Goal: Information Seeking & Learning: Check status

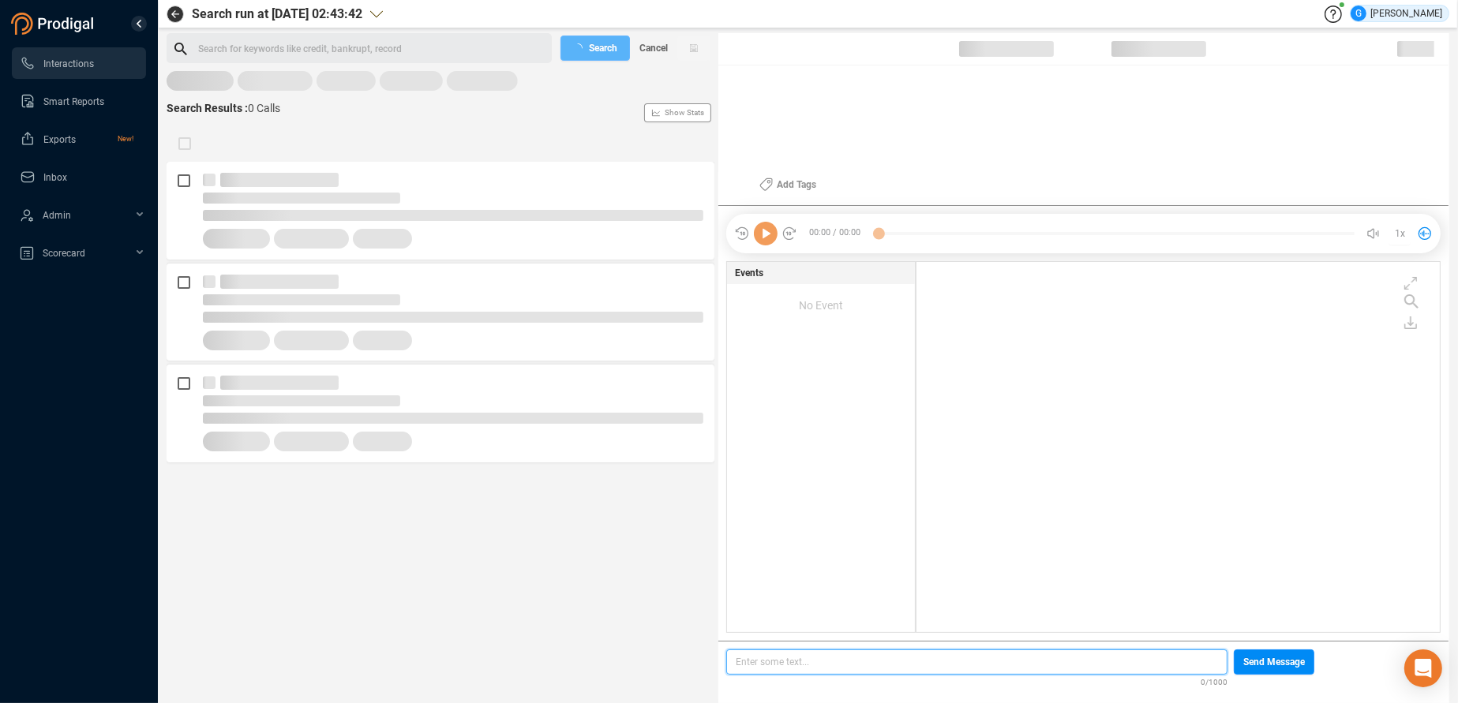
scroll to position [358, 510]
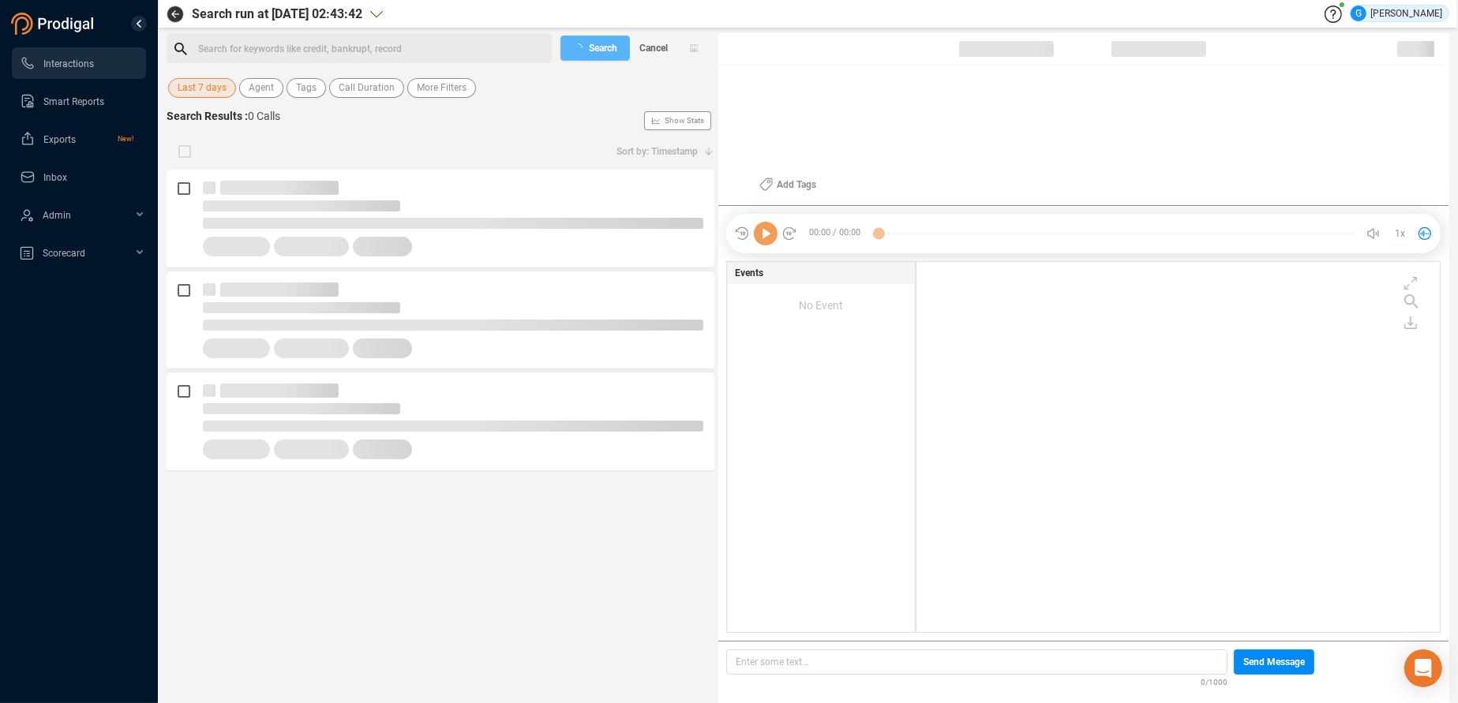
click at [208, 85] on span "Last 7 days" at bounding box center [202, 88] width 49 height 20
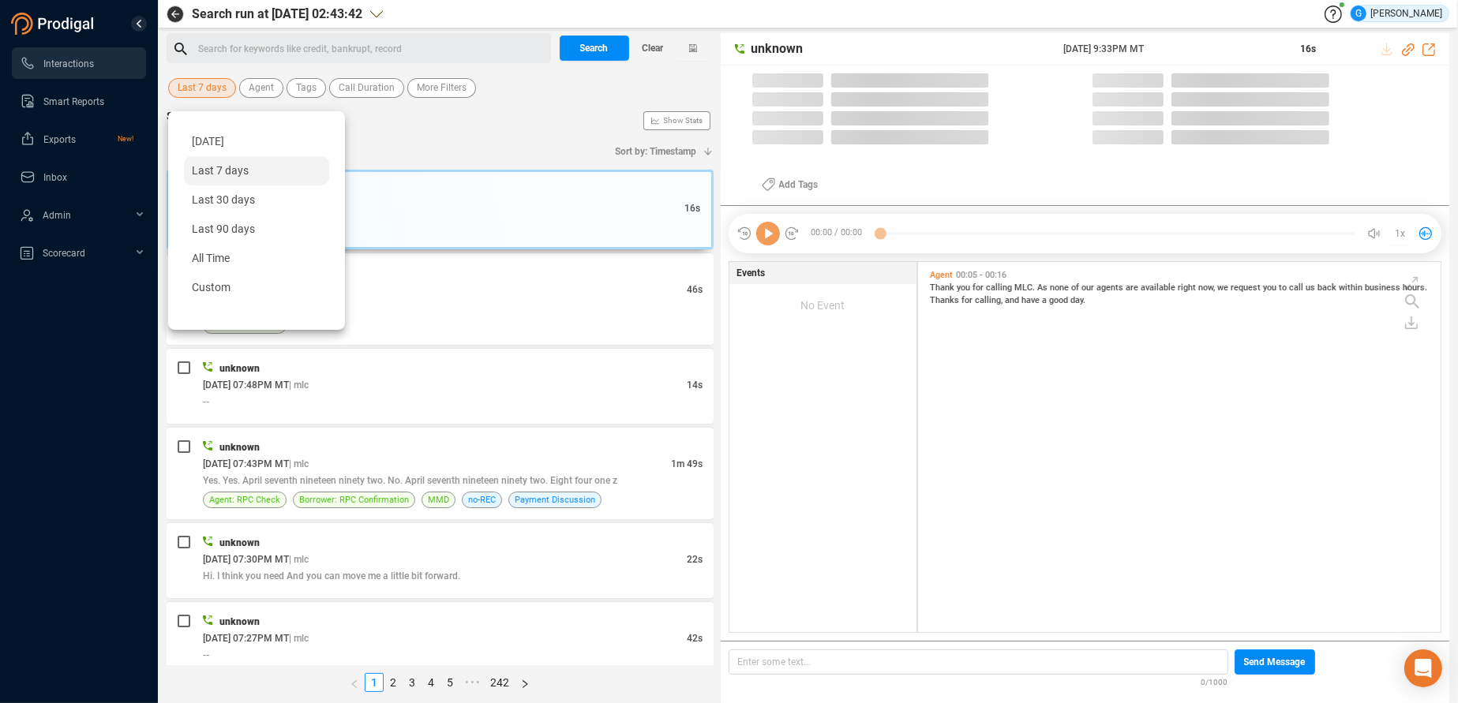
scroll to position [358, 509]
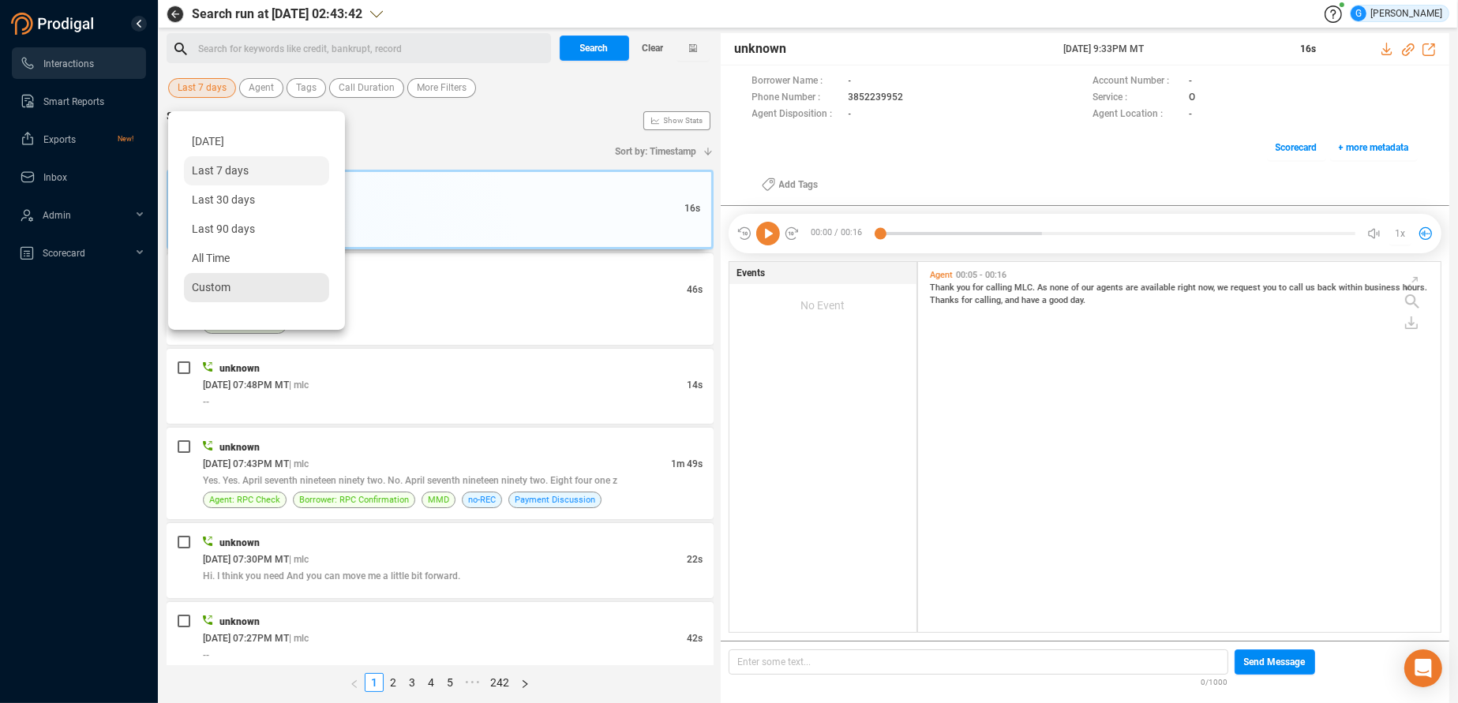
click at [219, 283] on span "Custom" at bounding box center [211, 287] width 39 height 13
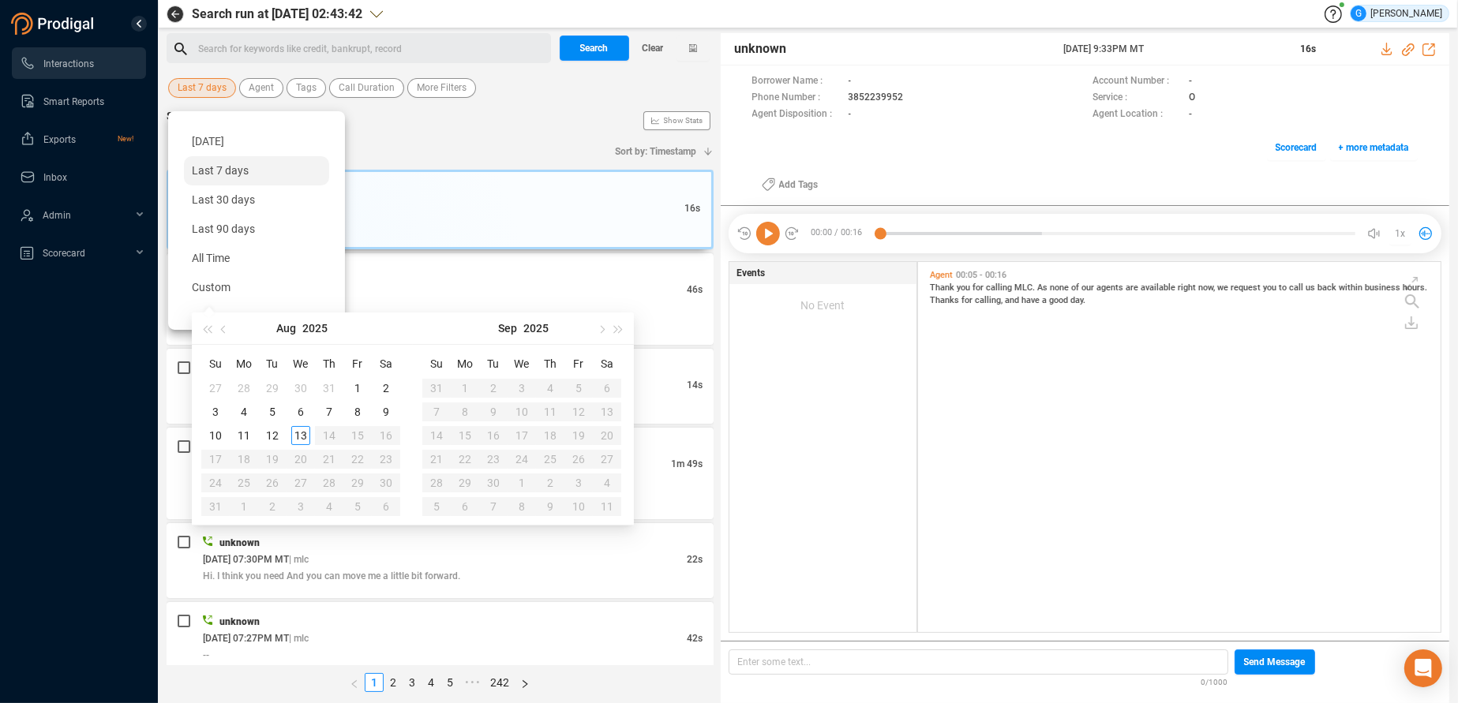
type input "[DATE]"
click at [223, 328] on span "button" at bounding box center [225, 329] width 8 height 8
type input "[DATE]"
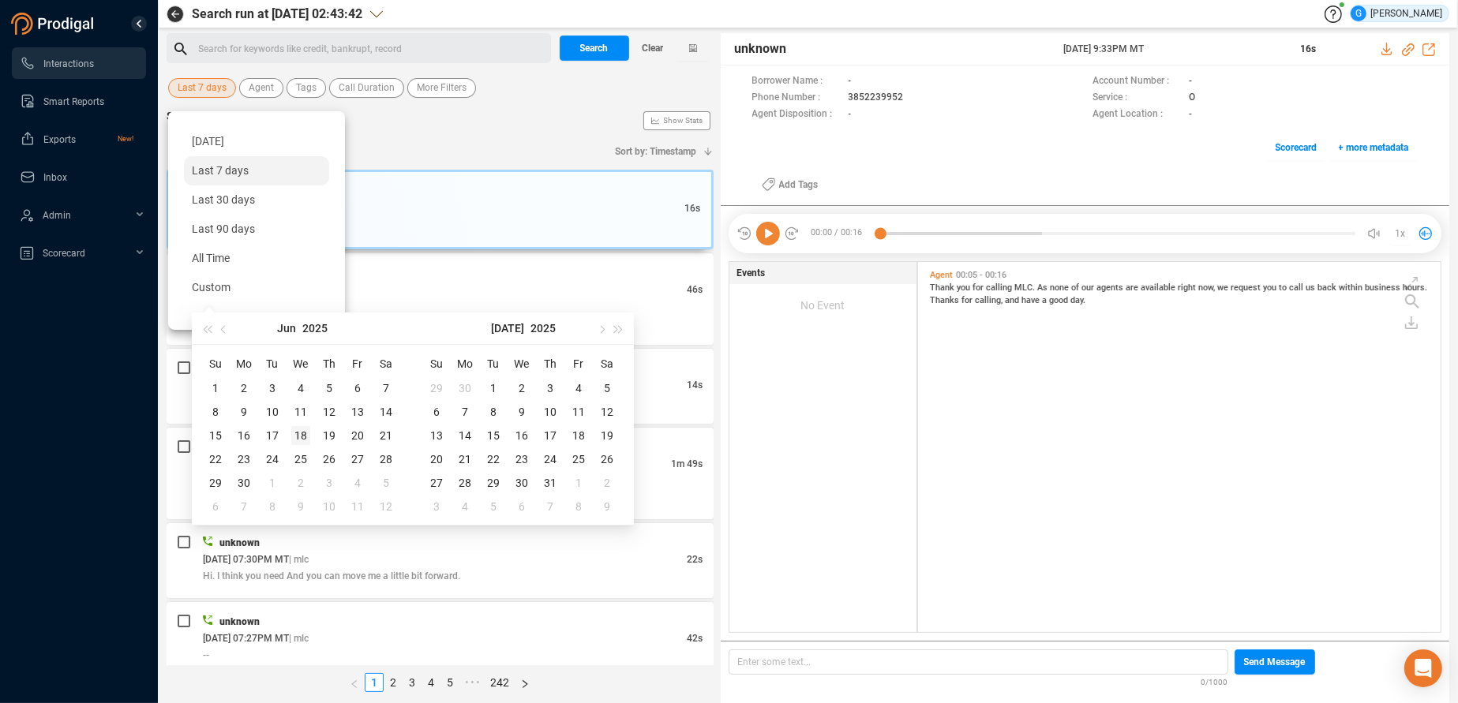
click at [302, 435] on div "18" at bounding box center [300, 435] width 19 height 19
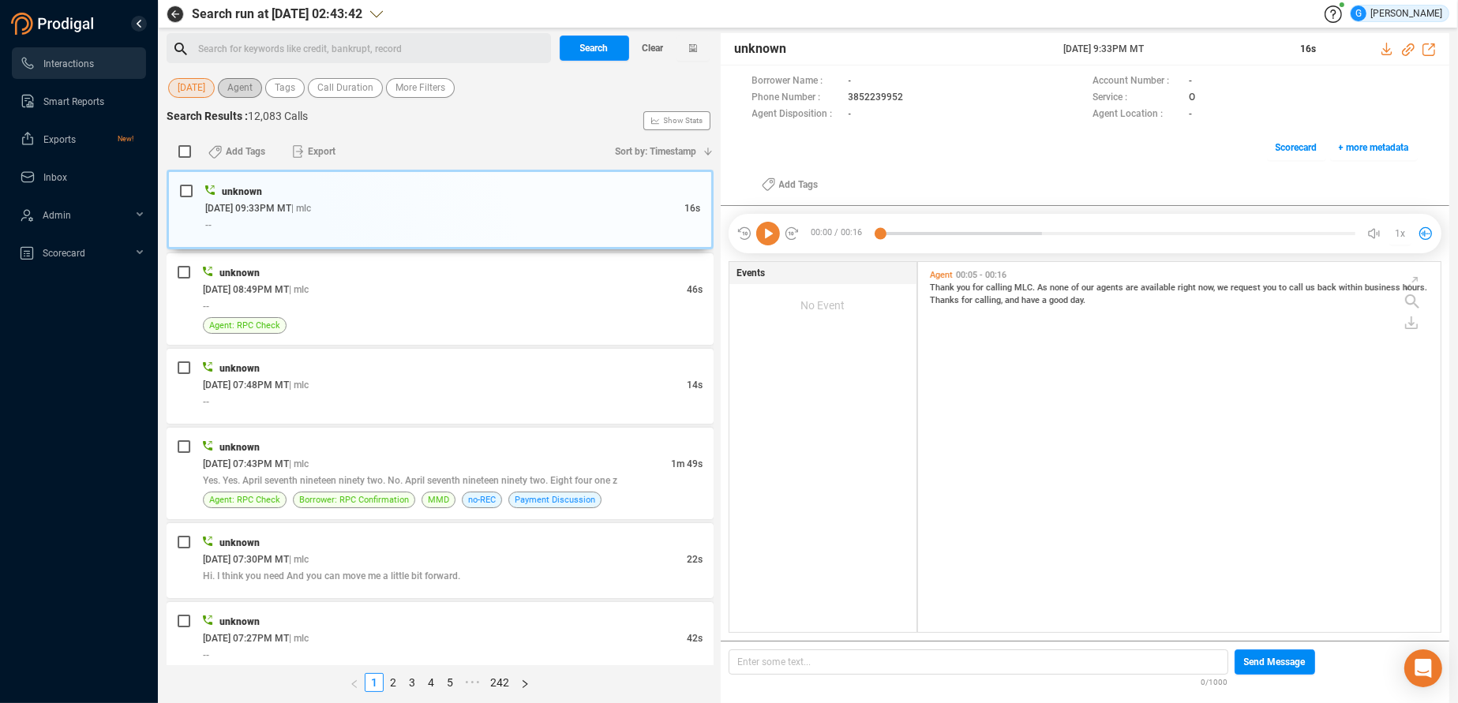
click at [237, 87] on span "Agent" at bounding box center [239, 88] width 25 height 20
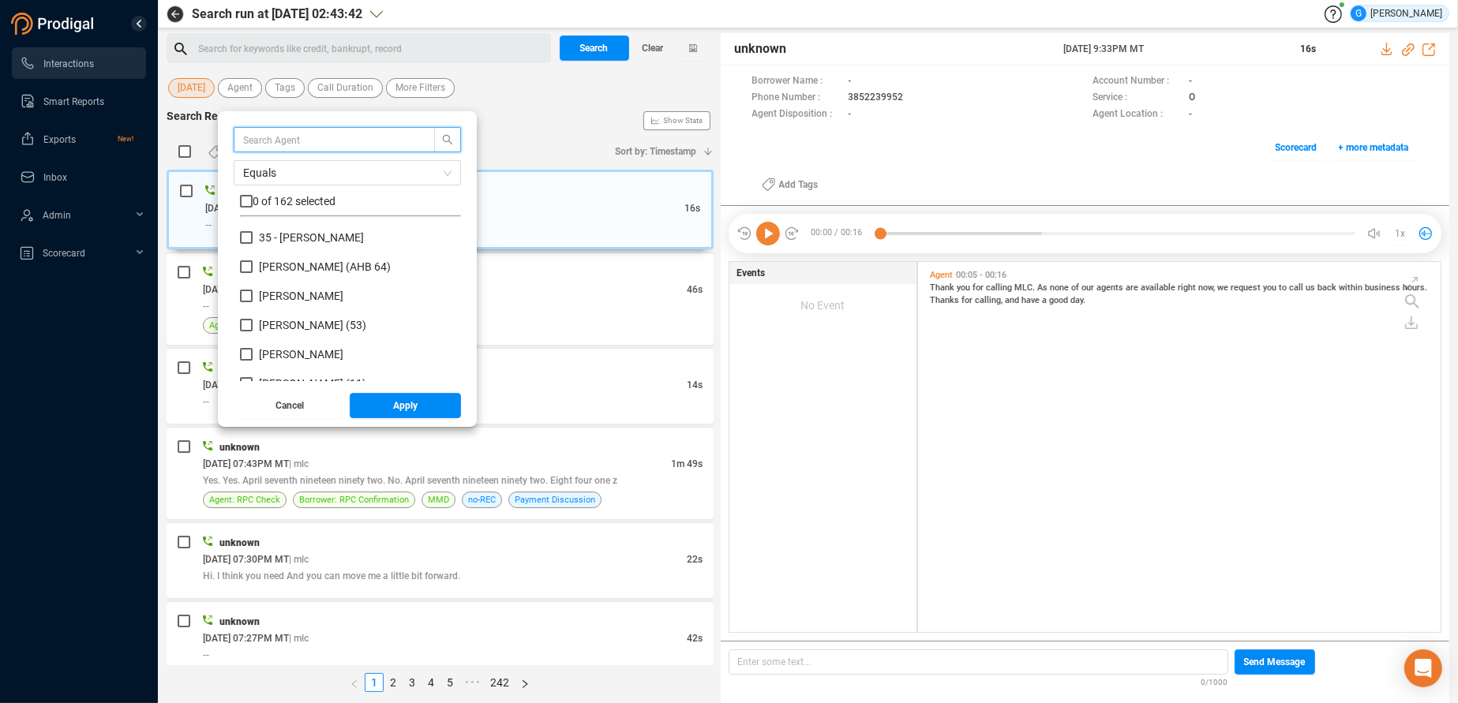
scroll to position [138, 208]
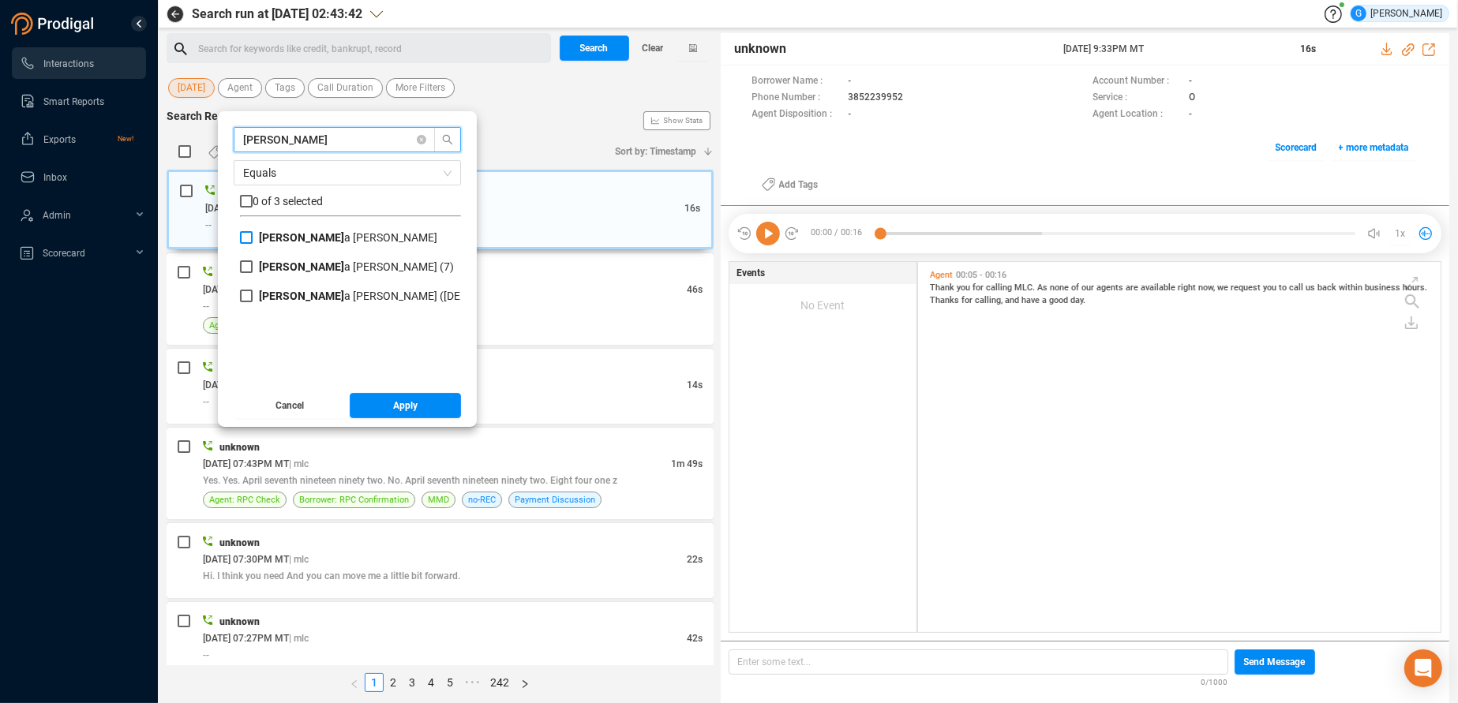
type input "[PERSON_NAME]"
drag, startPoint x: 243, startPoint y: 233, endPoint x: 253, endPoint y: 271, distance: 39.2
click at [243, 234] on input "[PERSON_NAME]" at bounding box center [246, 237] width 13 height 13
checkbox input "true"
click at [248, 269] on input "[PERSON_NAME] (7)" at bounding box center [246, 266] width 13 height 13
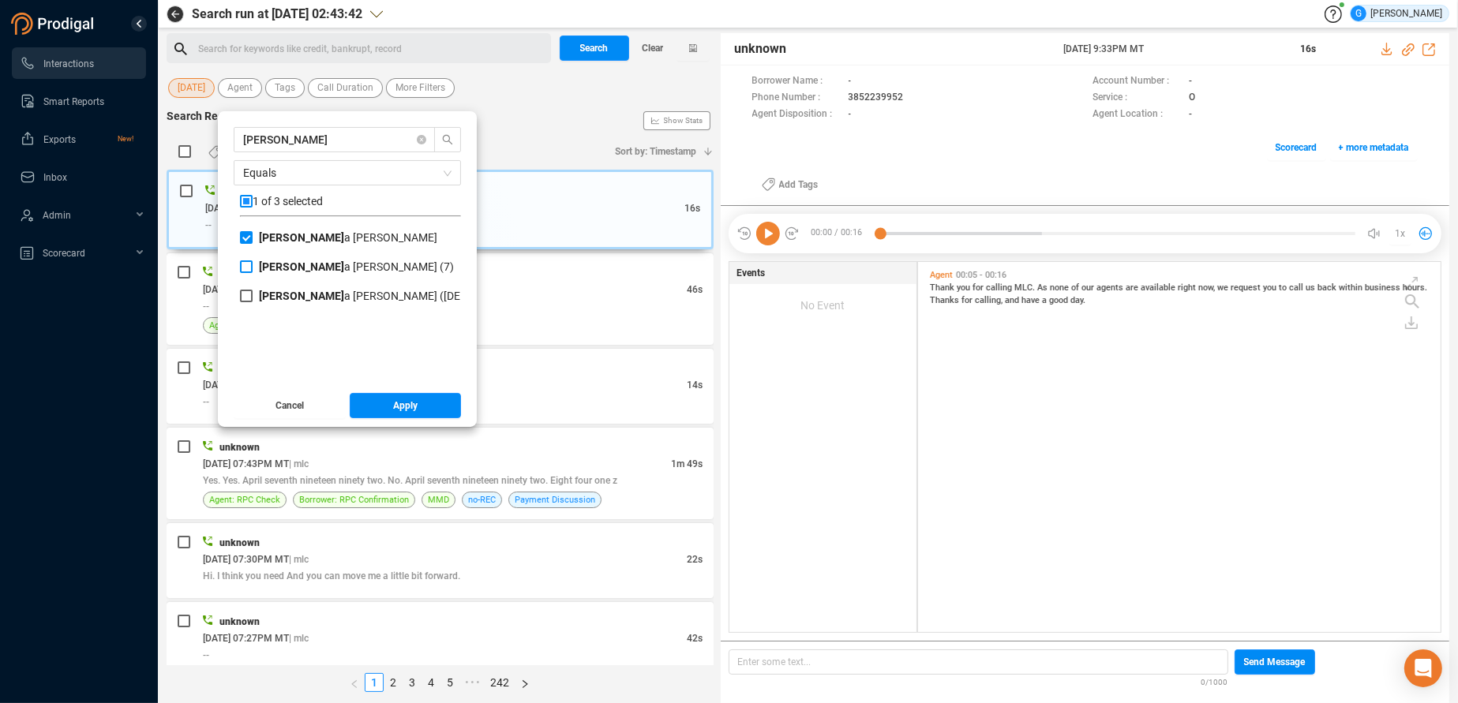
checkbox input "true"
click at [245, 298] on input "[PERSON_NAME] (EV 7)" at bounding box center [246, 296] width 13 height 13
checkbox input "true"
click at [406, 406] on span "Apply" at bounding box center [405, 405] width 24 height 25
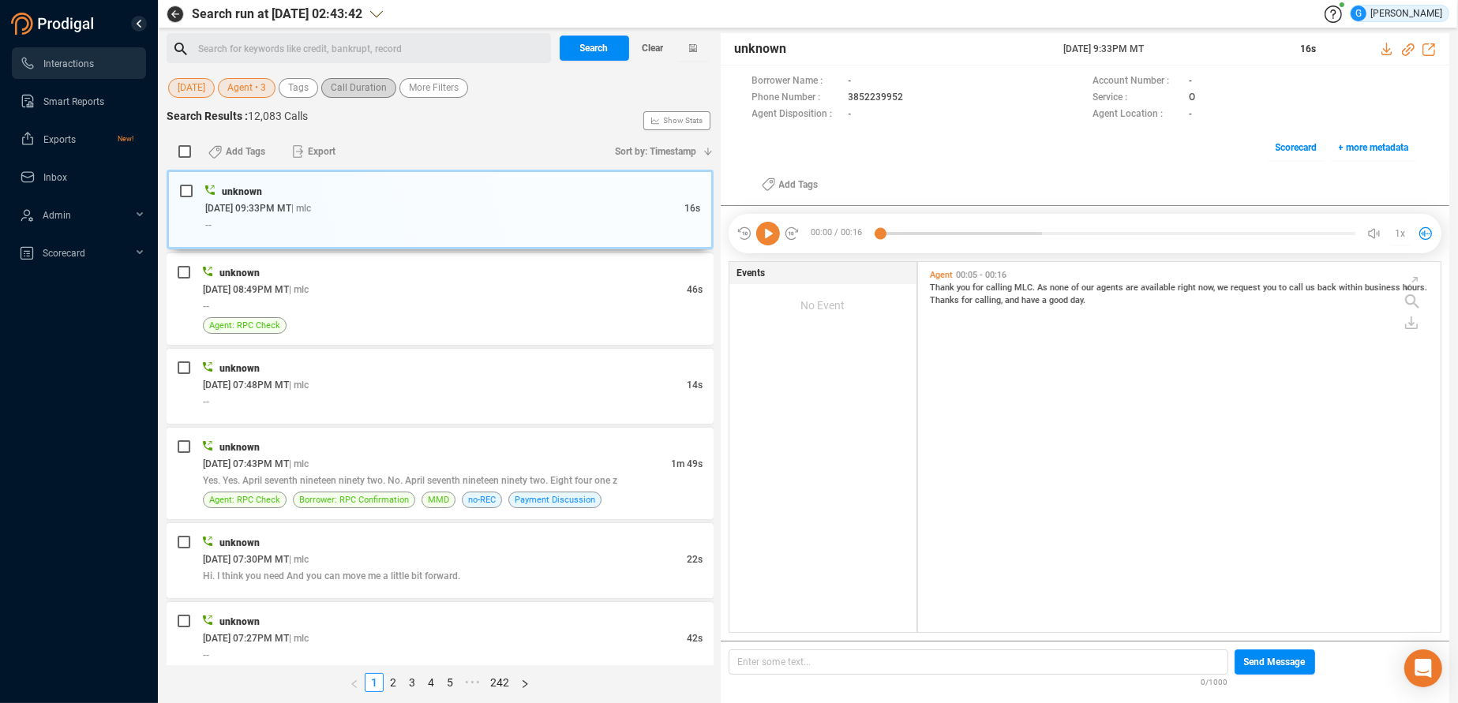
click at [359, 86] on span "Call Duration" at bounding box center [359, 88] width 56 height 20
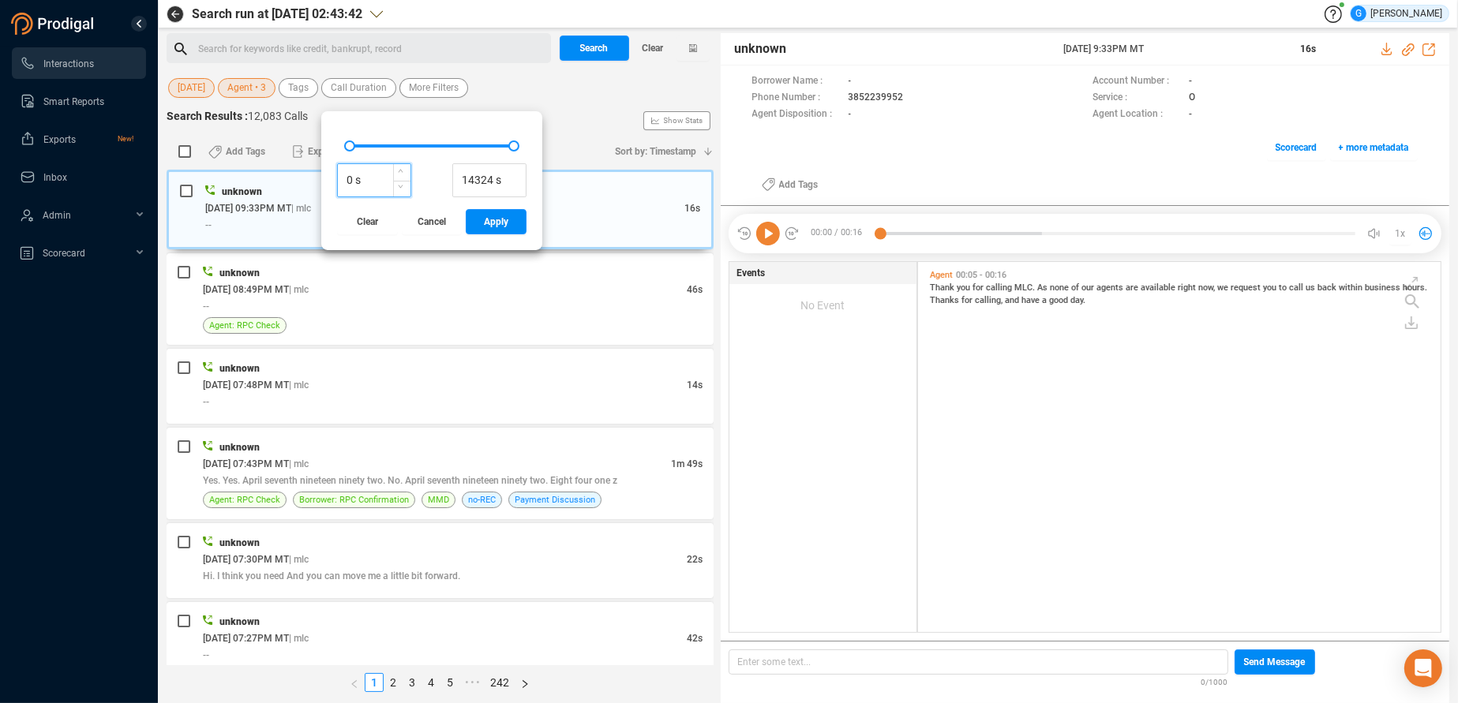
drag, startPoint x: 350, startPoint y: 178, endPoint x: 339, endPoint y: 175, distance: 11.3
click at [338, 178] on input "0 s" at bounding box center [374, 181] width 73 height 24
type input "600 s"
click at [502, 218] on span "Apply" at bounding box center [496, 221] width 24 height 25
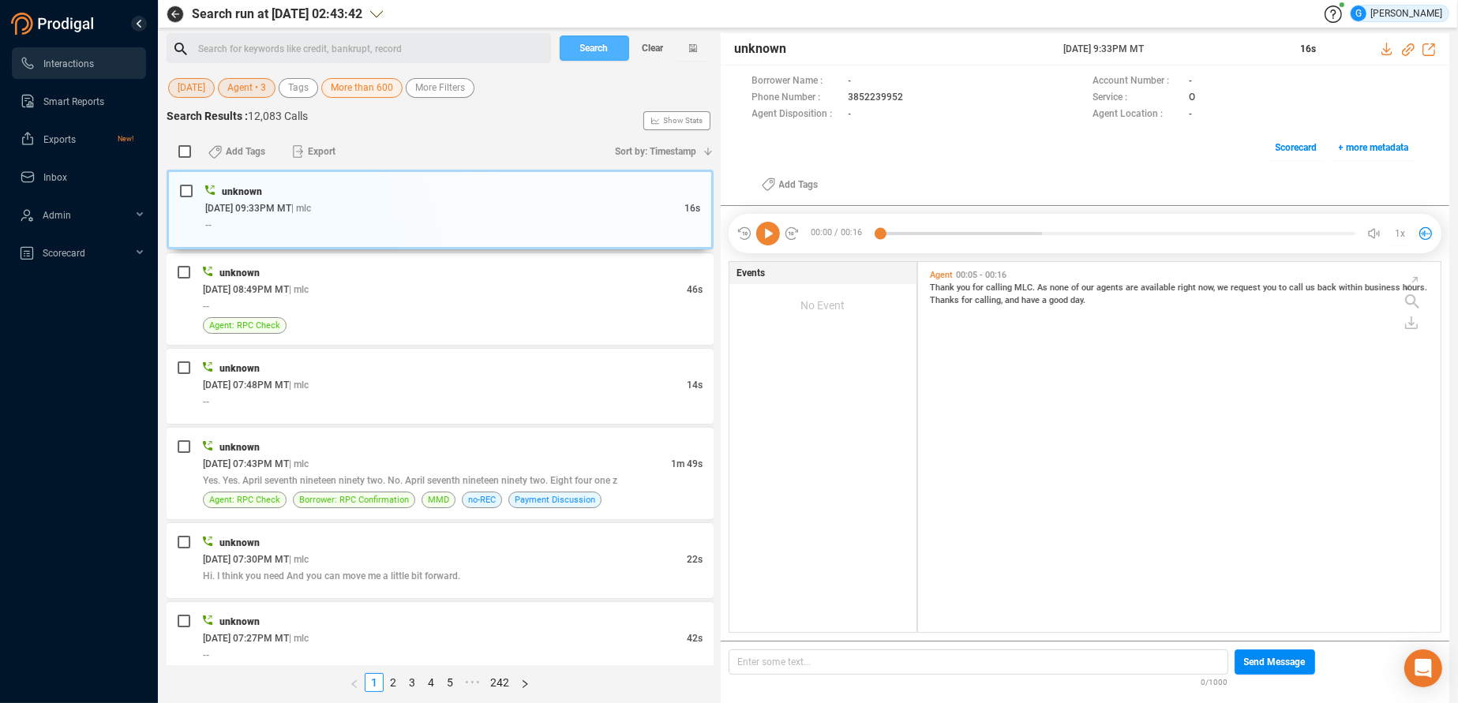
click at [587, 50] on span "Search" at bounding box center [594, 48] width 28 height 25
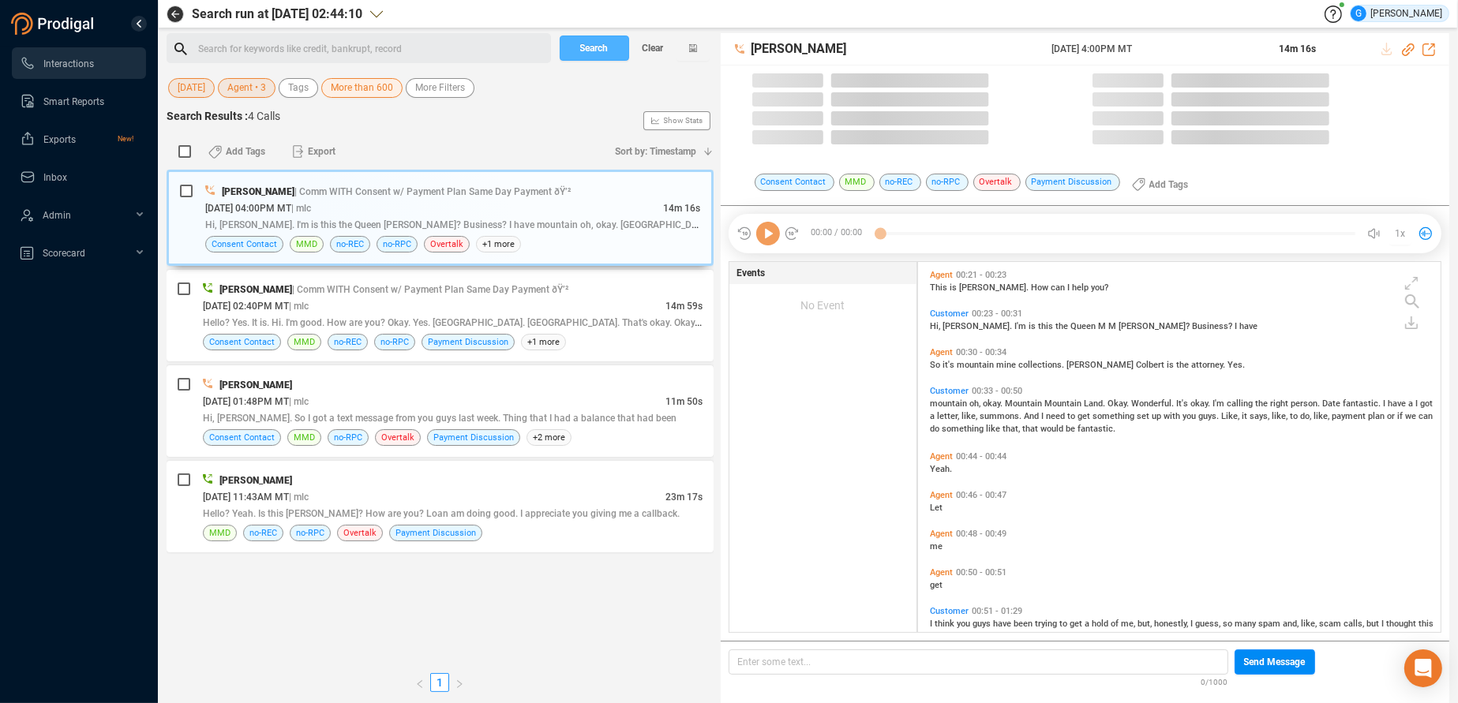
scroll to position [358, 509]
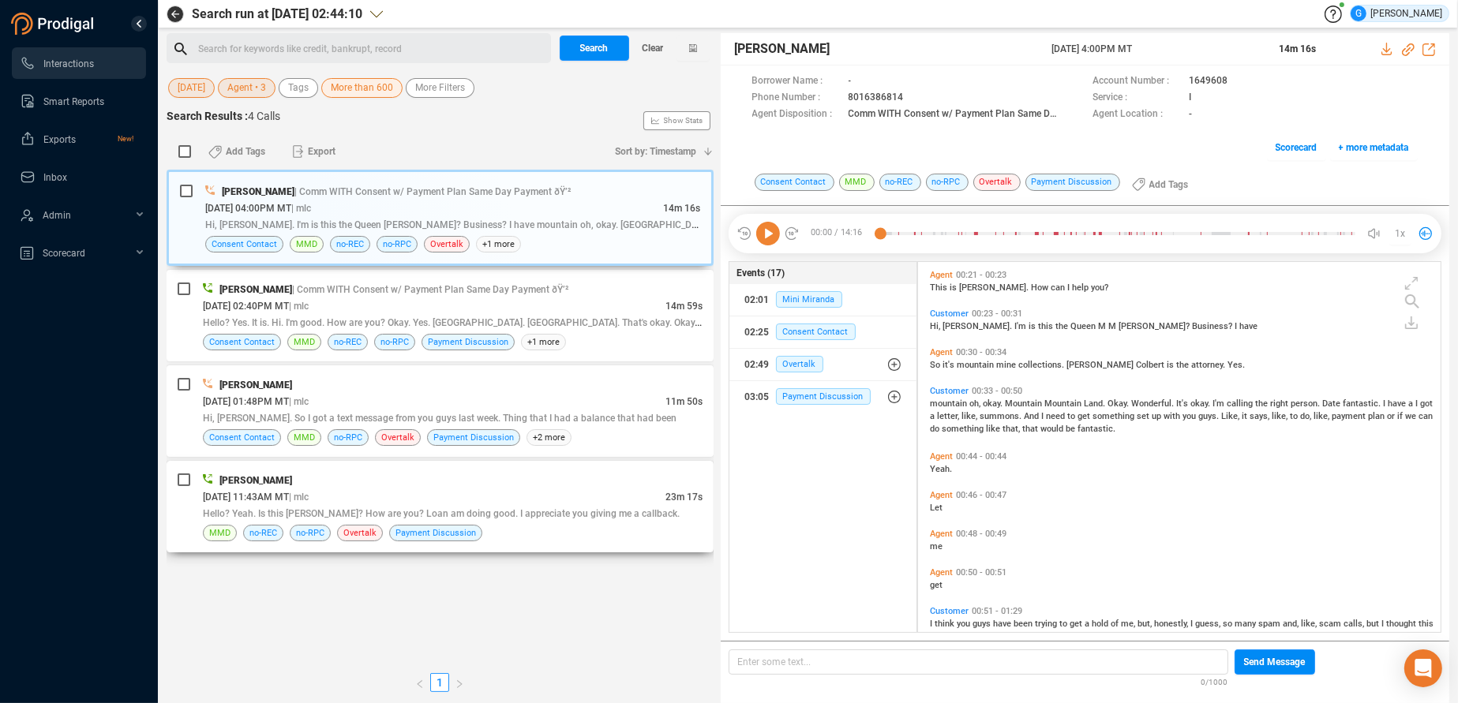
click at [633, 491] on div "[DATE] 11:43AM MT | mlc" at bounding box center [434, 497] width 462 height 17
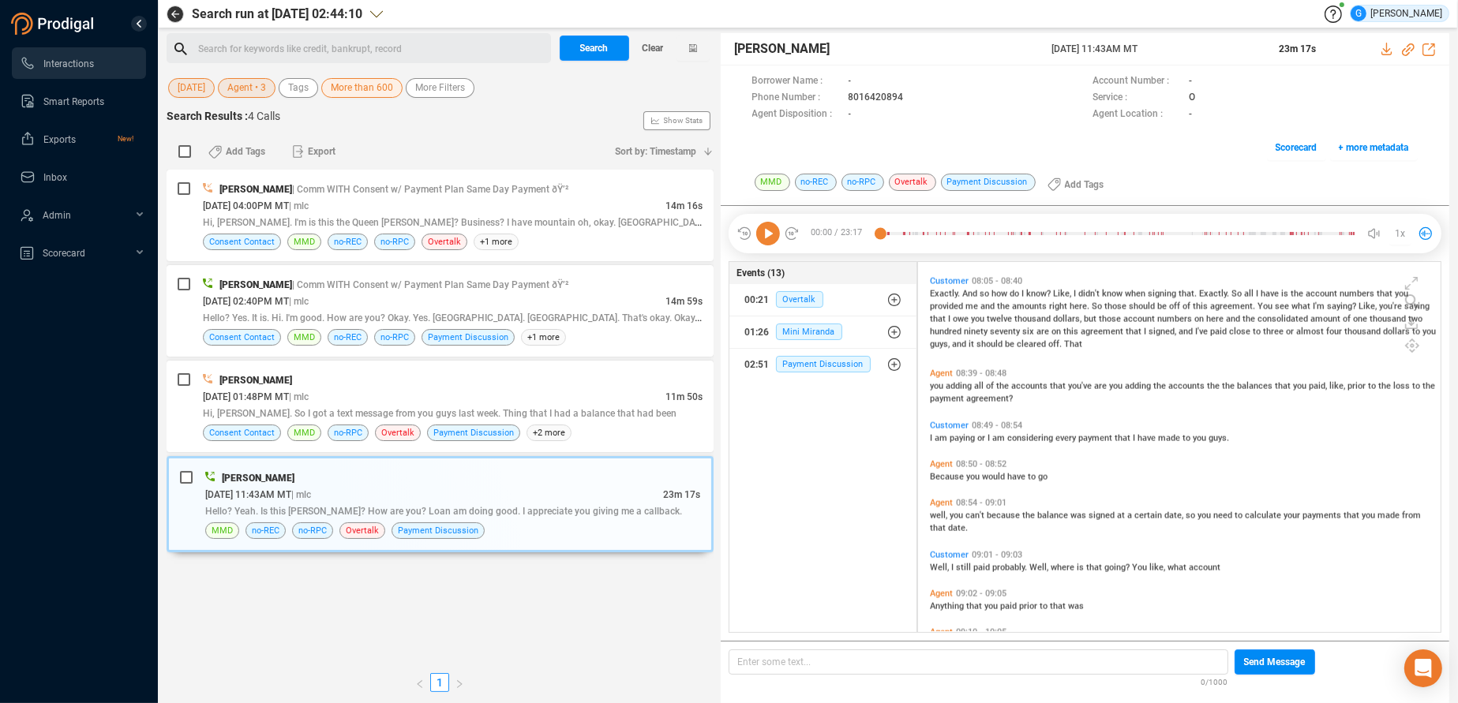
scroll to position [2895, 0]
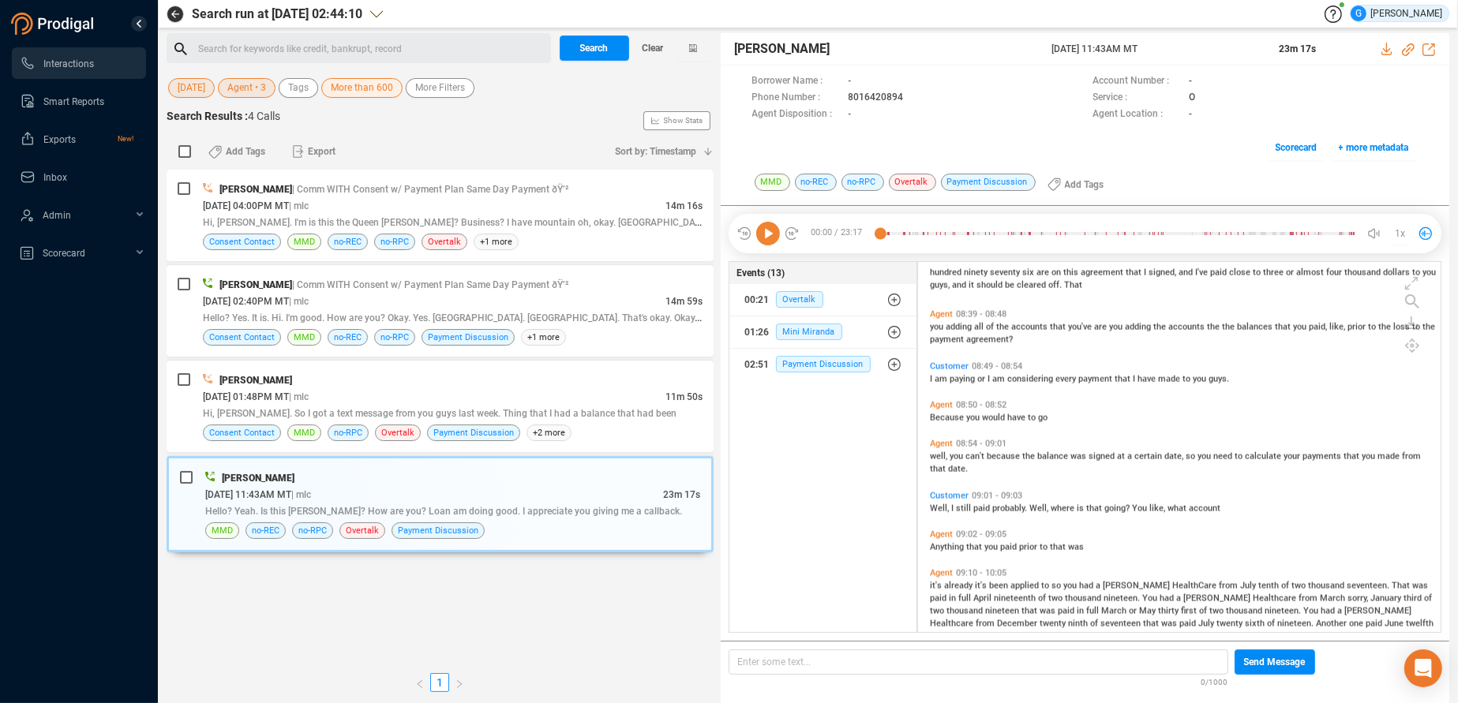
click at [945, 280] on div "Exactly. And so how do I know? Like, I didn't know when signing that. Exactly. …" at bounding box center [1183, 258] width 507 height 63
click at [952, 283] on span "guys," at bounding box center [941, 285] width 22 height 10
click at [763, 236] on icon at bounding box center [768, 234] width 24 height 24
click at [771, 229] on icon at bounding box center [768, 234] width 24 height 24
click at [769, 233] on icon at bounding box center [768, 234] width 24 height 24
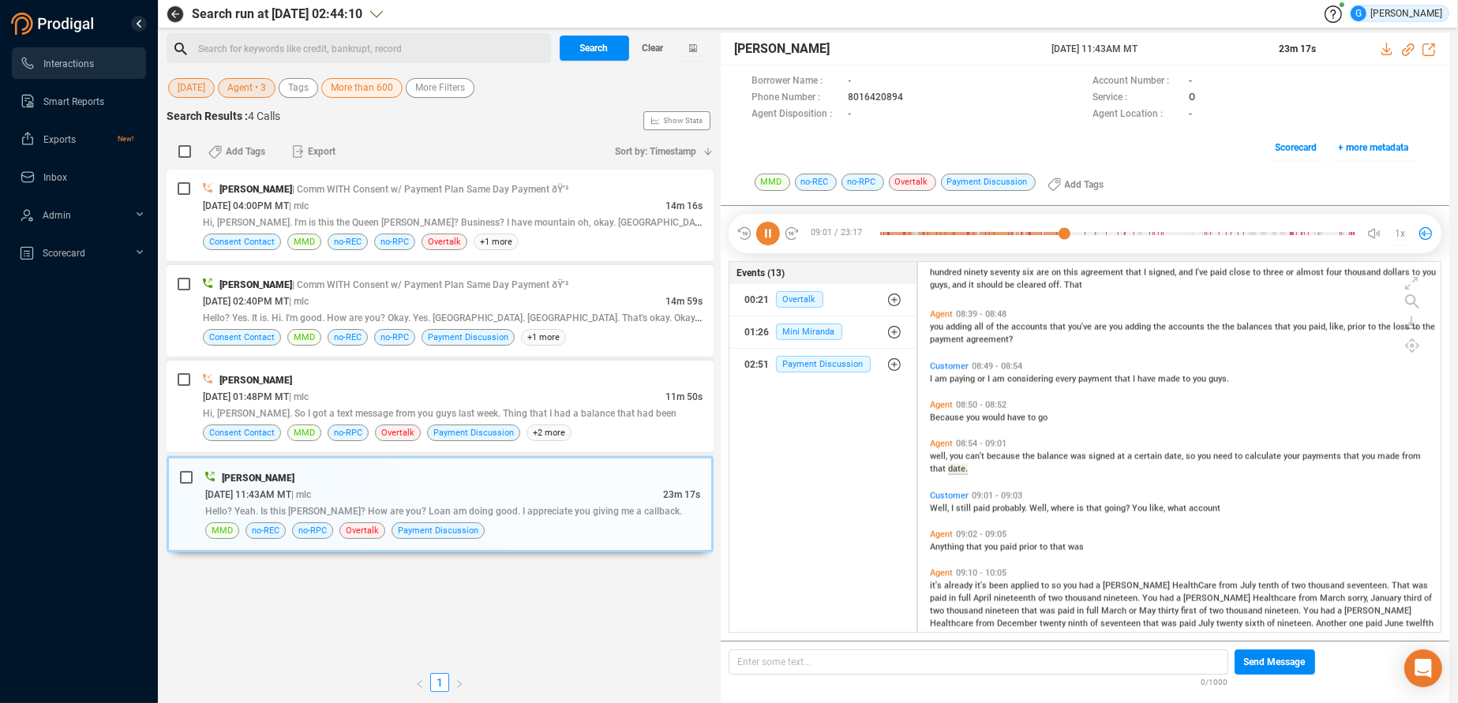
click at [769, 235] on icon at bounding box center [768, 234] width 24 height 24
click at [791, 539] on div "Events (13) 00:21 Overtalk 01:26 Mini Miranda 02:51 Payment Discussion" at bounding box center [822, 447] width 189 height 373
drag, startPoint x: 946, startPoint y: 318, endPoint x: 1028, endPoint y: 330, distance: 82.9
click at [1028, 330] on div "you adding all of the accounts that you've are you adding the accounts the the …" at bounding box center [1183, 332] width 507 height 25
click at [938, 324] on span "you" at bounding box center [938, 327] width 16 height 10
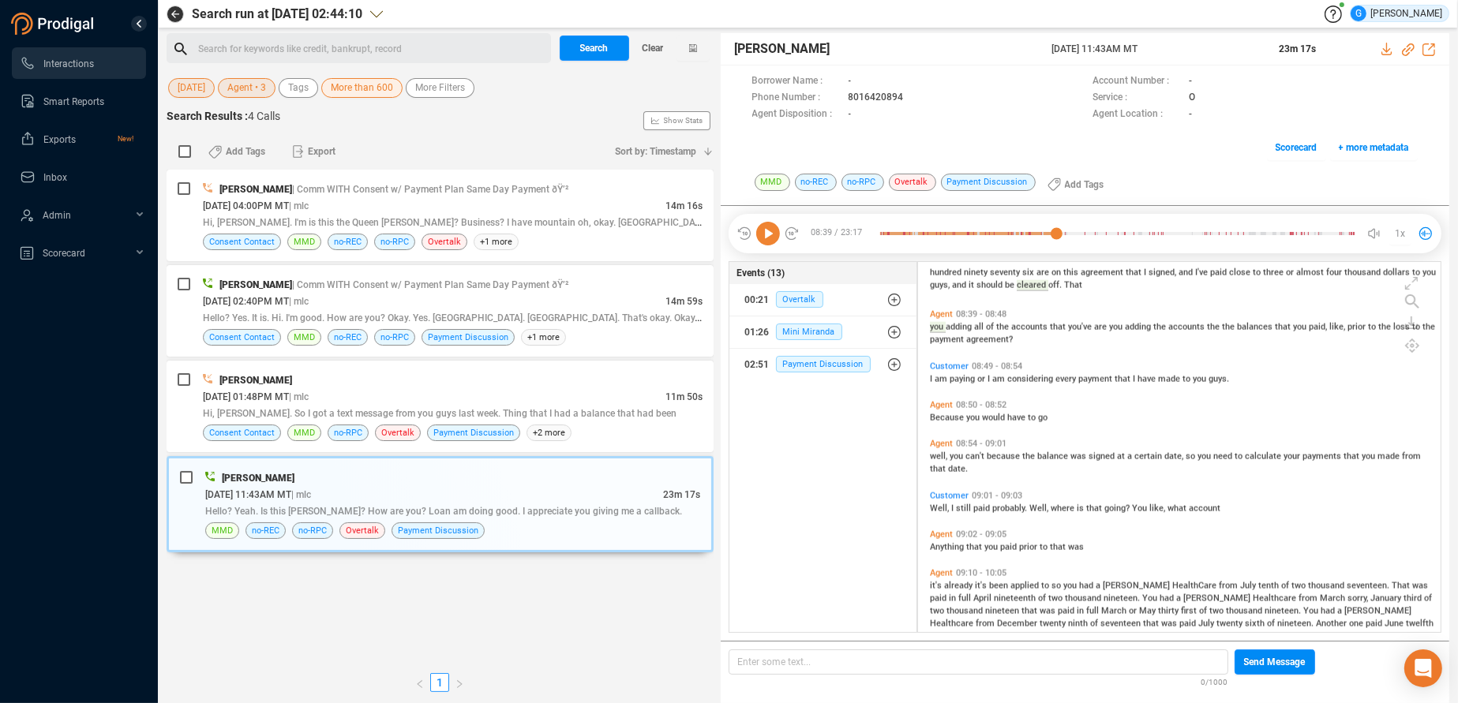
click at [763, 236] on icon at bounding box center [768, 234] width 24 height 24
drag, startPoint x: 955, startPoint y: 414, endPoint x: 966, endPoint y: 425, distance: 15.1
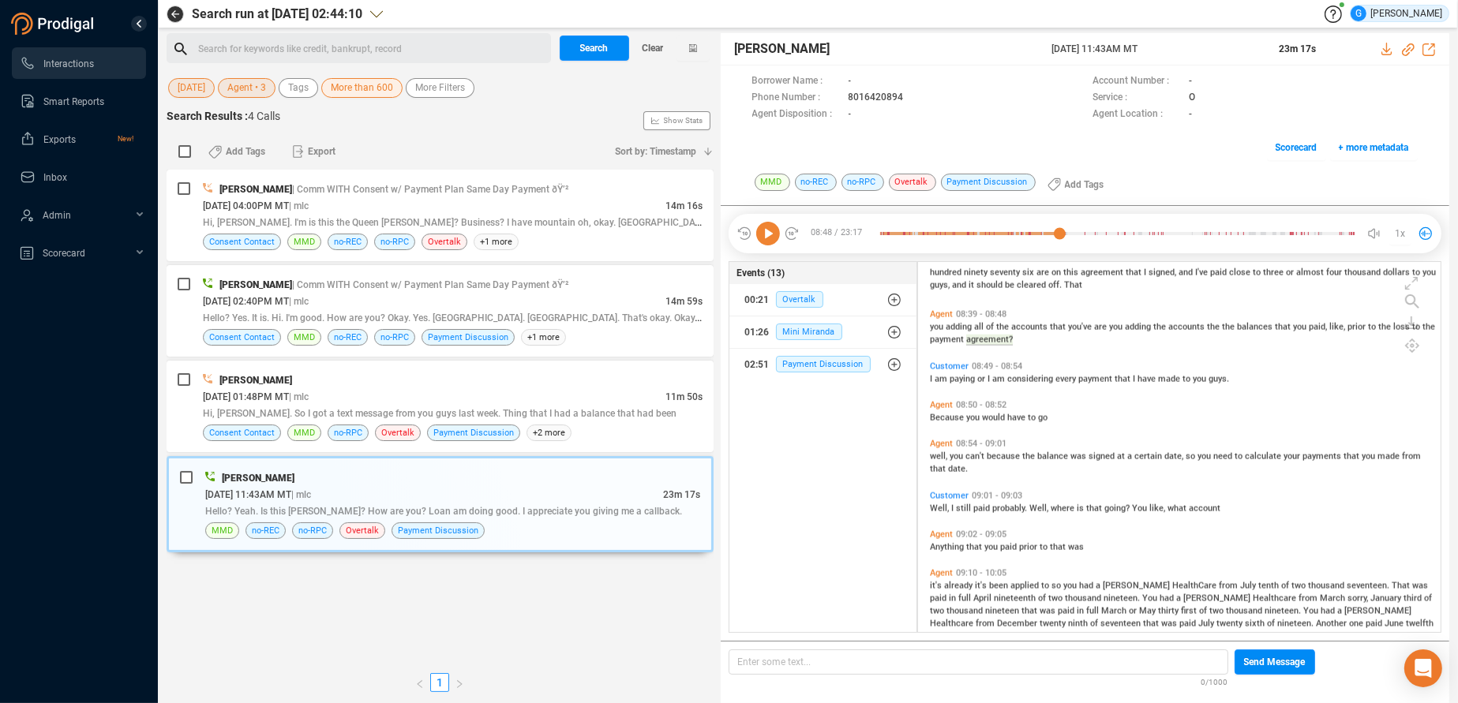
click at [955, 415] on span "Because" at bounding box center [948, 418] width 36 height 10
click at [771, 233] on icon at bounding box center [768, 234] width 24 height 24
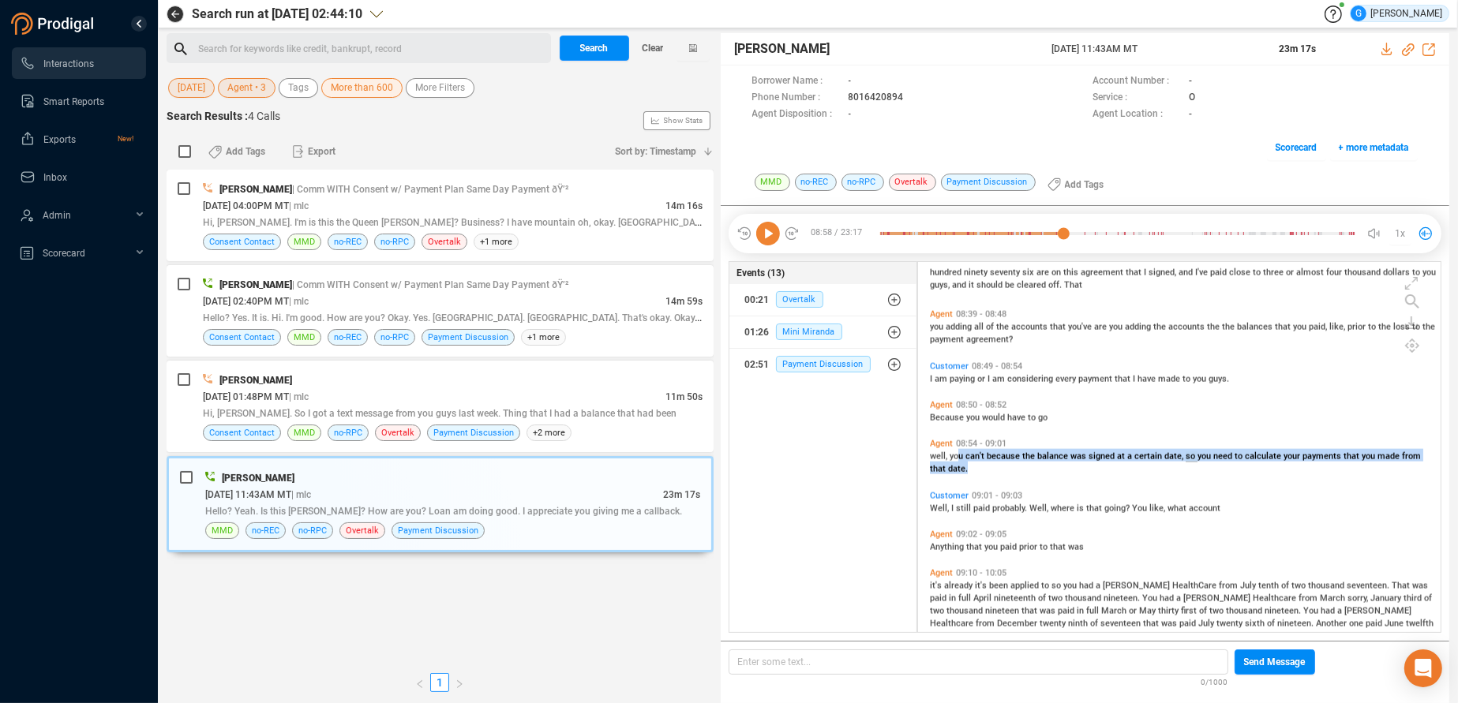
drag, startPoint x: 960, startPoint y: 451, endPoint x: 977, endPoint y: 465, distance: 21.9
click at [977, 465] on div "well, you can't because the balance was signed at a certain date, so you need t…" at bounding box center [1183, 461] width 507 height 25
copy span "u can't because the balance was signed at a certain date, so you need to calcul…"
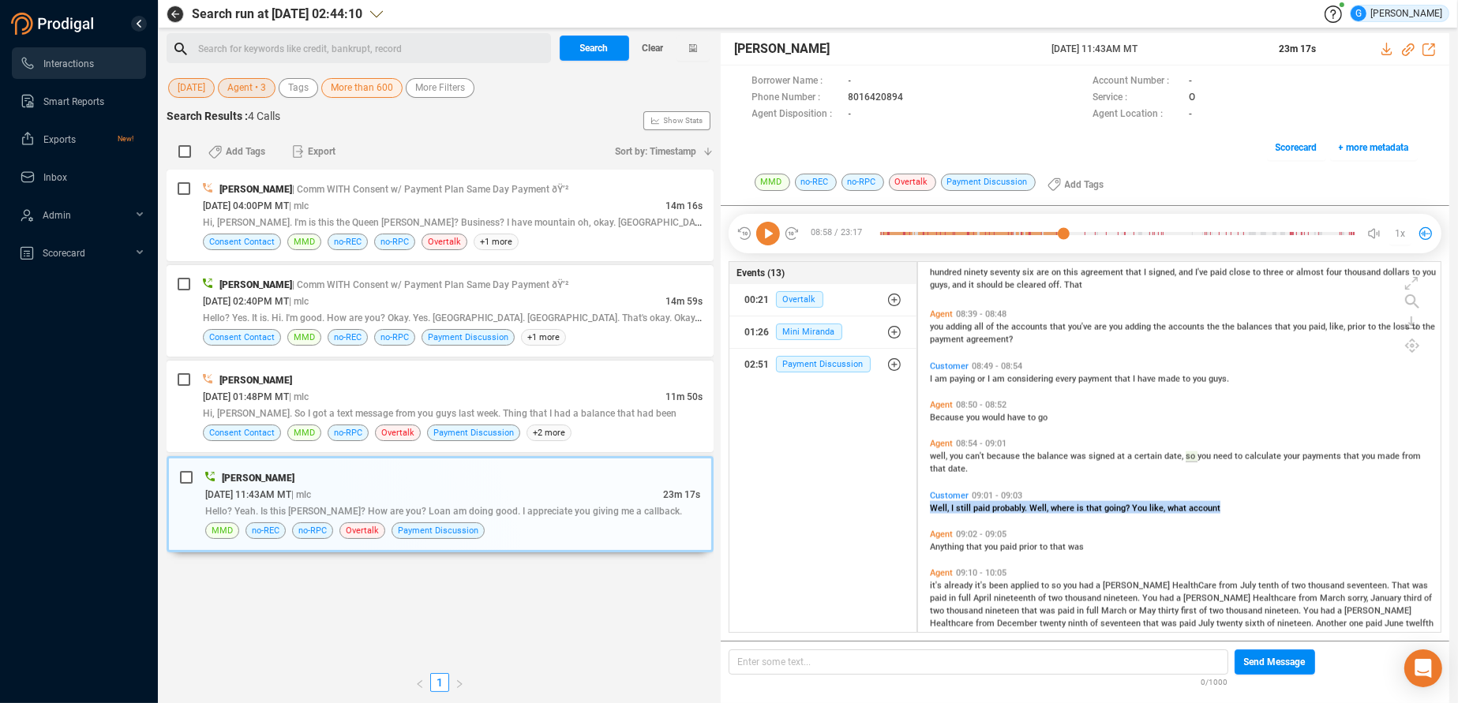
drag, startPoint x: 929, startPoint y: 501, endPoint x: 1230, endPoint y: 510, distance: 300.8
click at [1230, 510] on div "Customer 09:01 - 09:03 Well, I still paid probably. Well, where is that going? …" at bounding box center [1183, 502] width 515 height 31
copy span "Well, I still paid probably. Well, where is that going? You like, what account"
click at [941, 467] on span "that" at bounding box center [939, 469] width 18 height 10
click at [764, 234] on icon at bounding box center [768, 234] width 24 height 24
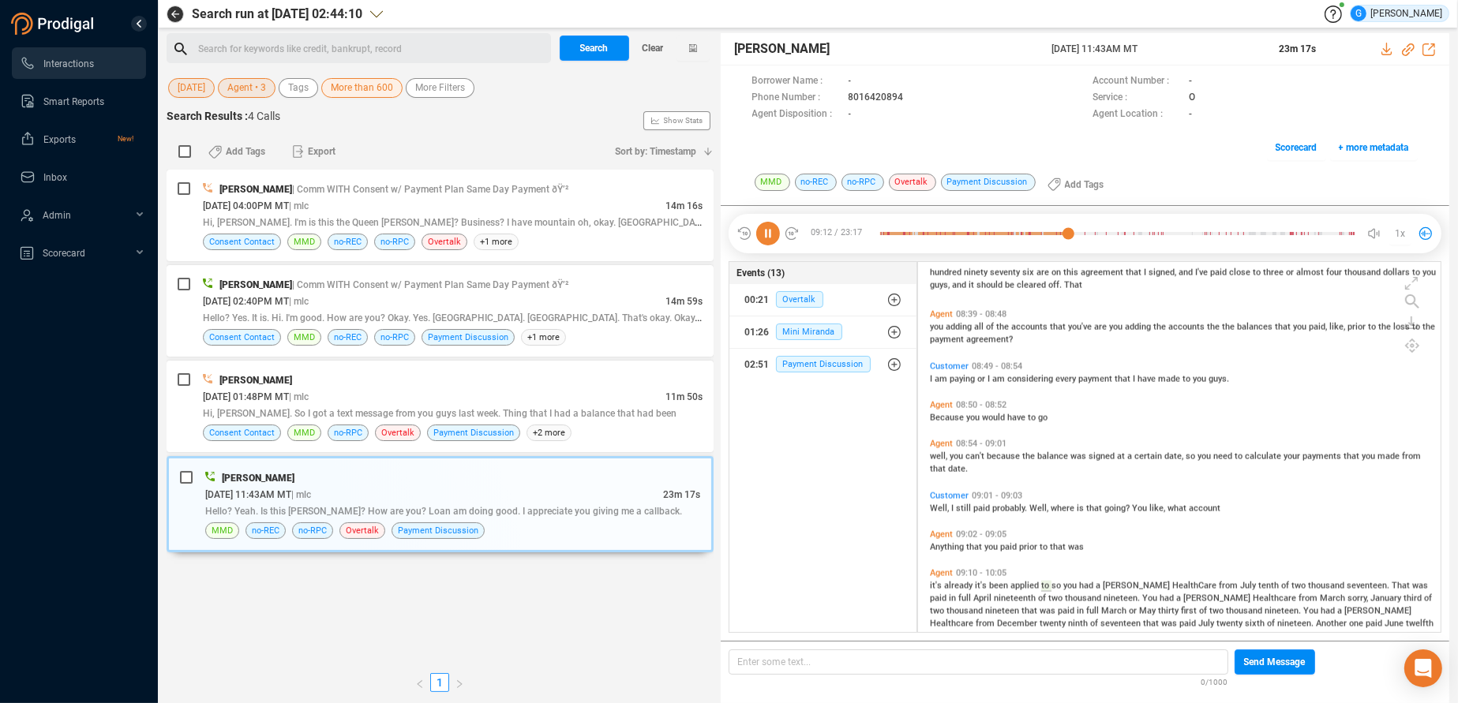
click at [763, 234] on icon at bounding box center [768, 234] width 24 height 24
click at [1035, 507] on span "Well," at bounding box center [1039, 509] width 21 height 10
click at [763, 234] on icon at bounding box center [768, 234] width 24 height 24
click at [766, 232] on icon at bounding box center [768, 234] width 24 height 24
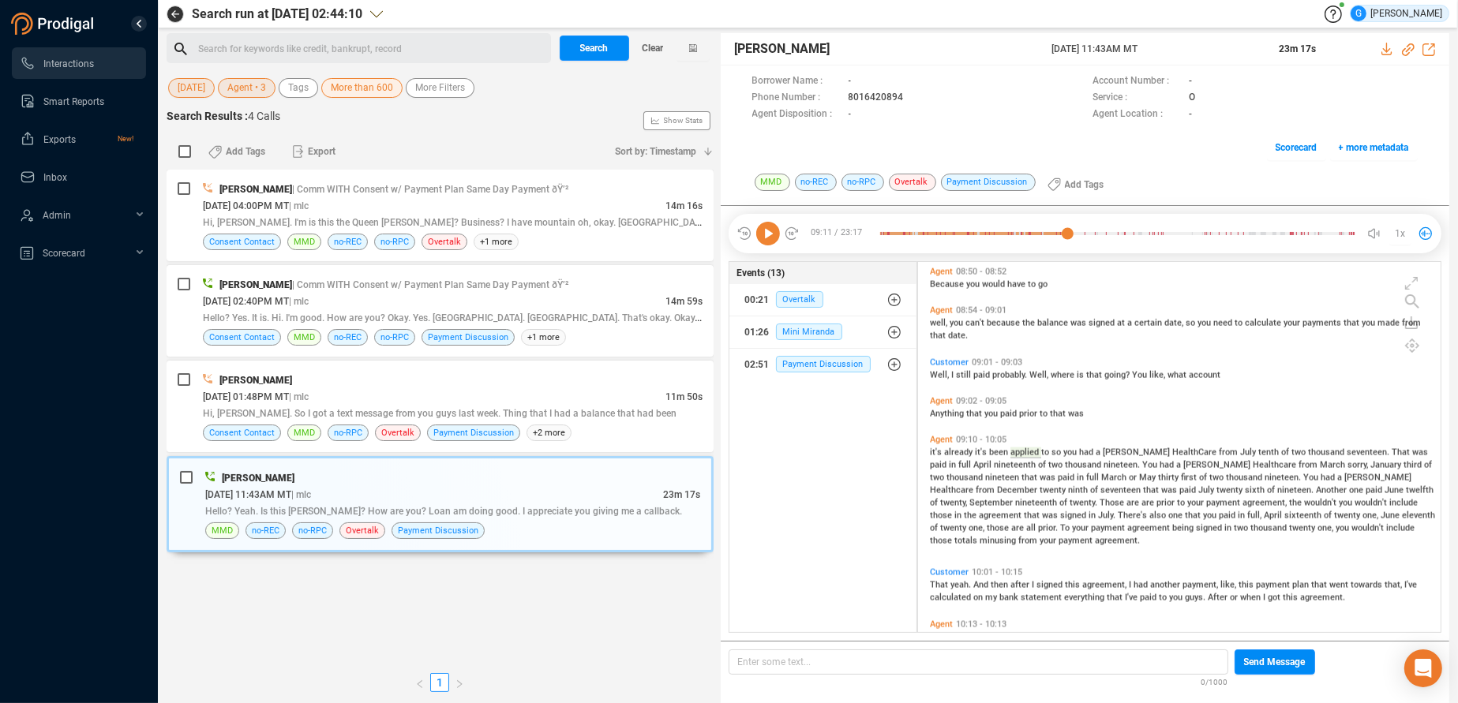
scroll to position [3054, 0]
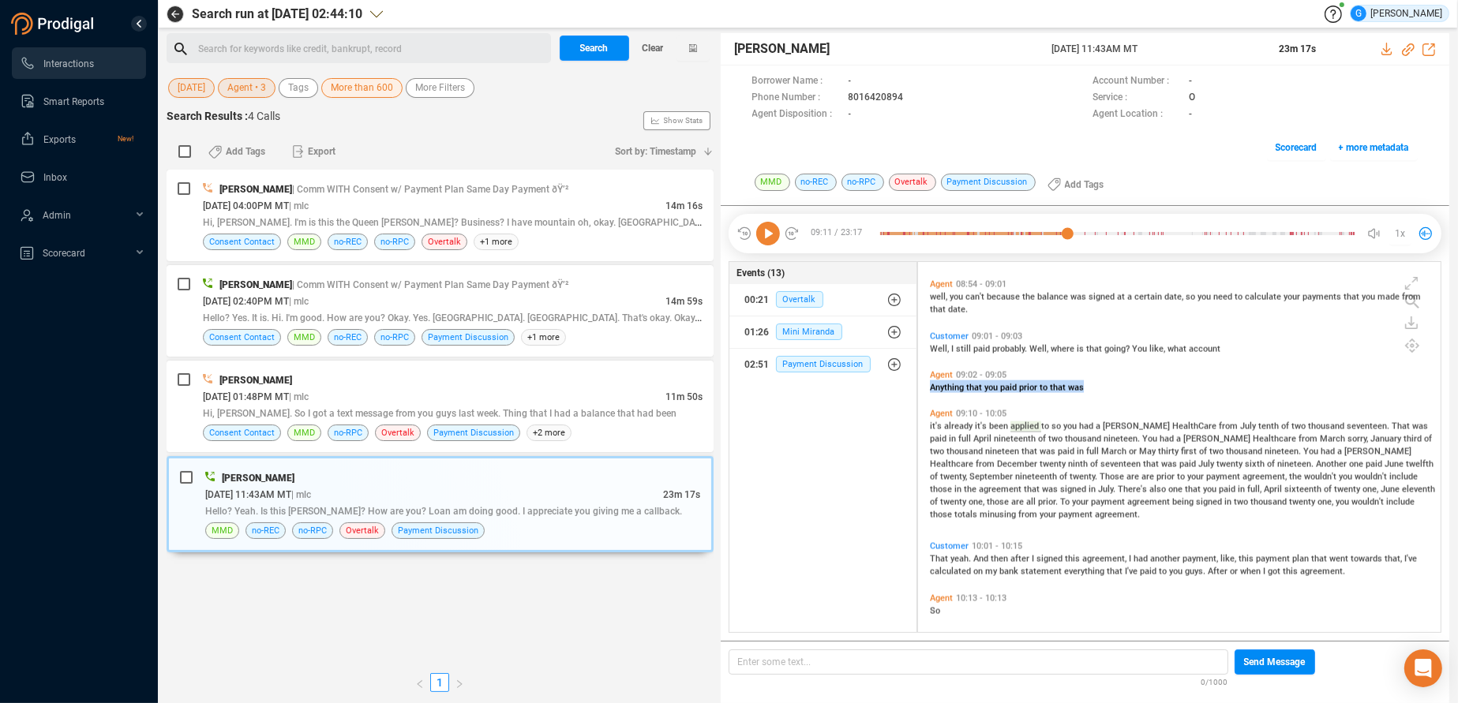
drag, startPoint x: 929, startPoint y: 382, endPoint x: 1091, endPoint y: 383, distance: 162.6
click at [1091, 383] on div "Agent 09:02 - 09:05 Anything that you paid prior to that was" at bounding box center [1183, 381] width 515 height 31
copy span "Anything that you paid prior to that was"
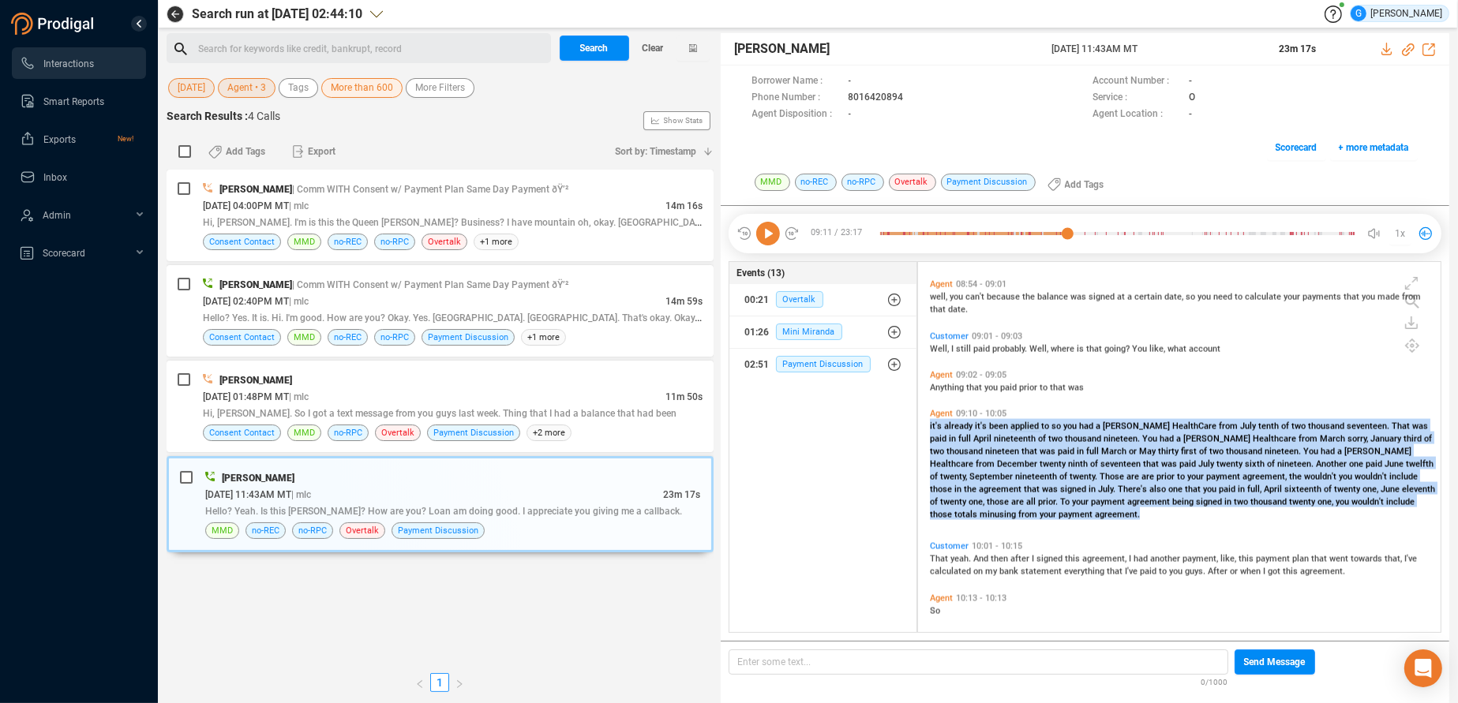
drag, startPoint x: 929, startPoint y: 421, endPoint x: 1053, endPoint y: 519, distance: 157.9
click at [1053, 519] on div "Agent 09:10 - 10:05 it's already it's been applied to so you had a [PERSON_NAME…" at bounding box center [1183, 464] width 515 height 119
copy span "it's already it's been applied to so you had a [PERSON_NAME] HealthCare from Ju…"
click at [876, 556] on div "Events (13) 00:21 Overtalk 01:26 Mini Miranda 02:51 Payment Discussion" at bounding box center [822, 447] width 189 height 373
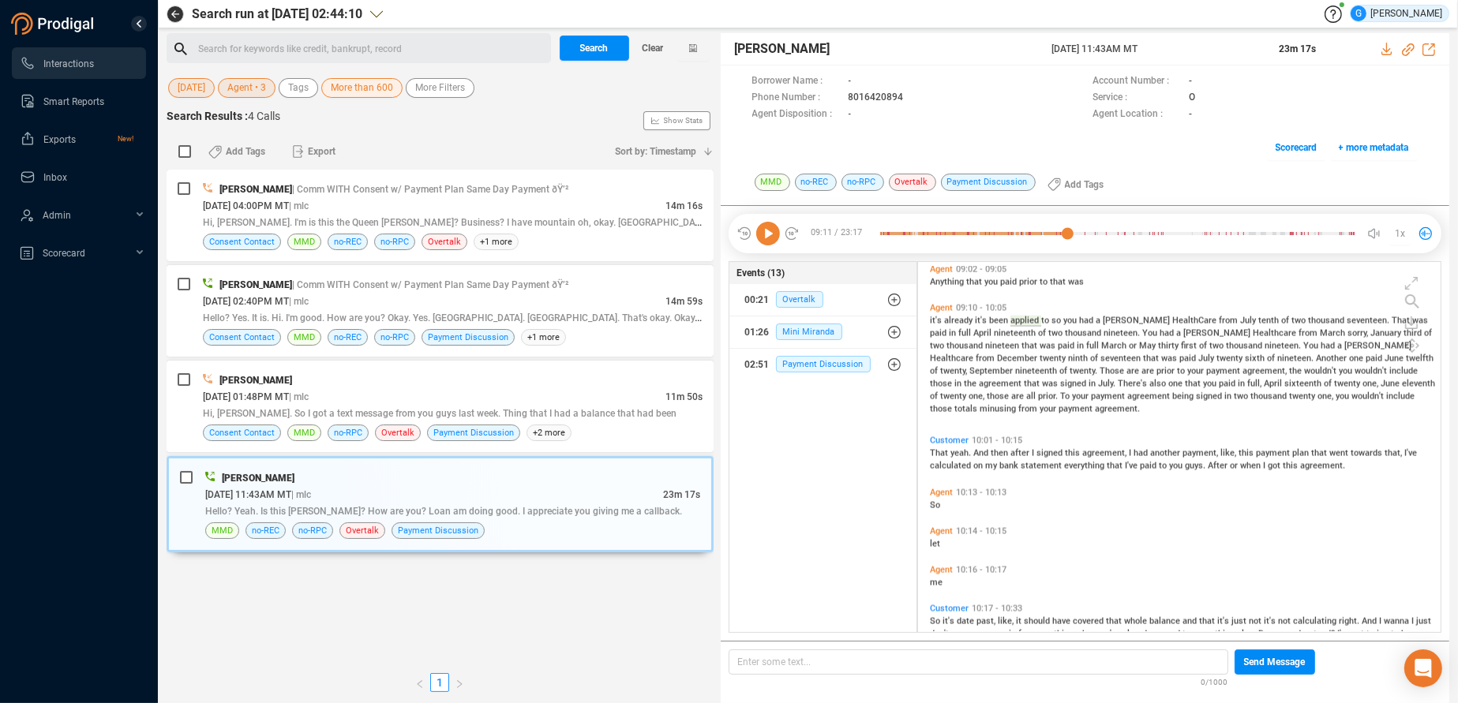
scroll to position [3293, 0]
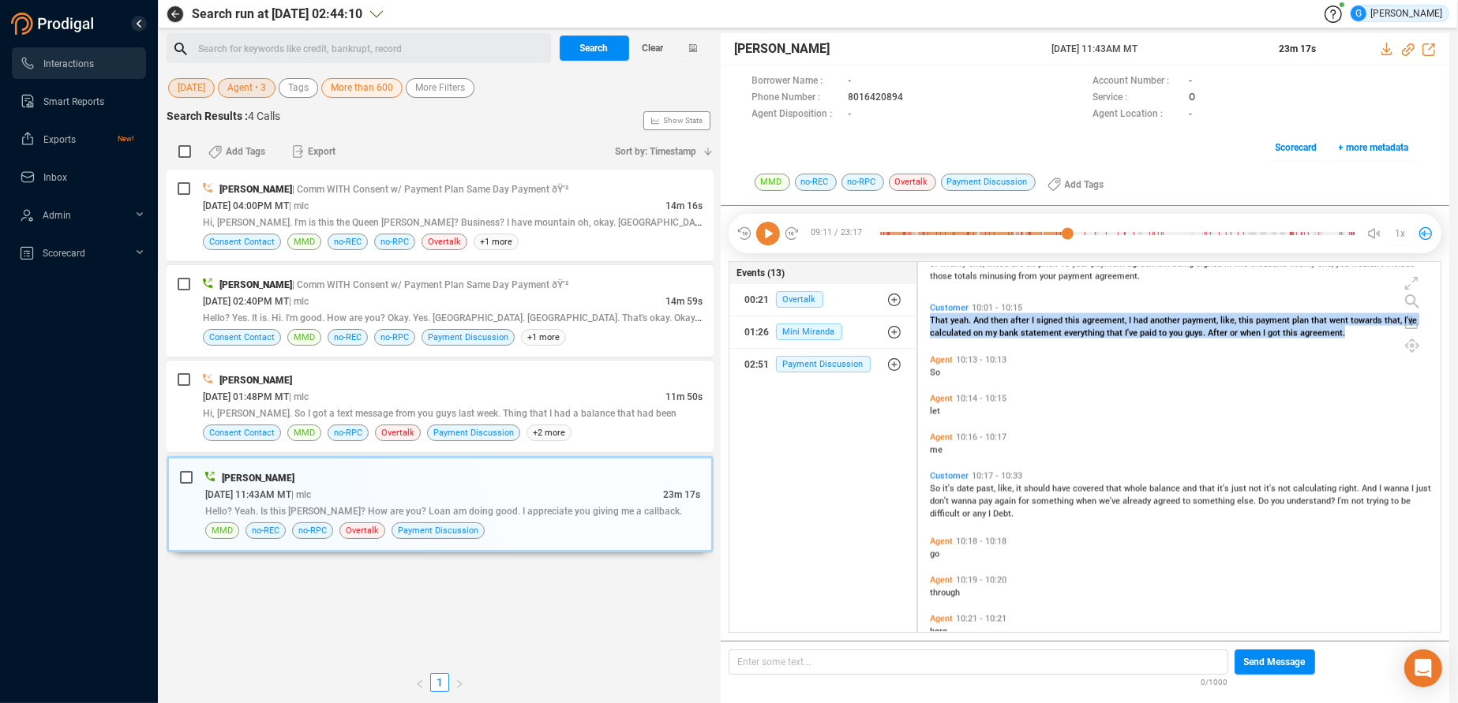
drag, startPoint x: 928, startPoint y: 314, endPoint x: 1342, endPoint y: 342, distance: 415.3
click at [1342, 342] on div "Customer 10:01 - 10:15 That yeah. And then after I signed this agreement, I had…" at bounding box center [1183, 320] width 515 height 43
copy span "That yeah. And then after I signed this agreement, I had another payment, like,…"
click at [763, 240] on icon at bounding box center [768, 234] width 24 height 24
click at [936, 320] on span "That" at bounding box center [940, 321] width 21 height 10
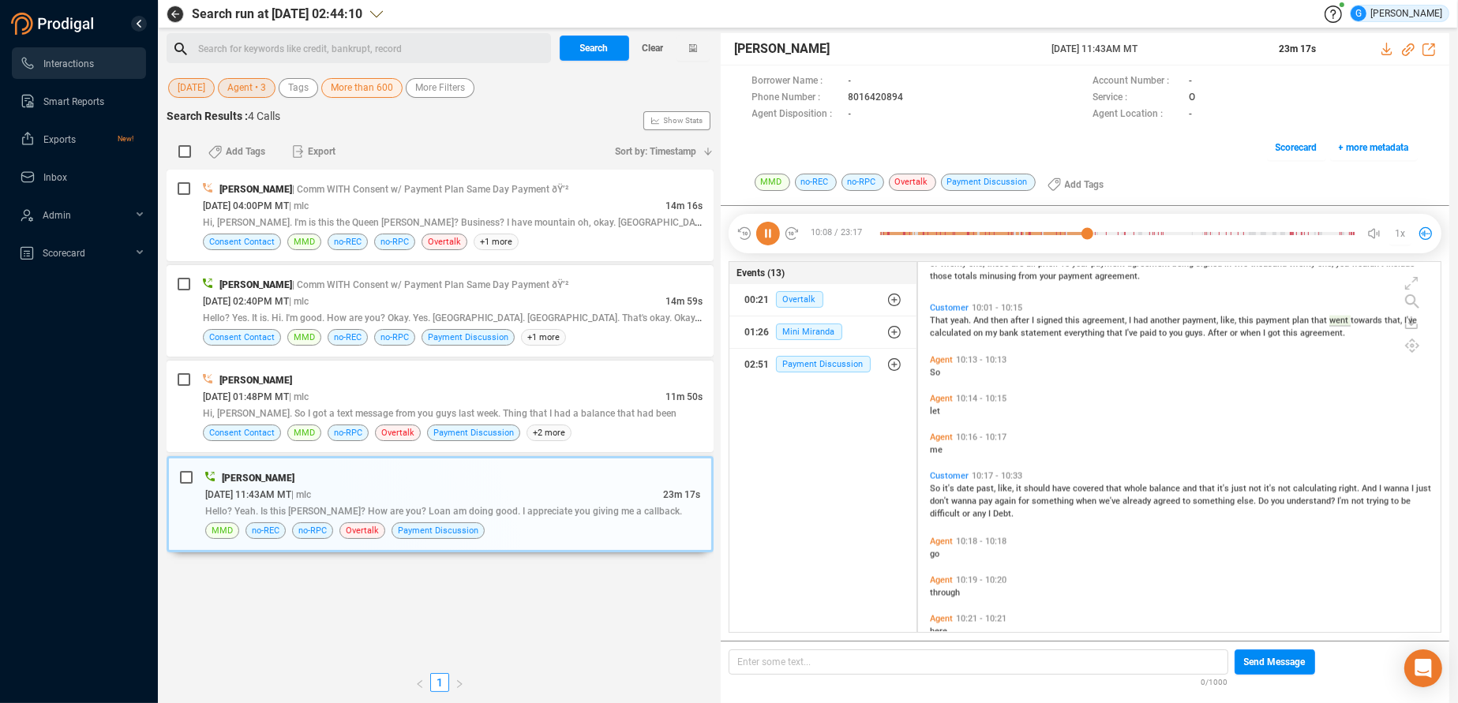
click at [936, 371] on span "So" at bounding box center [935, 373] width 10 height 10
click at [766, 230] on icon at bounding box center [768, 234] width 24 height 24
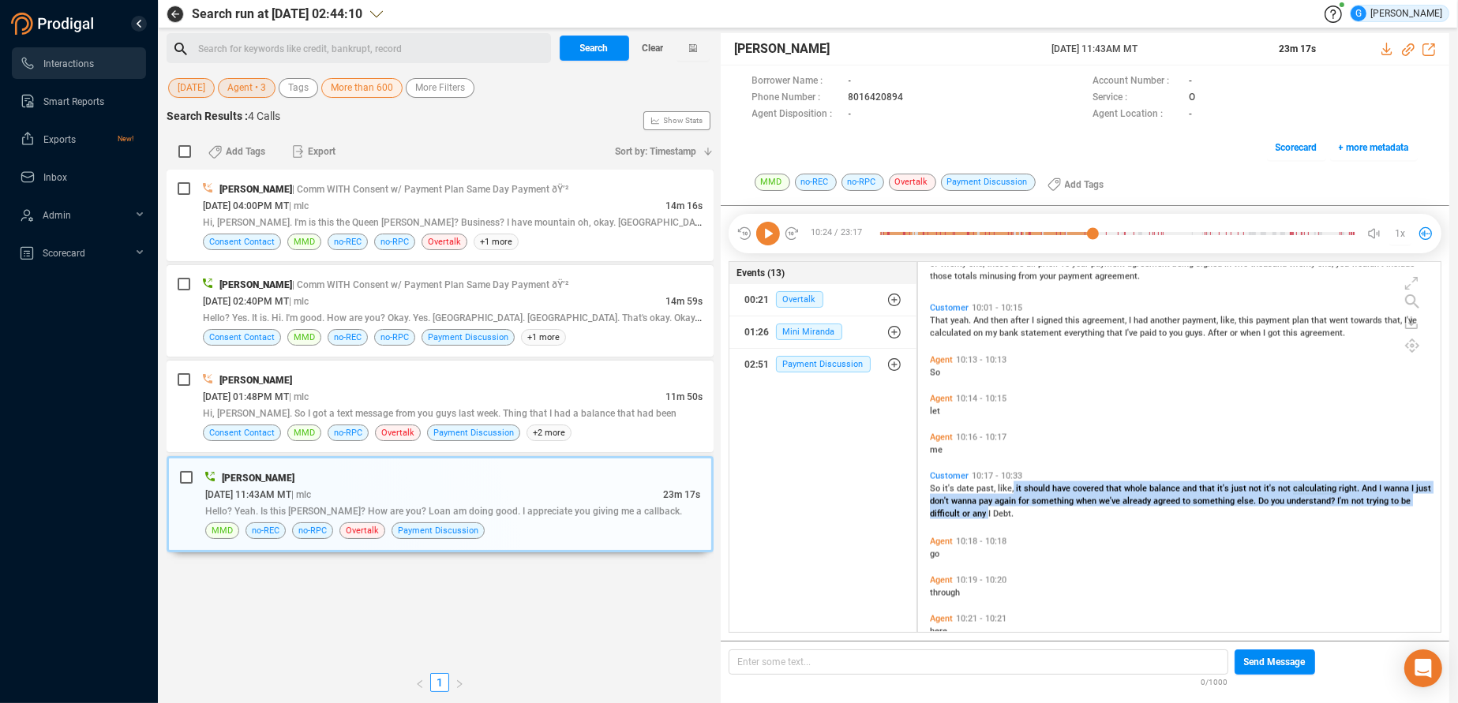
drag, startPoint x: 1012, startPoint y: 481, endPoint x: 987, endPoint y: 516, distance: 42.5
click at [987, 516] on div "So it's date past, like, it should have covered that whole balance and that it'…" at bounding box center [1183, 500] width 507 height 38
copy span "it should have covered that whole balance and that it's just not it's not calcu…"
click at [807, 522] on div "Events (13) 00:21 Overtalk 01:26 Mini Miranda 02:51 Payment Discussion" at bounding box center [822, 447] width 189 height 373
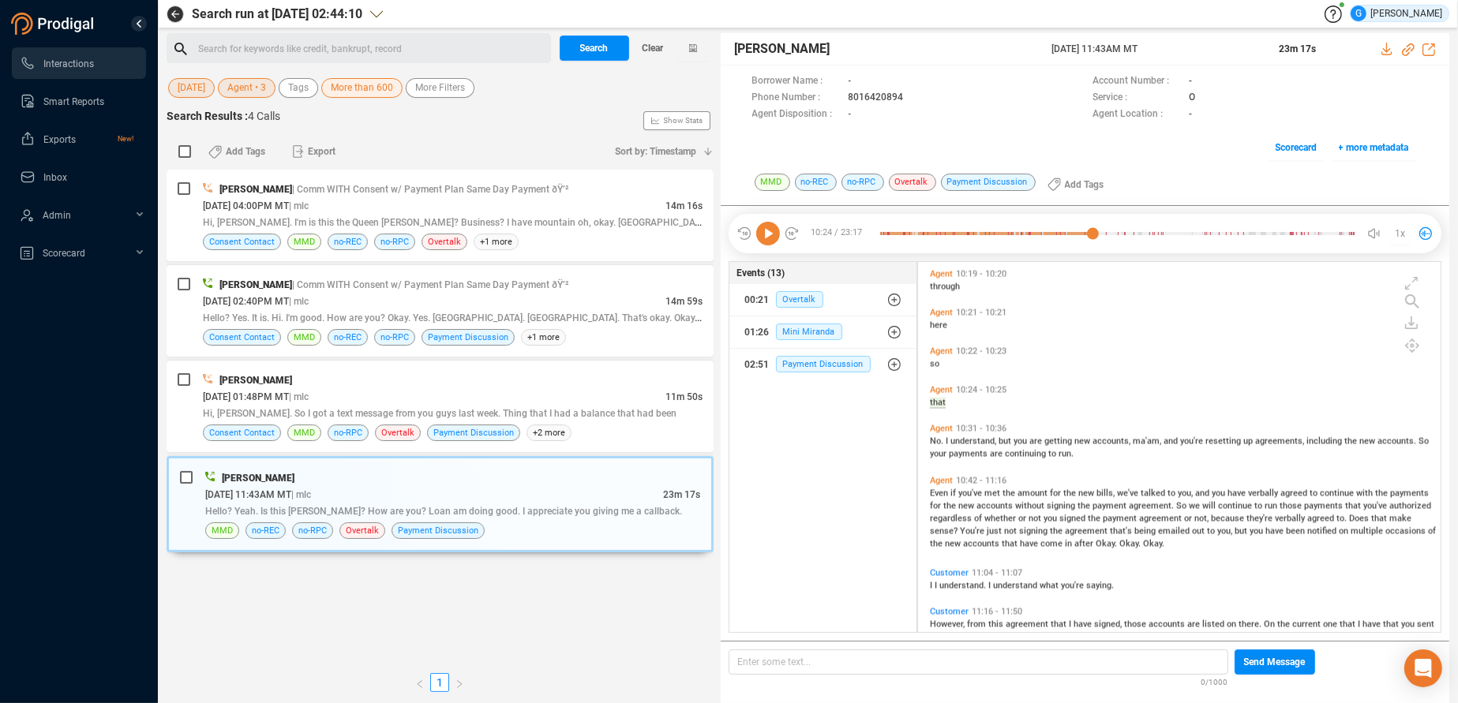
scroll to position [3611, 0]
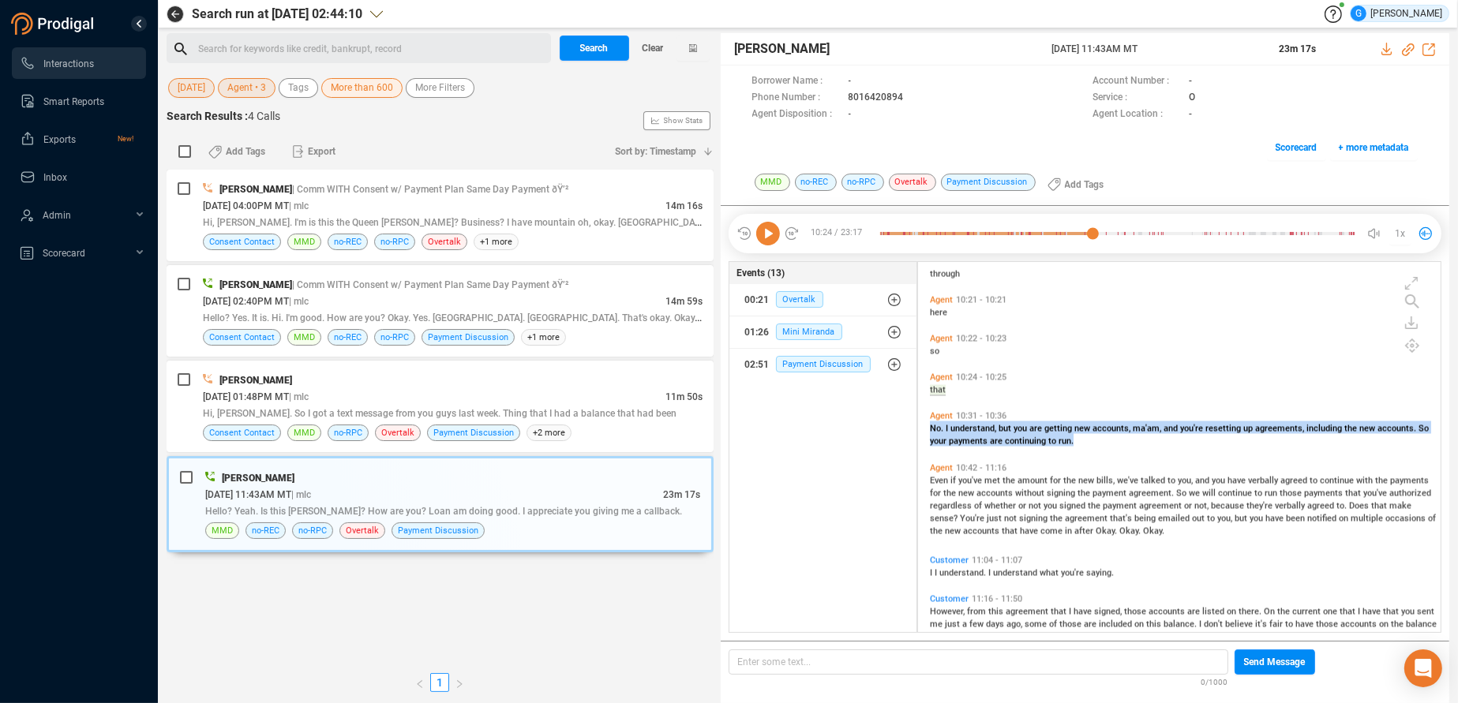
drag, startPoint x: 930, startPoint y: 425, endPoint x: 1080, endPoint y: 446, distance: 151.5
click at [1080, 446] on div "No. I understand, but you are getting new accounts, ma'am, and you're resetting…" at bounding box center [1183, 433] width 507 height 25
copy span "No. I understand, but you are getting new accounts, ma'am, and you're resetting…"
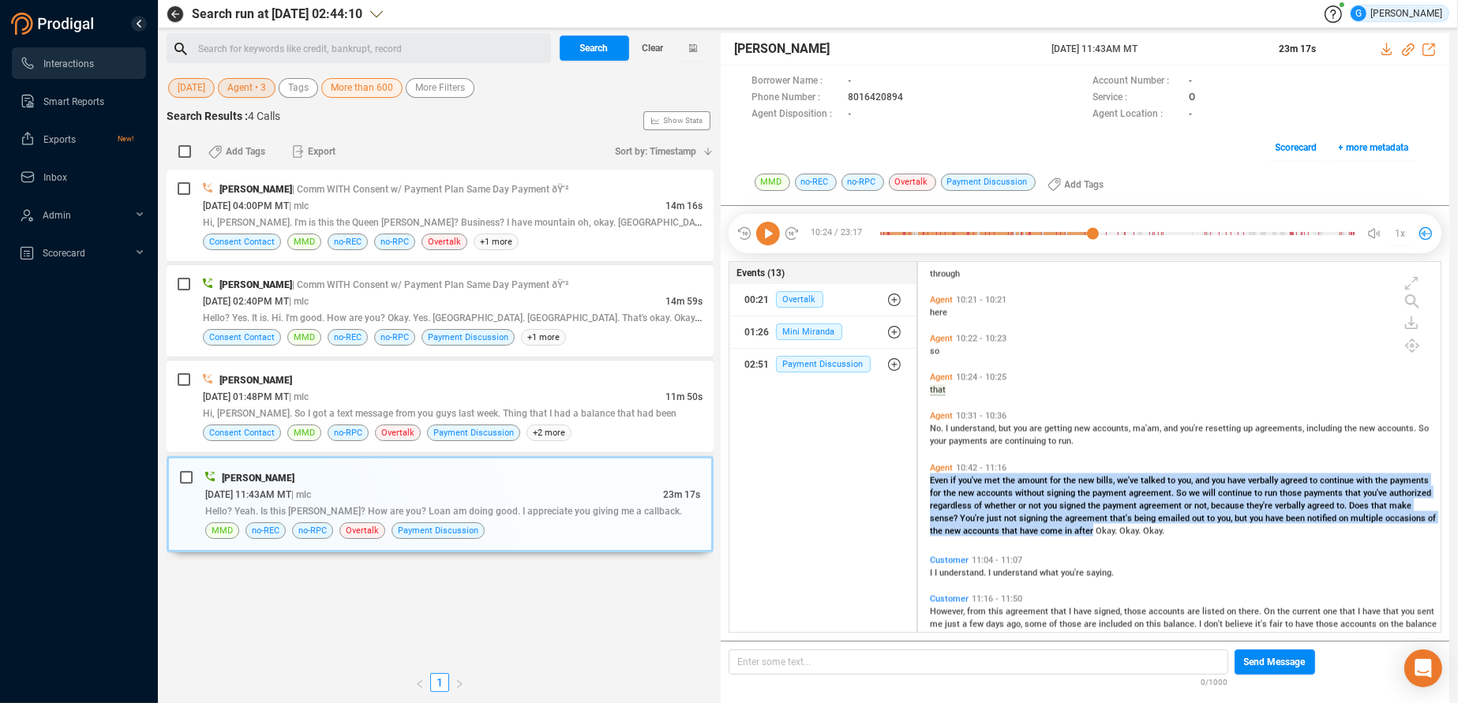
drag, startPoint x: 930, startPoint y: 476, endPoint x: 1101, endPoint y: 538, distance: 182.3
click at [1100, 536] on div "Agent 10:42 - 11:16 Even if you've met the amount for the new bills, we've talk…" at bounding box center [1183, 499] width 515 height 81
copy span "Even if you've met the amount for the new bills, we've talked to you, and you h…"
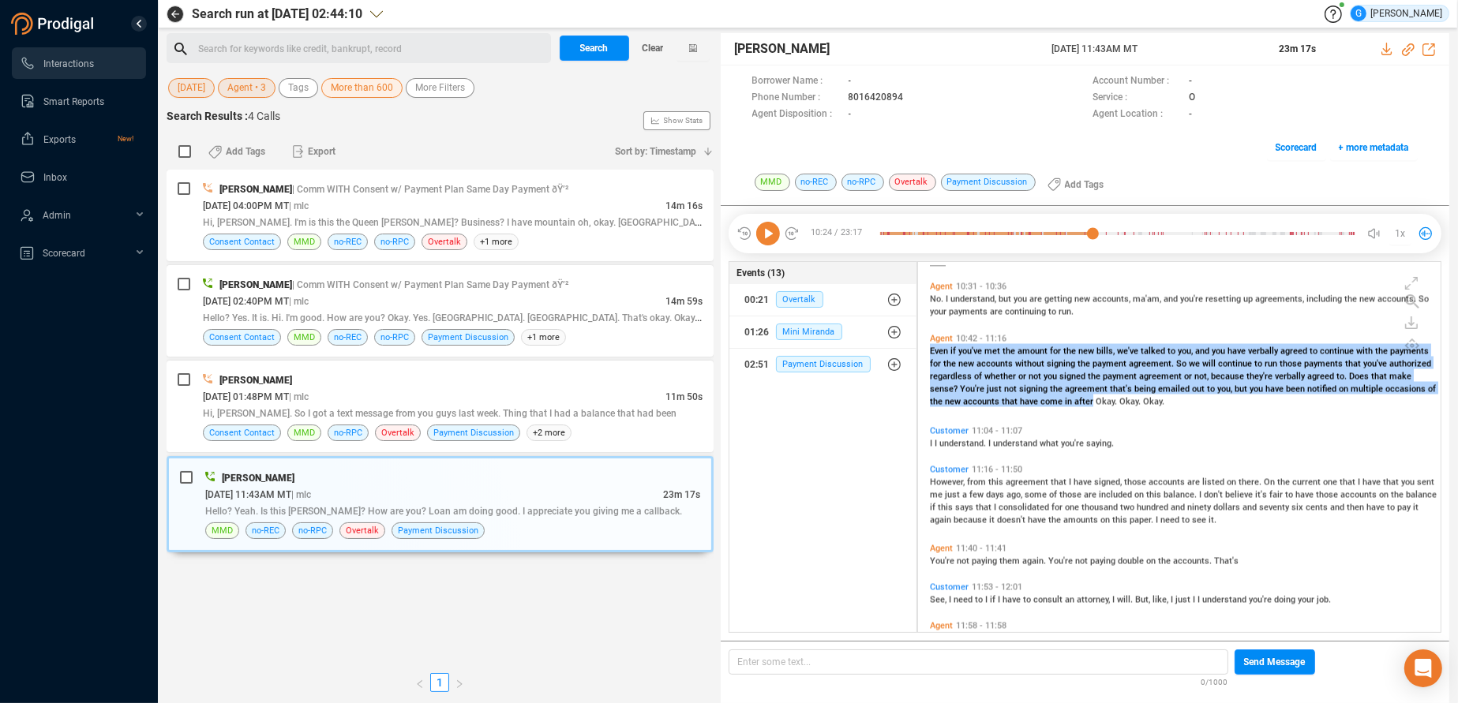
scroll to position [3850, 0]
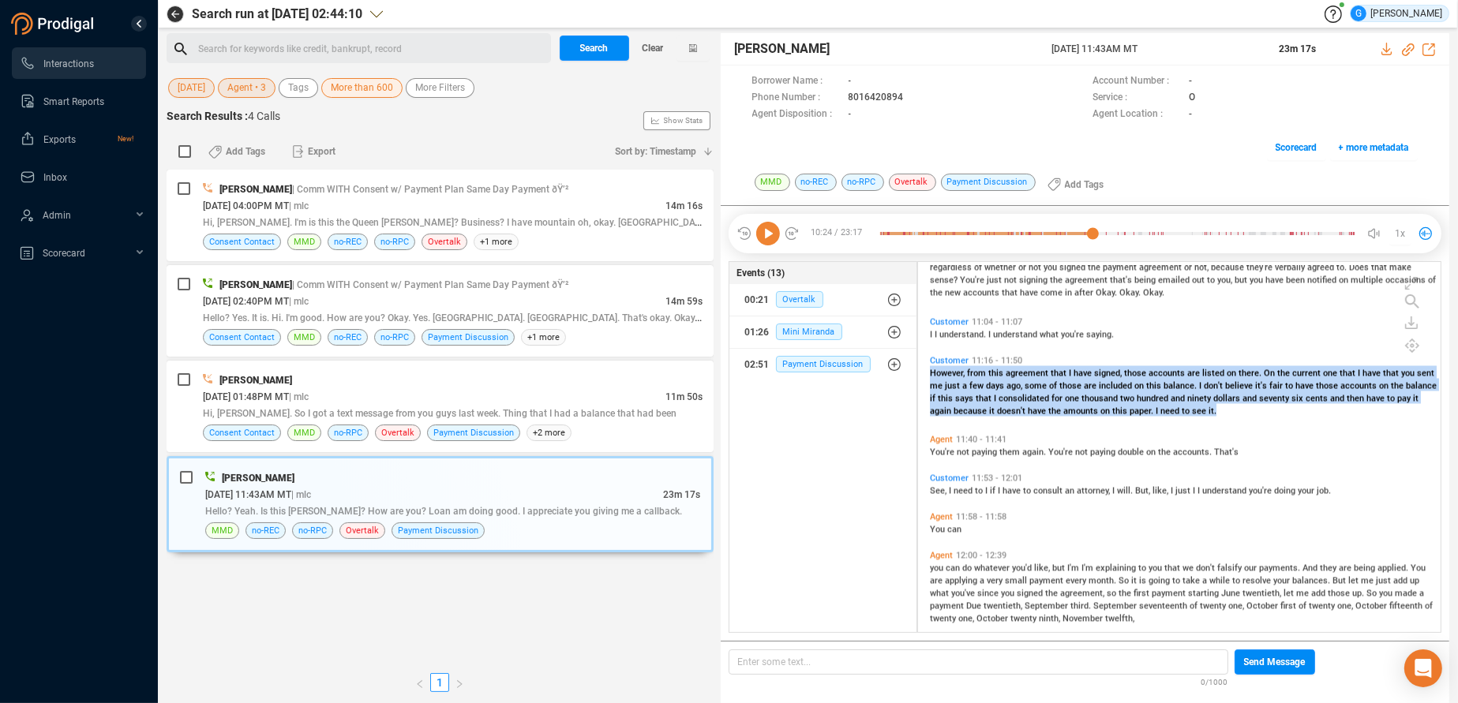
drag, startPoint x: 928, startPoint y: 368, endPoint x: 1243, endPoint y: 418, distance: 318.9
click at [1243, 418] on div "Customer 11:16 - 11:50 However, from this agreement that I have signed, those a…" at bounding box center [1183, 386] width 515 height 69
copy span "However, from this agreement that I have signed, those accounts are listed on t…"
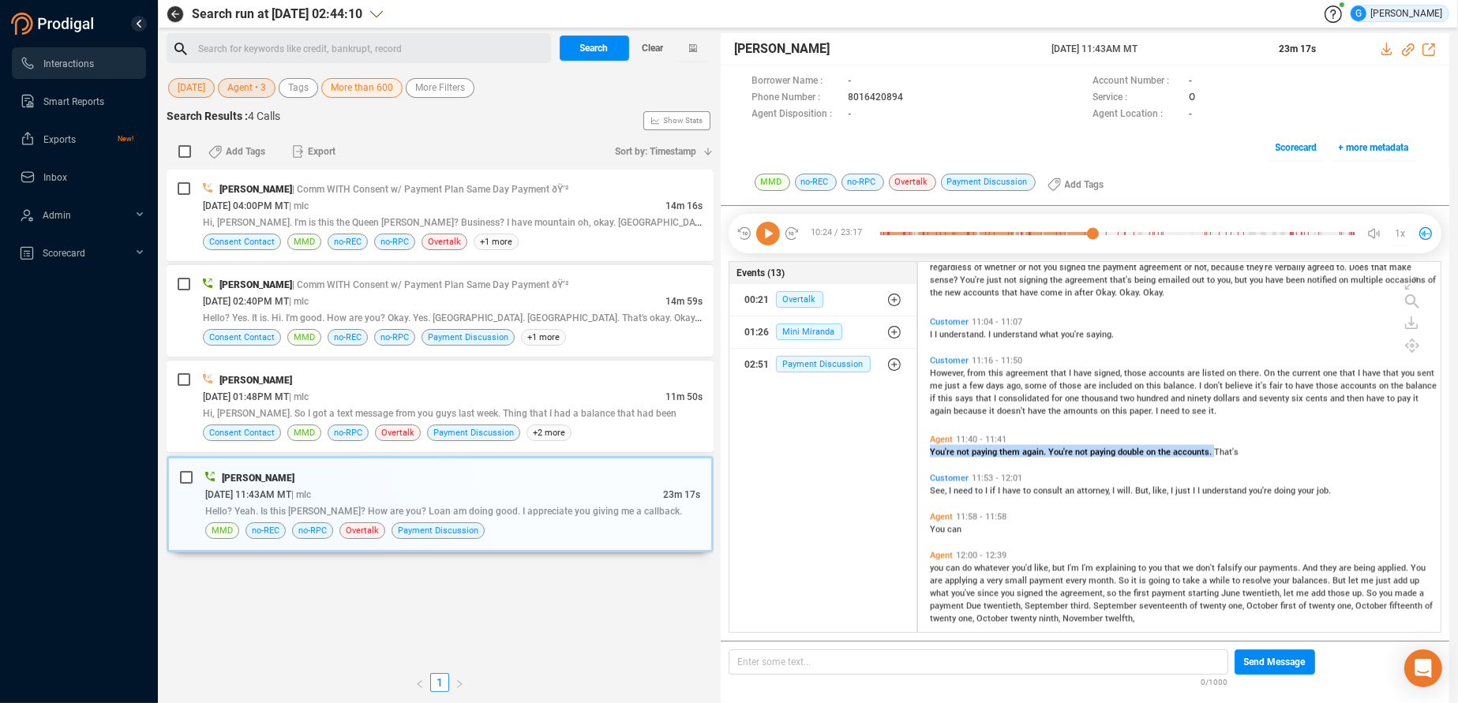
drag, startPoint x: 928, startPoint y: 452, endPoint x: 1211, endPoint y: 455, distance: 282.6
click at [1211, 455] on div "Agent 11:40 - 11:41 You're not paying them again. You're not paying double on t…" at bounding box center [1183, 446] width 515 height 31
copy span "You're not paying them again. You're not paying double on the accounts."
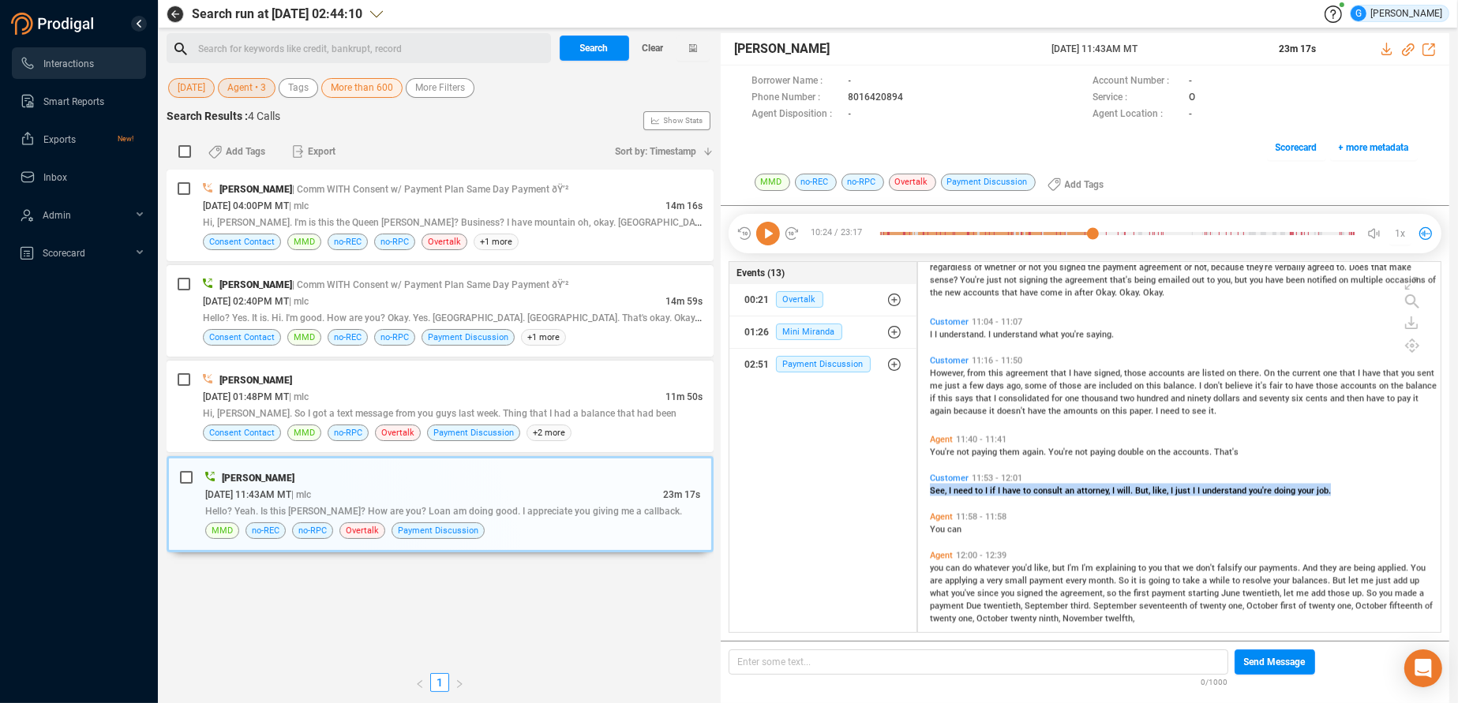
drag, startPoint x: 927, startPoint y: 484, endPoint x: 1371, endPoint y: 502, distance: 443.9
click at [1371, 502] on div "Customer 11:53 - 12:01 See, I need to I if I have to consult an attorney, I wil…" at bounding box center [1183, 489] width 515 height 39
click at [942, 560] on div "Agent 12:00 - 12:39 you can do whatever you'd like, but I'm I'm explaining to y…" at bounding box center [1183, 587] width 515 height 81
click at [901, 564] on div "Events (13) 00:21 Overtalk 01:26 Mini Miranda 02:51 Payment Discussion" at bounding box center [822, 447] width 189 height 373
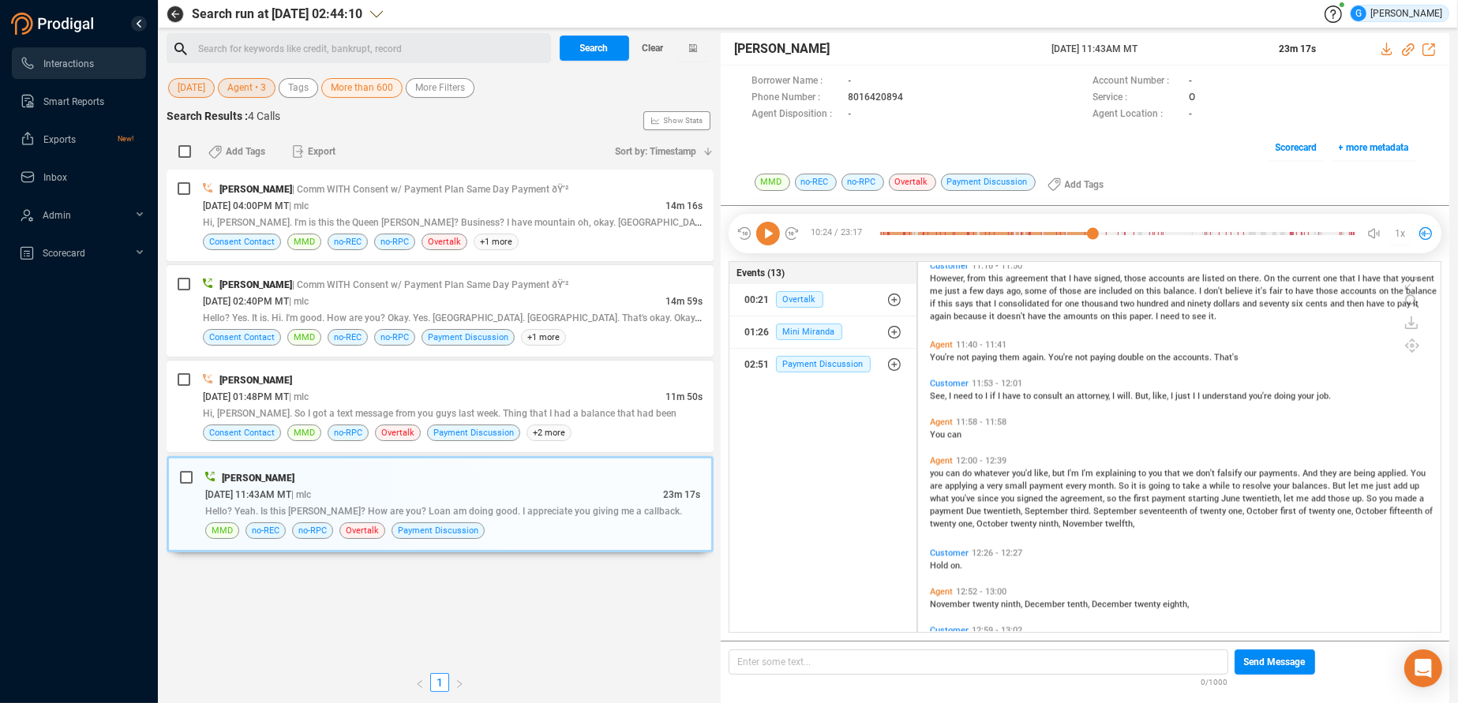
scroll to position [3993, 0]
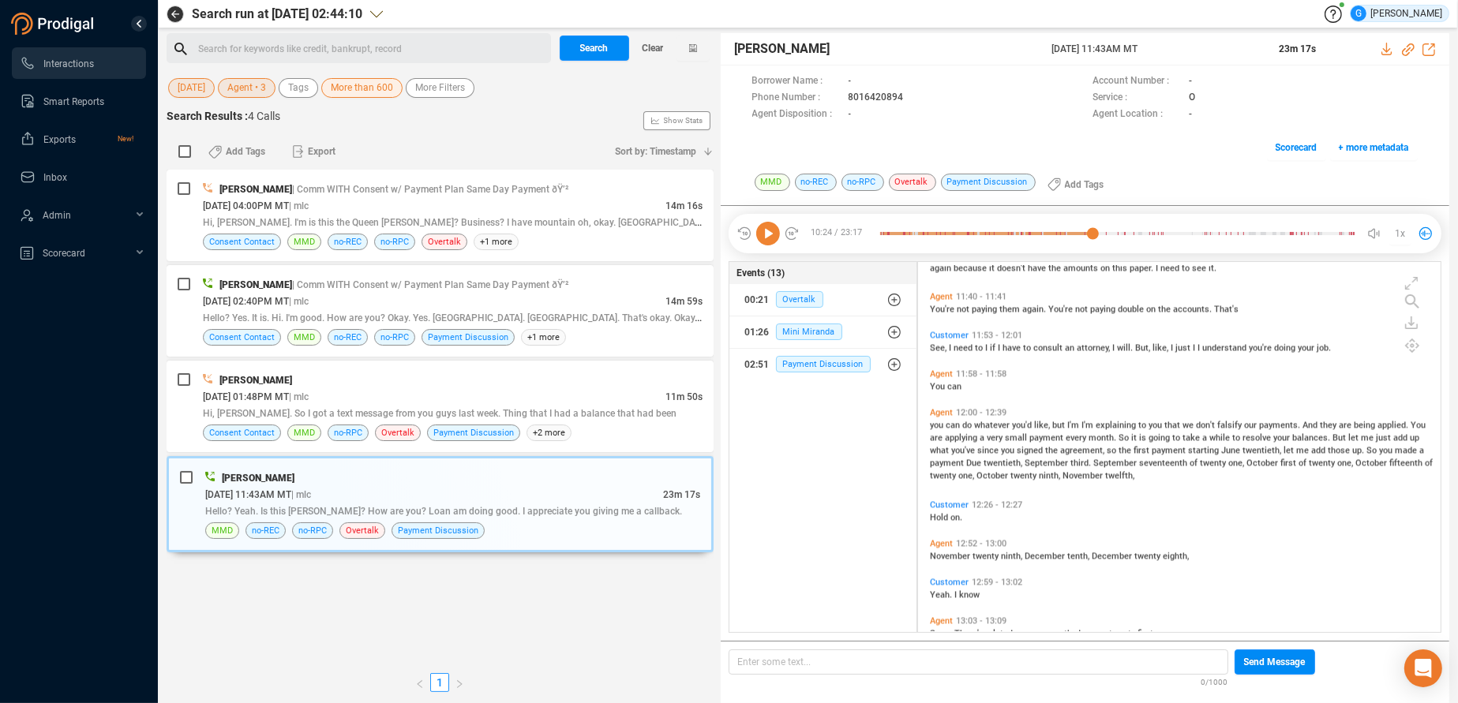
drag, startPoint x: 929, startPoint y: 566, endPoint x: 884, endPoint y: 435, distance: 138.5
click at [865, 446] on div "Events (13) 00:21 Overtalk 01:26 Mini Miranda 02:51 Payment Discussion" at bounding box center [822, 447] width 189 height 373
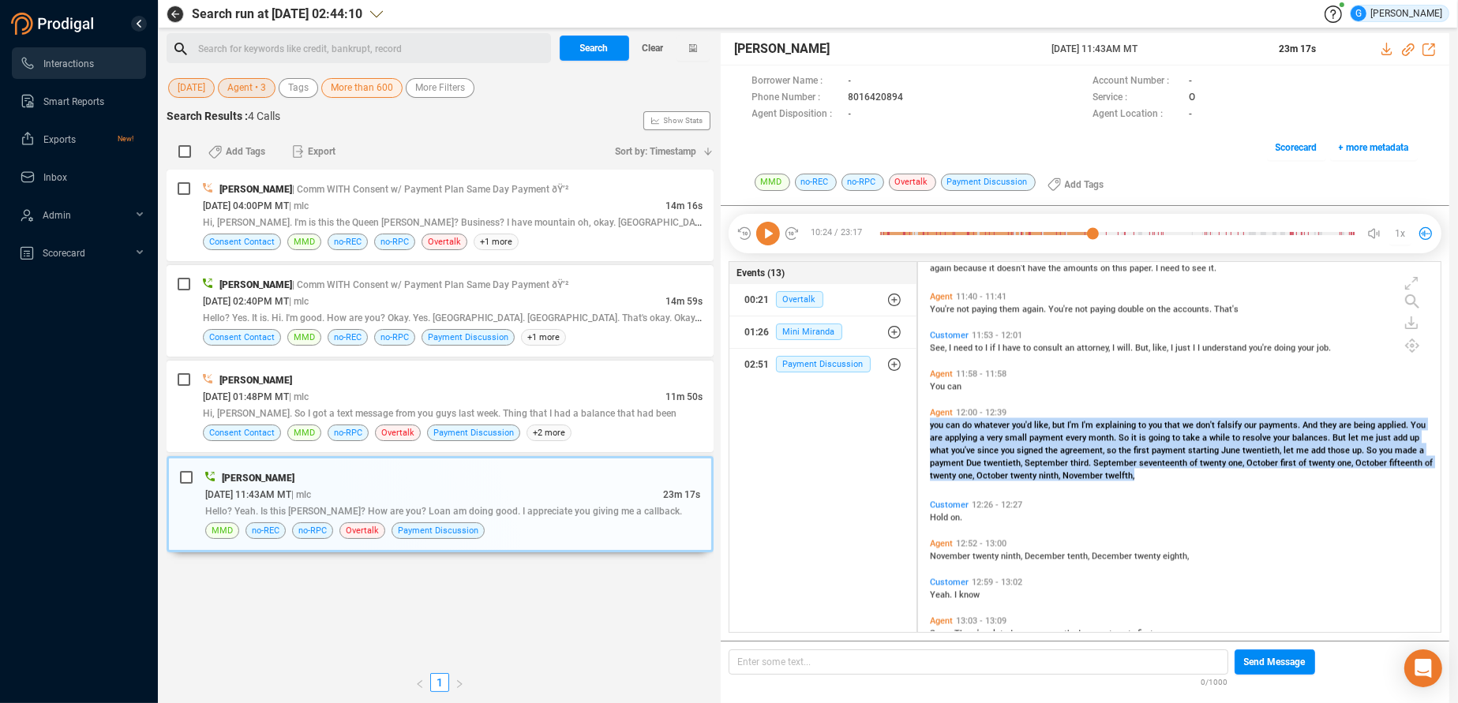
drag, startPoint x: 927, startPoint y: 418, endPoint x: 1144, endPoint y: 477, distance: 224.8
click at [1144, 477] on div "Agent 12:00 - 12:39 you can do whatever you'd like, but I'm I'm explaining to y…" at bounding box center [1183, 443] width 515 height 81
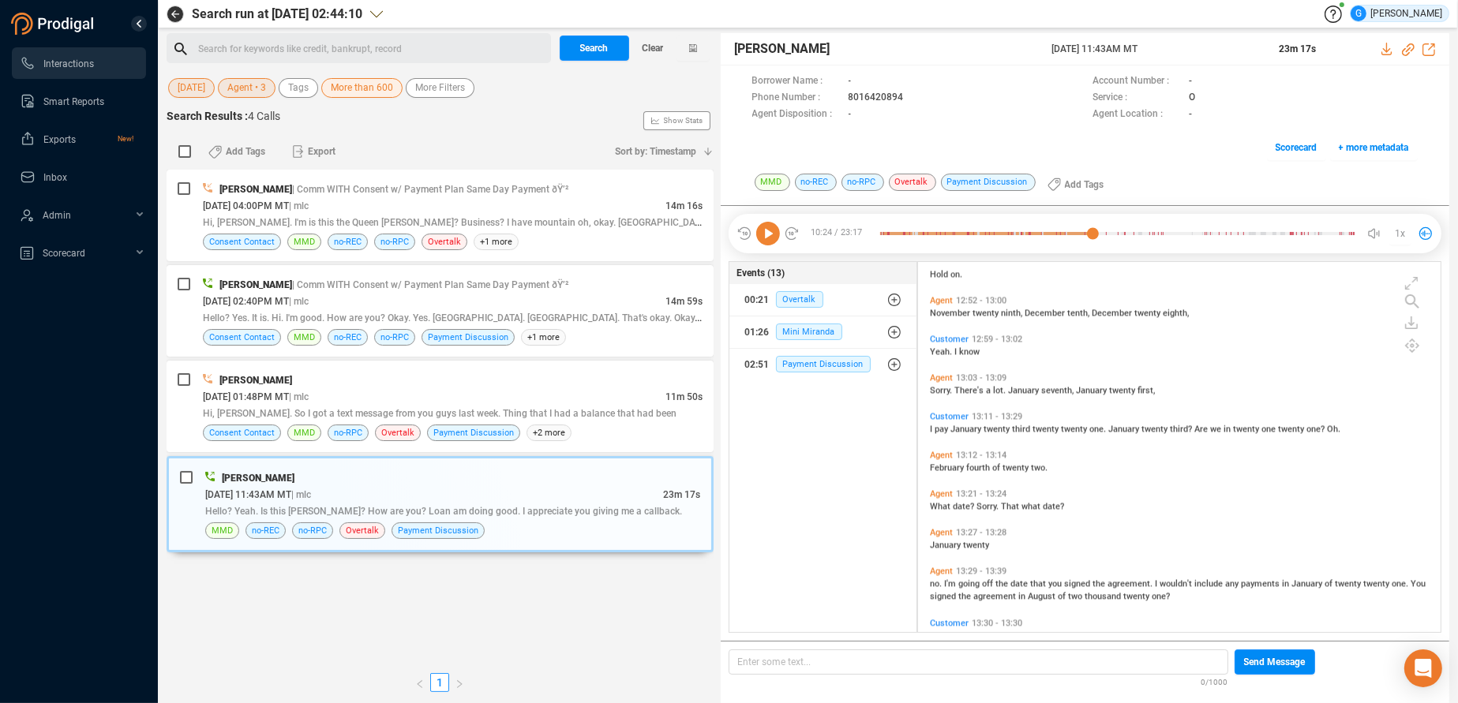
scroll to position [4315, 0]
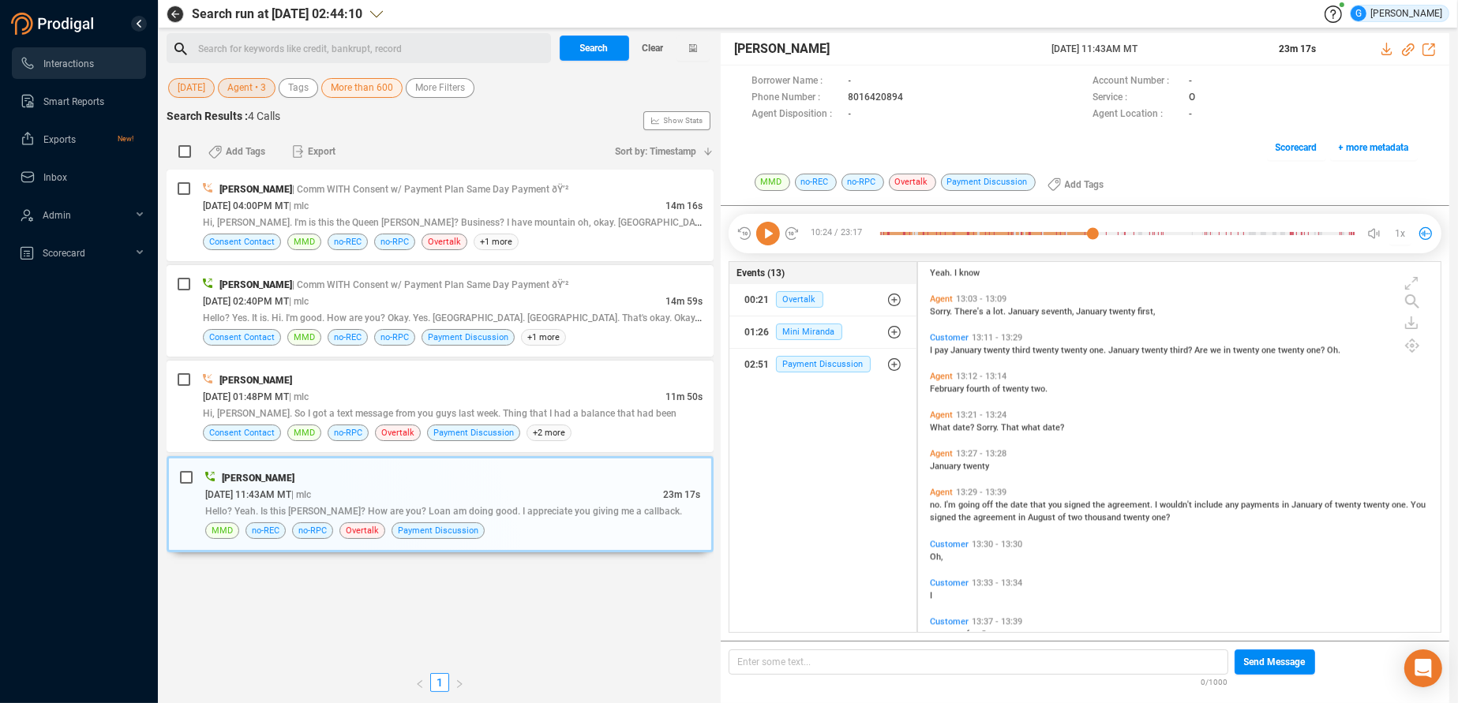
click at [1152, 494] on div "Agent 13:29 - 13:39" at bounding box center [1183, 492] width 507 height 10
drag, startPoint x: 1157, startPoint y: 499, endPoint x: 1181, endPoint y: 500, distance: 24.5
click at [1181, 500] on span "wouldn't" at bounding box center [1176, 505] width 35 height 10
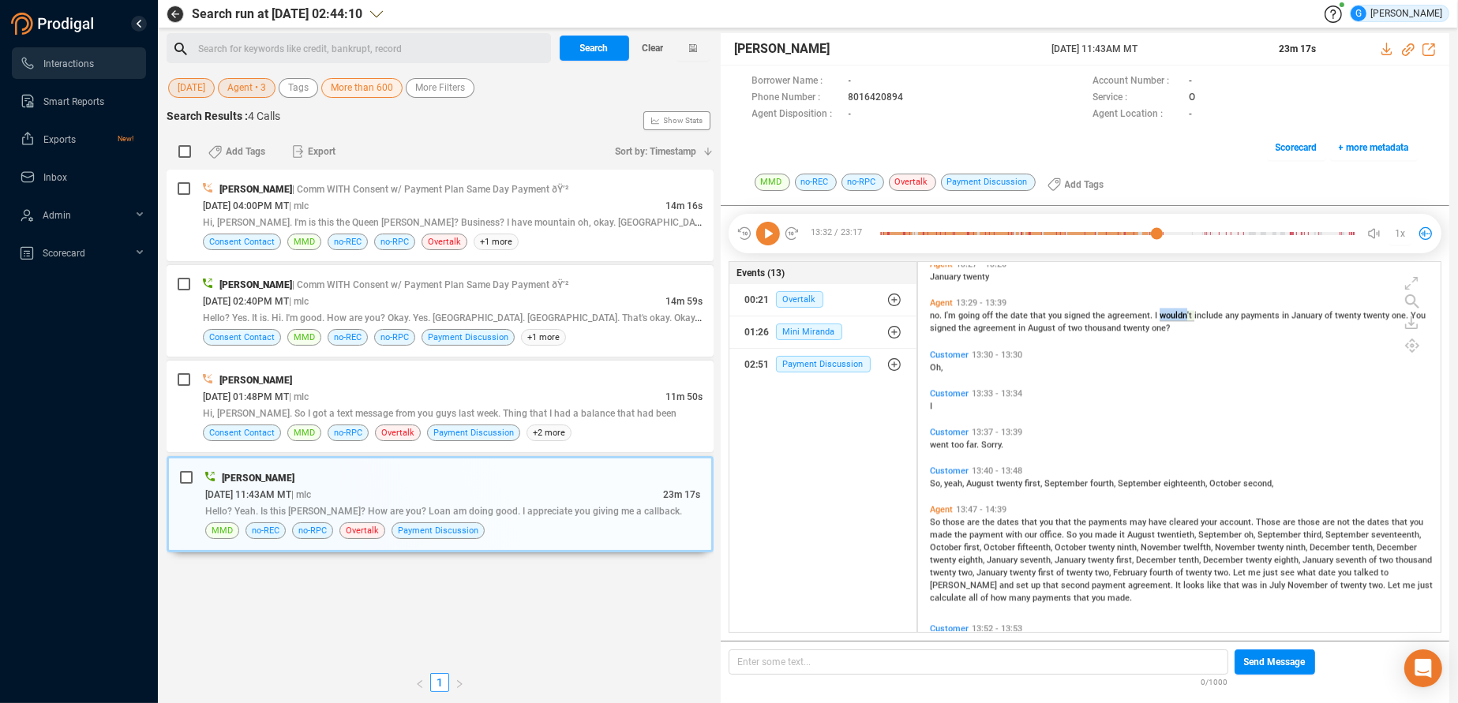
scroll to position [4555, 0]
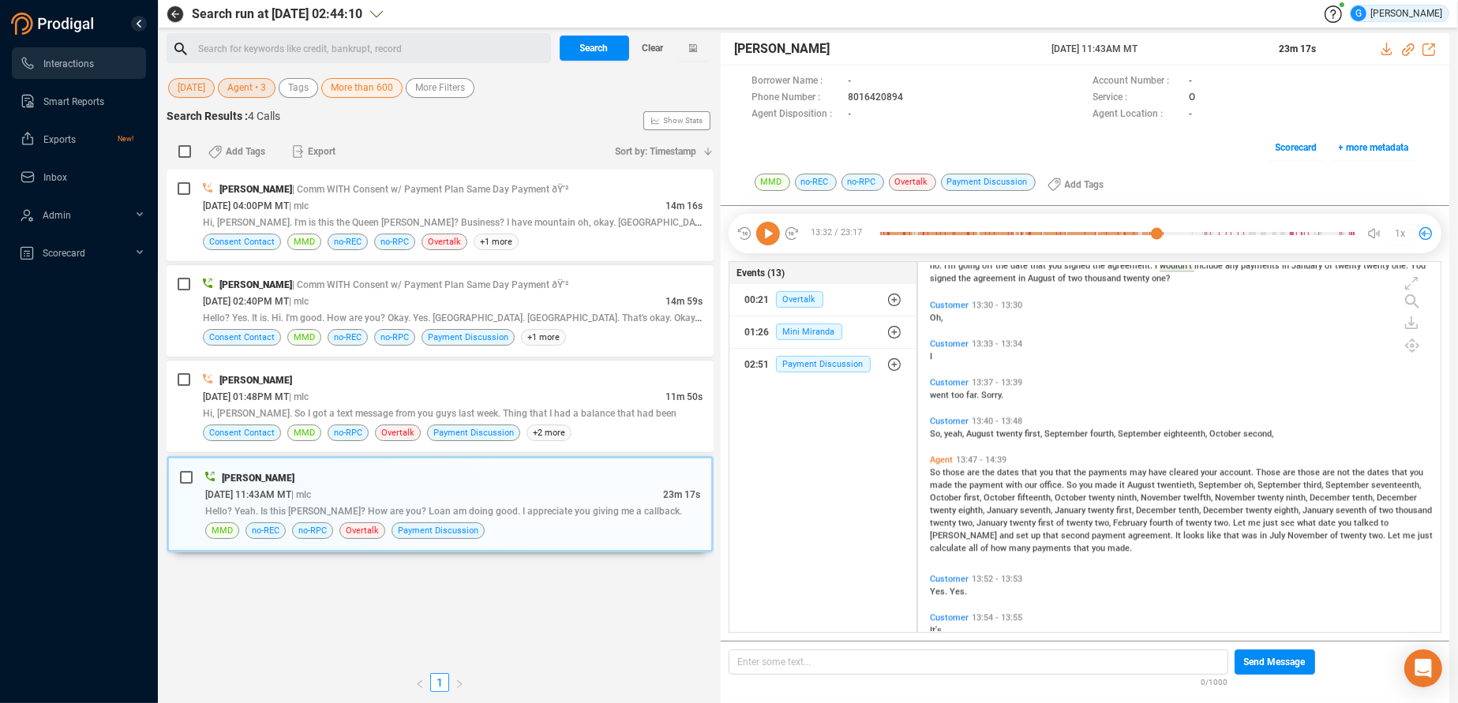
click at [868, 468] on div "Events (13) 00:21 Overtalk 01:26 Mini Miranda 02:51 Payment Discussion" at bounding box center [822, 447] width 189 height 373
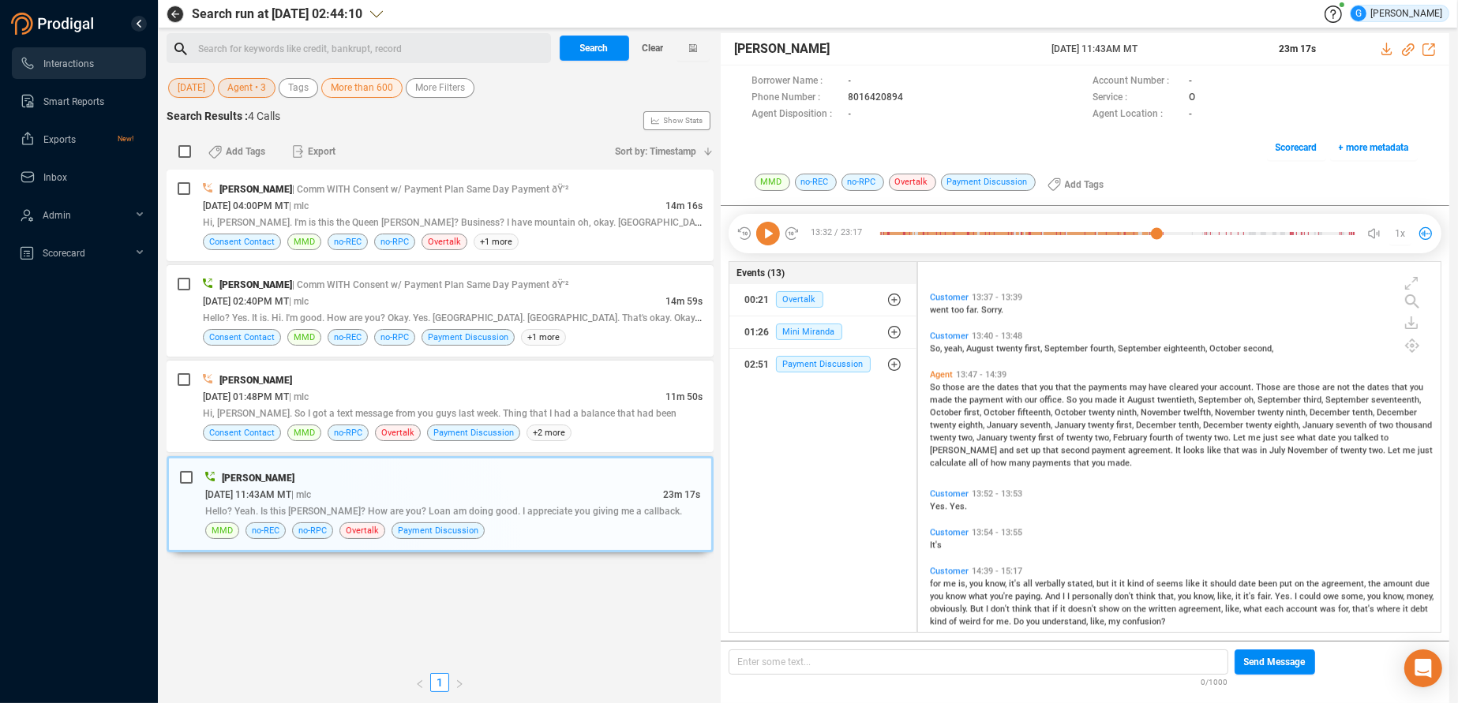
scroll to position [4713, 0]
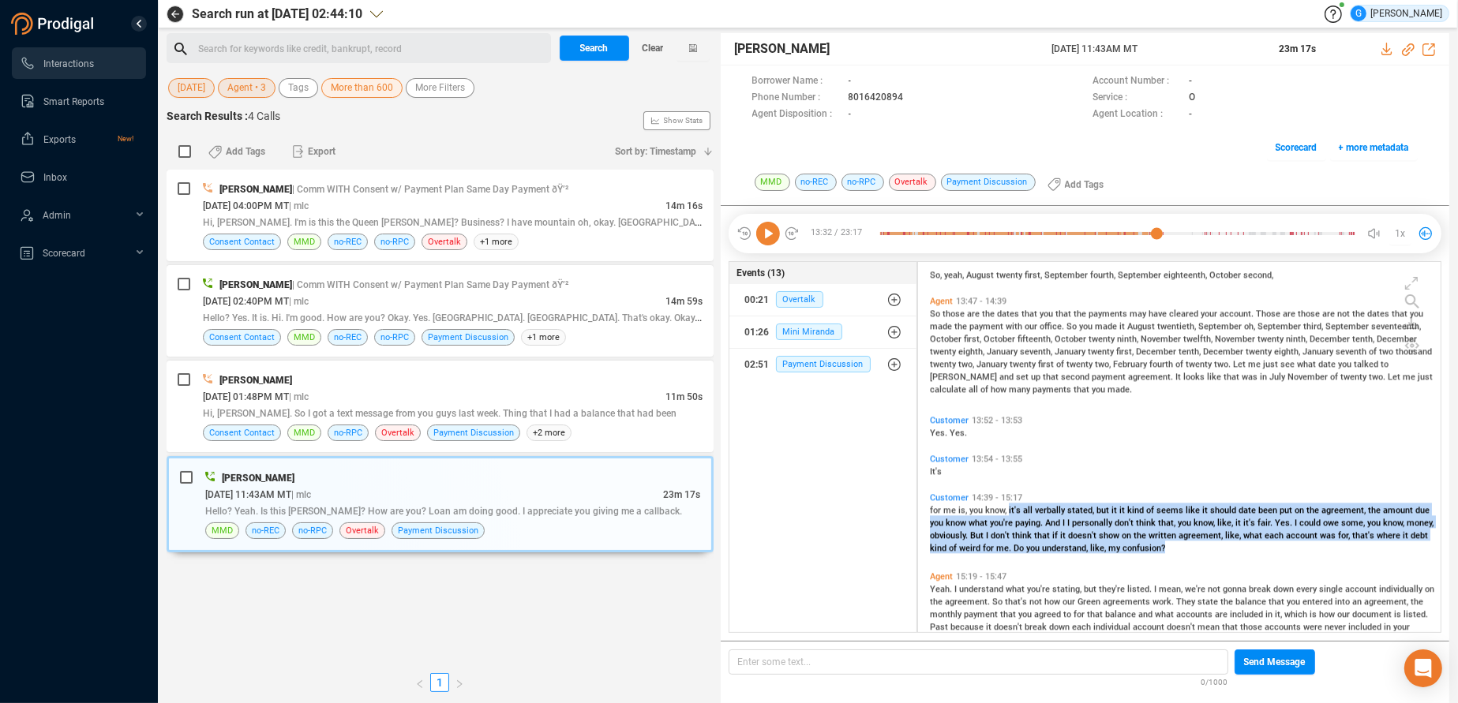
drag, startPoint x: 1009, startPoint y: 504, endPoint x: 1203, endPoint y: 554, distance: 200.6
click at [1203, 554] on div "Customer 14:39 - 15:17 for me is, you know, it's all verbally stated, but it it…" at bounding box center [1183, 523] width 515 height 69
click at [961, 530] on div "for me is, you know, it's all verbally stated, but it it kind of seems like it …" at bounding box center [1183, 528] width 507 height 51
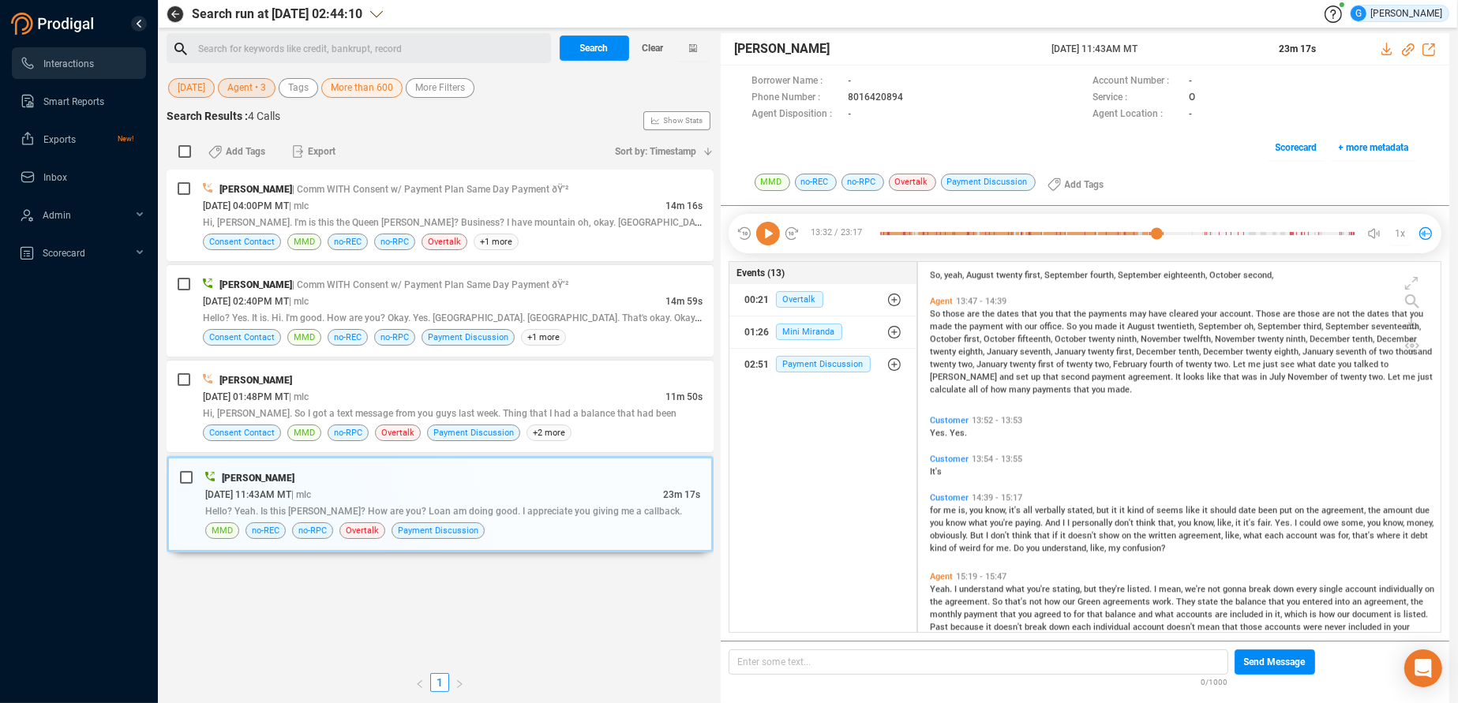
click at [1406, 528] on span "money," at bounding box center [1419, 523] width 27 height 10
click at [766, 234] on icon at bounding box center [768, 234] width 24 height 24
click at [772, 230] on icon at bounding box center [768, 234] width 24 height 24
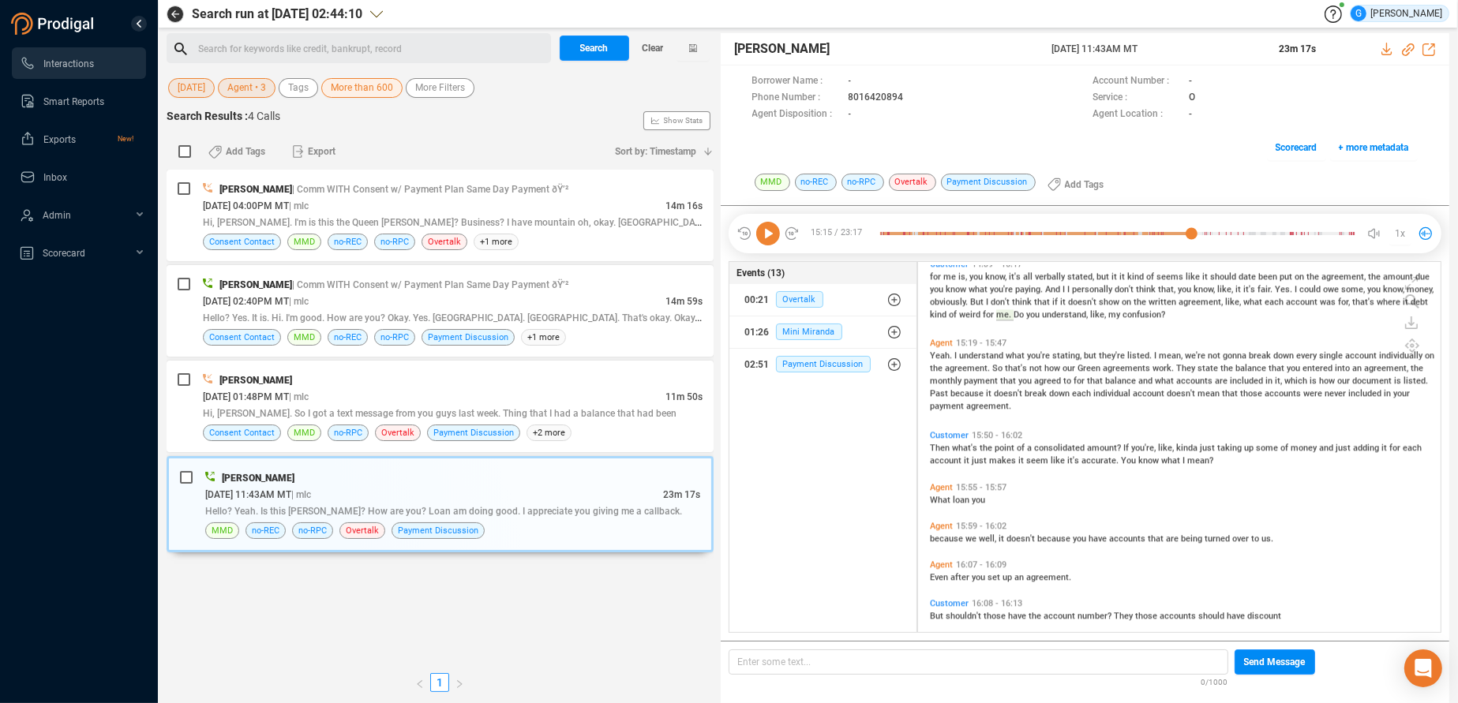
scroll to position [4952, 0]
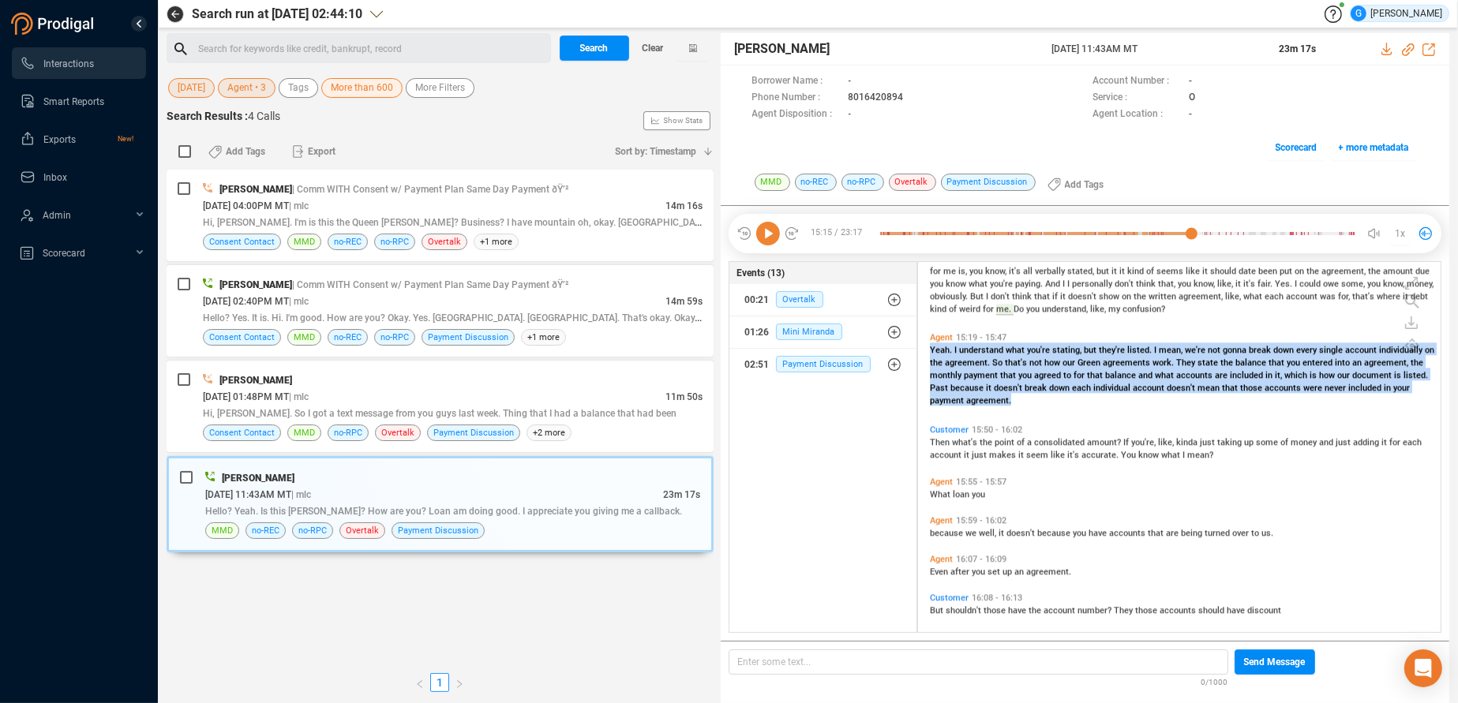
drag, startPoint x: 930, startPoint y: 343, endPoint x: 1114, endPoint y: 406, distance: 194.4
click at [1114, 405] on div "Agent 15:19 - 15:47 Yeah. I understand what you're stating, but they're listed.…" at bounding box center [1183, 368] width 515 height 81
click at [965, 348] on span "understand" at bounding box center [982, 350] width 47 height 10
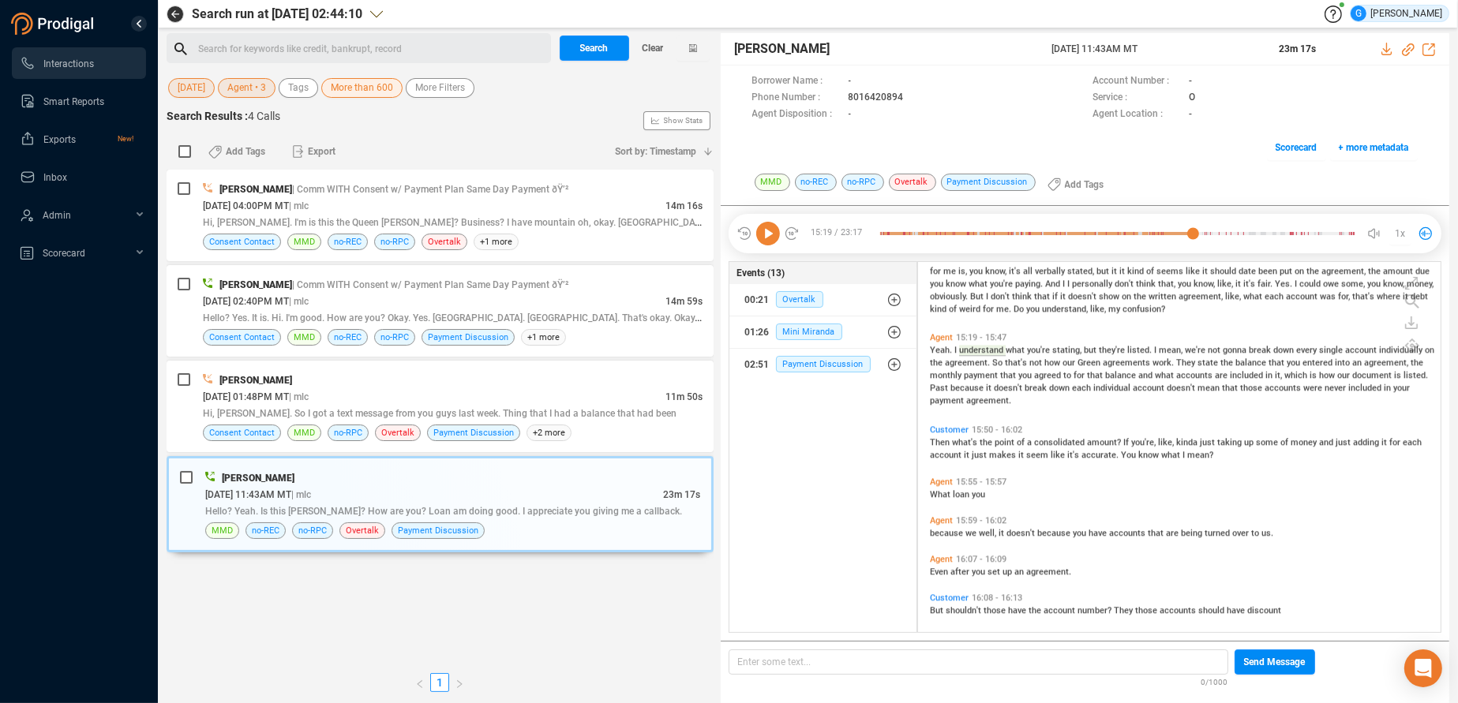
click at [759, 233] on icon at bounding box center [768, 234] width 24 height 24
click at [766, 234] on icon at bounding box center [768, 234] width 24 height 24
click at [766, 227] on icon at bounding box center [768, 234] width 24 height 24
click at [766, 229] on icon at bounding box center [768, 234] width 24 height 24
click at [773, 237] on icon at bounding box center [768, 234] width 24 height 24
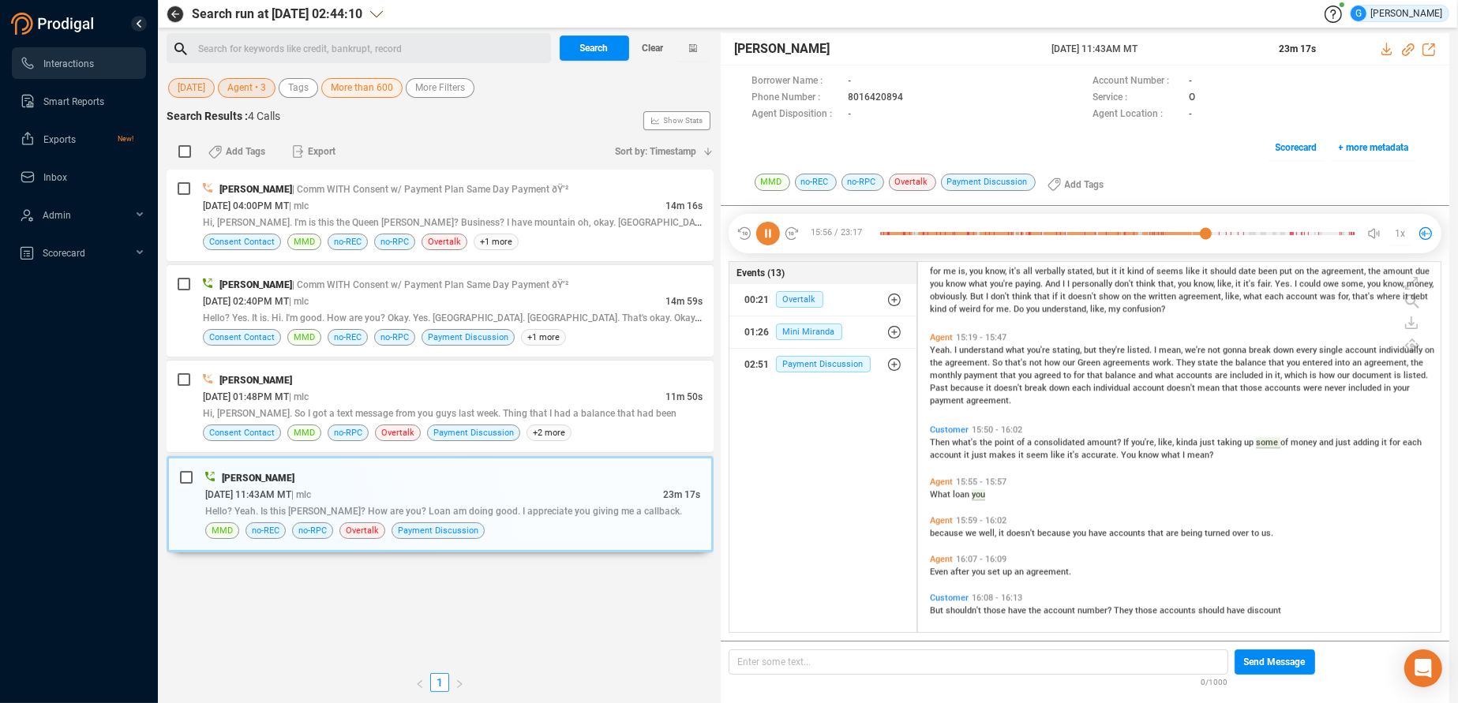
click at [769, 232] on icon at bounding box center [768, 234] width 24 height 24
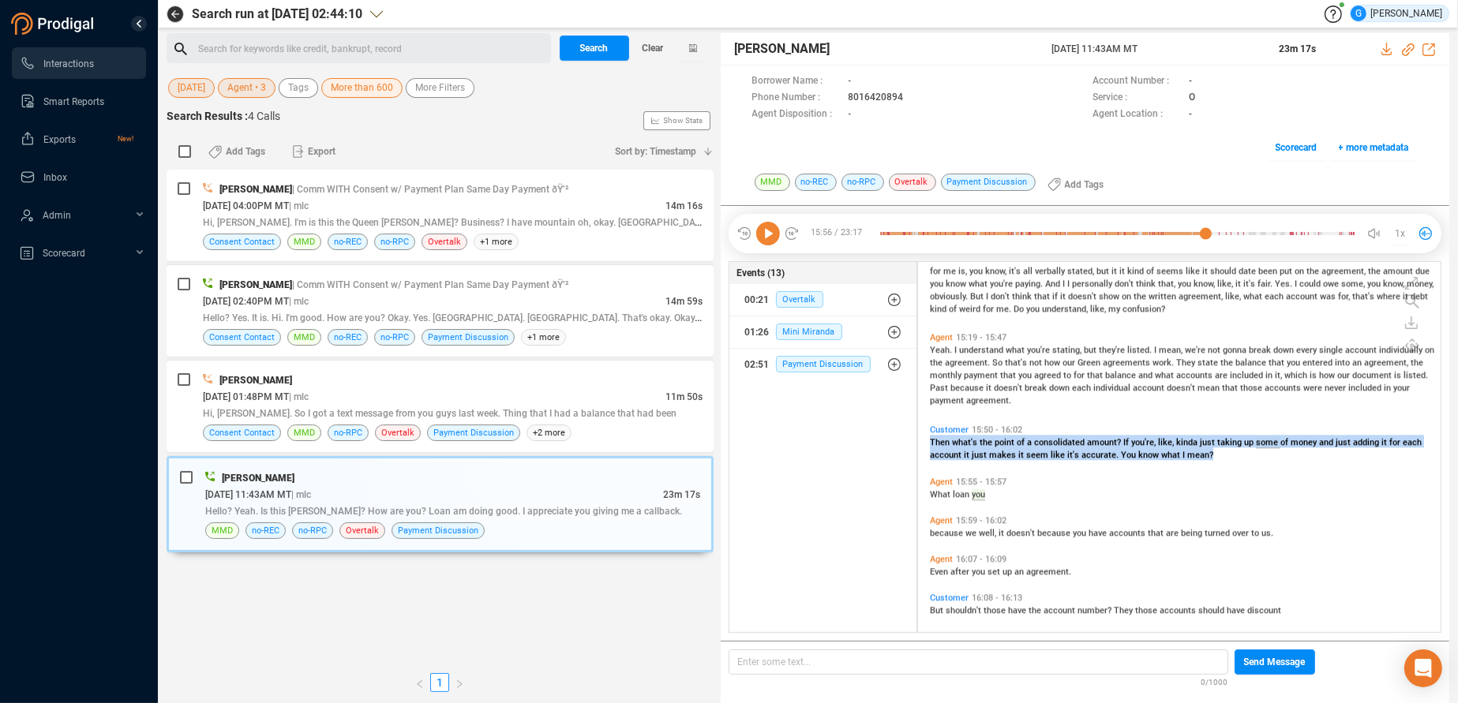
drag, startPoint x: 927, startPoint y: 437, endPoint x: 1223, endPoint y: 464, distance: 297.2
click at [1223, 464] on div "Customer 15:50 - 16:02 Then what's the point of a consolidated amount? If you'r…" at bounding box center [1183, 442] width 515 height 43
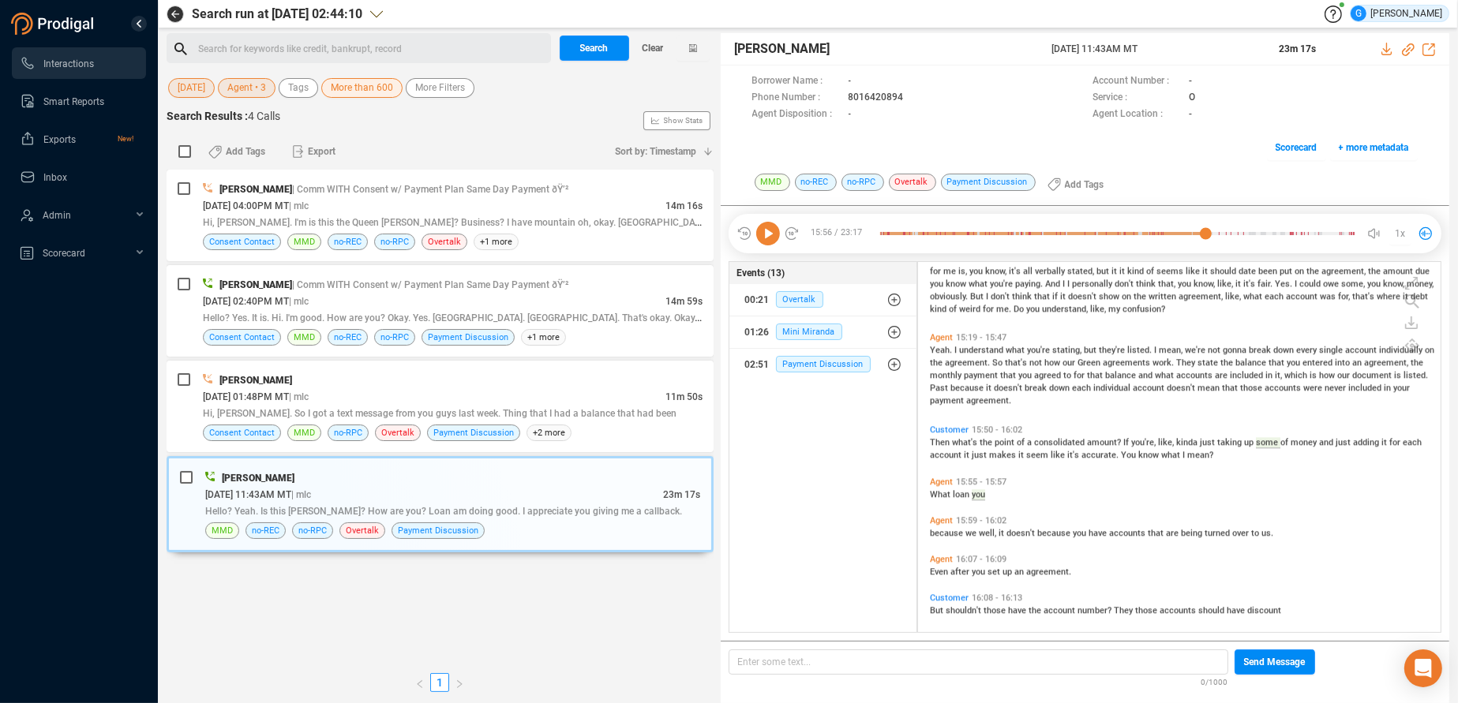
click at [766, 236] on icon at bounding box center [768, 234] width 24 height 24
drag, startPoint x: 1054, startPoint y: 440, endPoint x: 1120, endPoint y: 440, distance: 66.3
click at [1055, 443] on span "consolidated" at bounding box center [1060, 442] width 53 height 10
click at [769, 230] on icon at bounding box center [768, 234] width 24 height 24
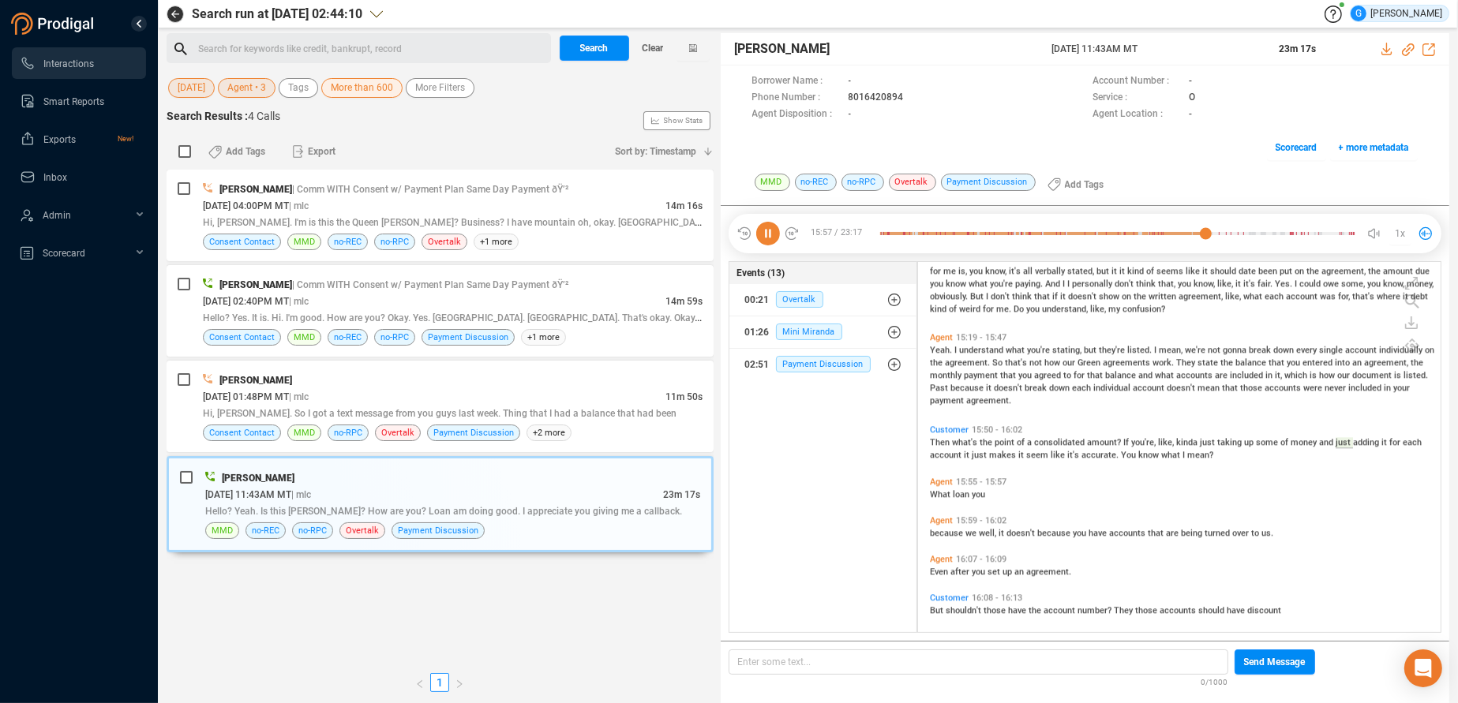
click at [768, 232] on icon at bounding box center [768, 234] width 24 height 24
click at [768, 229] on icon at bounding box center [768, 234] width 24 height 24
click at [769, 234] on icon at bounding box center [768, 234] width 24 height 24
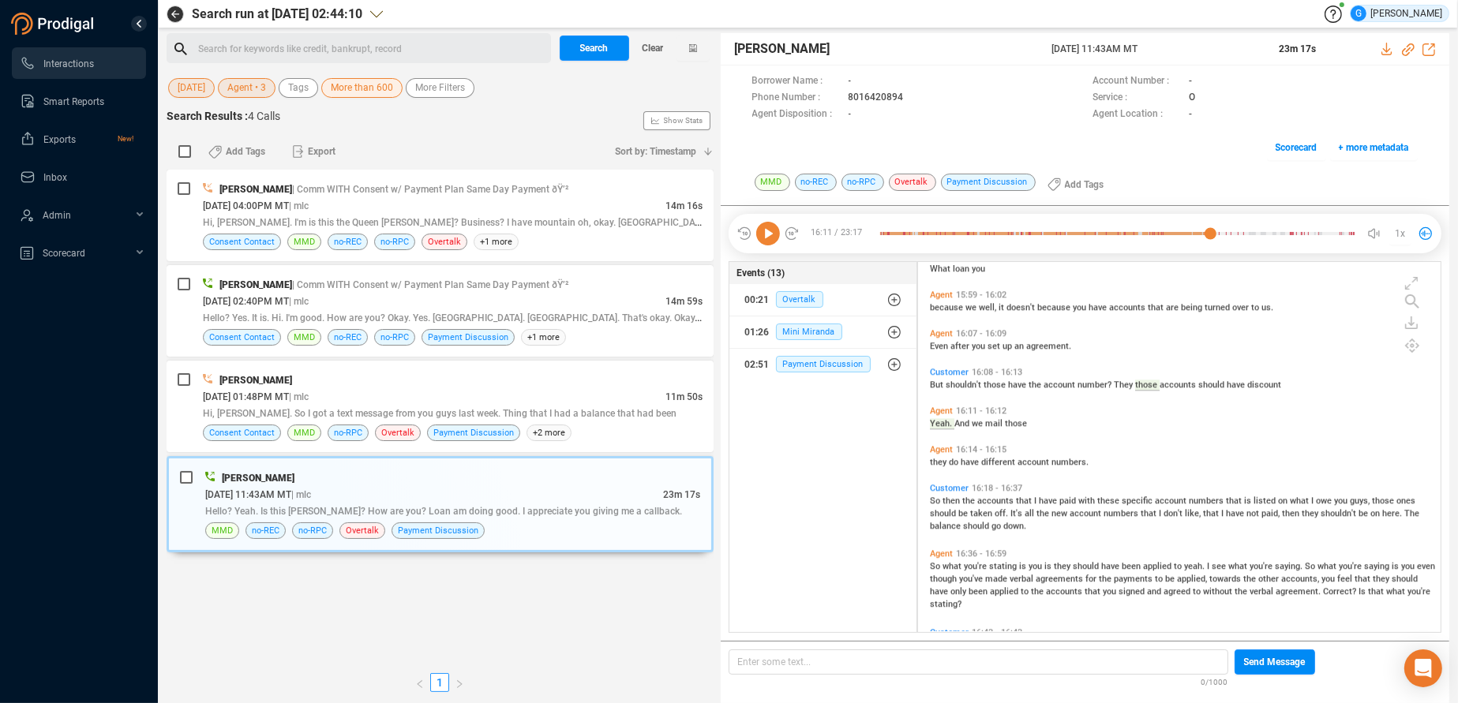
scroll to position [5191, 0]
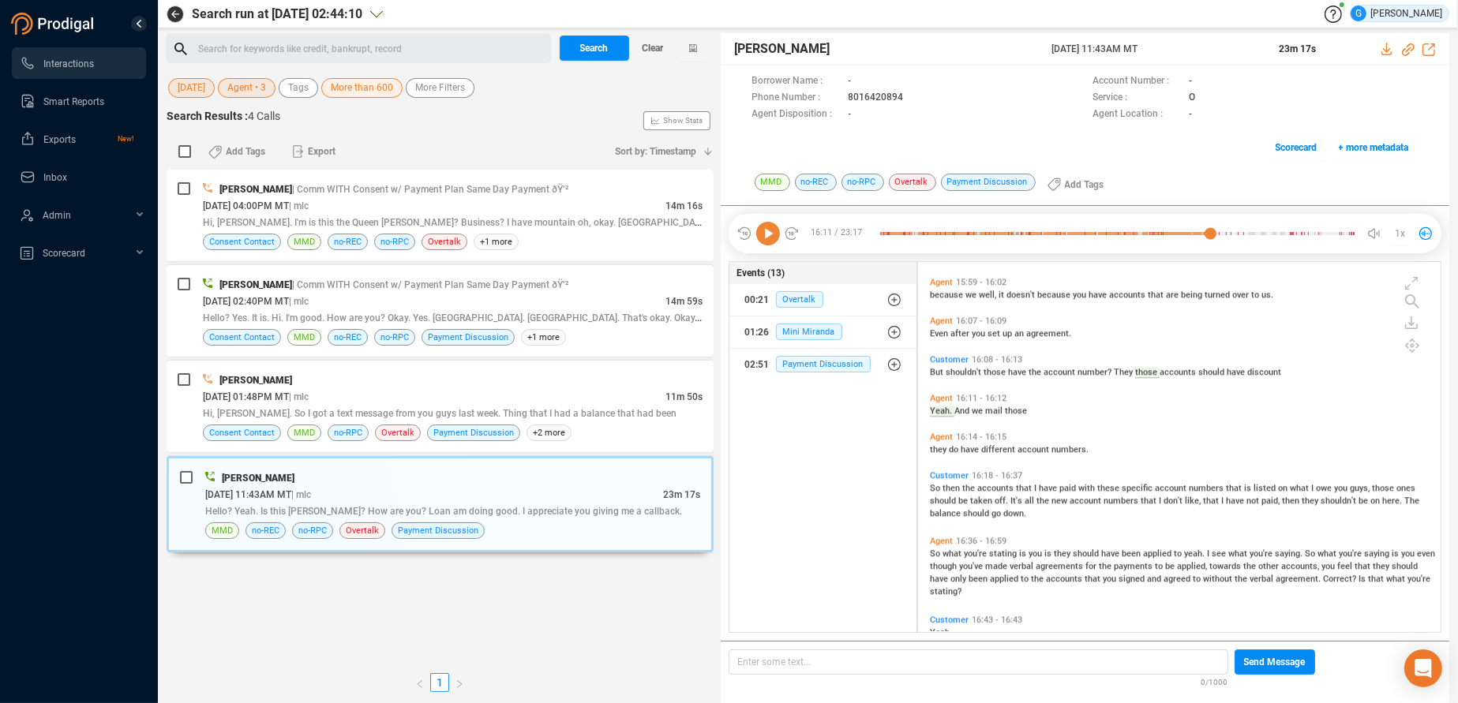
click at [775, 230] on icon at bounding box center [768, 234] width 24 height 24
click at [938, 367] on span "But" at bounding box center [938, 372] width 16 height 10
click at [771, 234] on icon at bounding box center [768, 234] width 24 height 24
click at [767, 234] on icon at bounding box center [768, 234] width 24 height 24
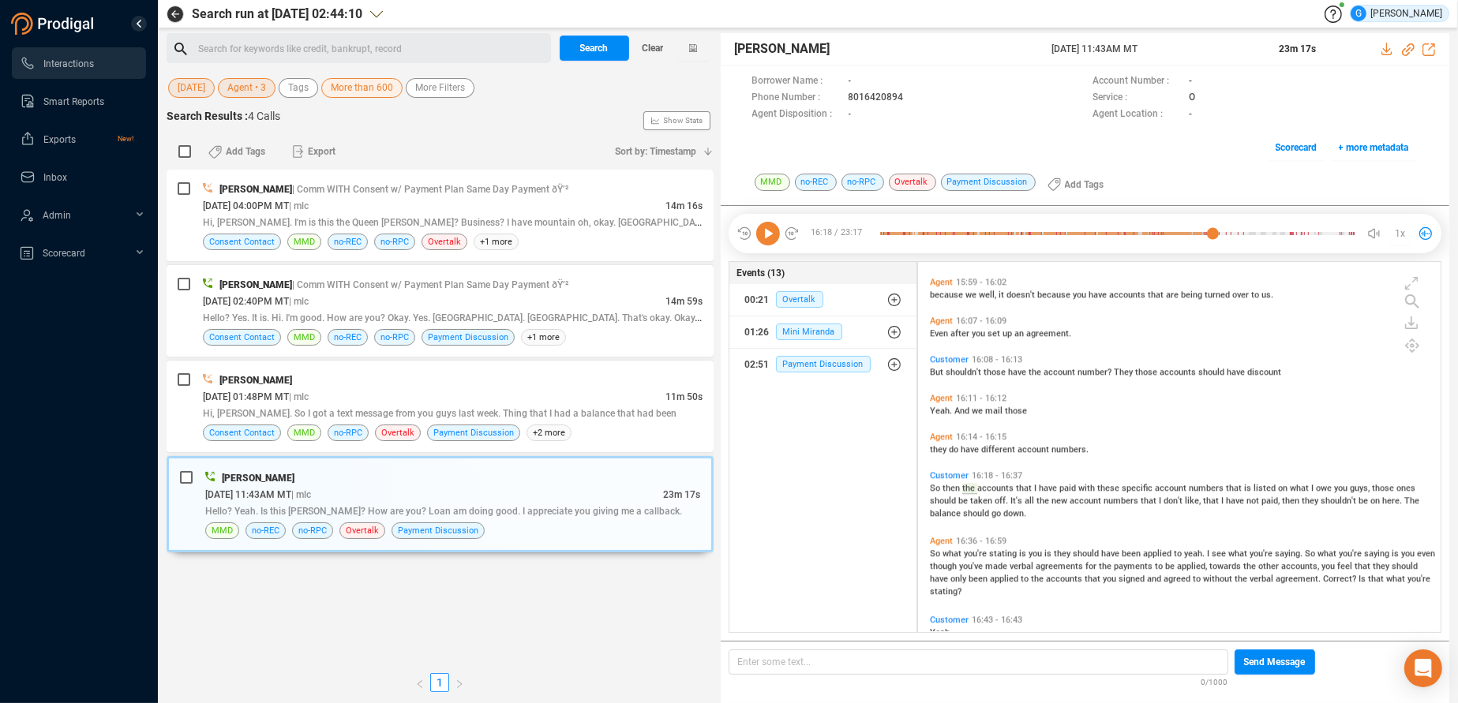
click at [760, 229] on icon at bounding box center [768, 234] width 24 height 24
click at [770, 232] on icon at bounding box center [768, 234] width 24 height 24
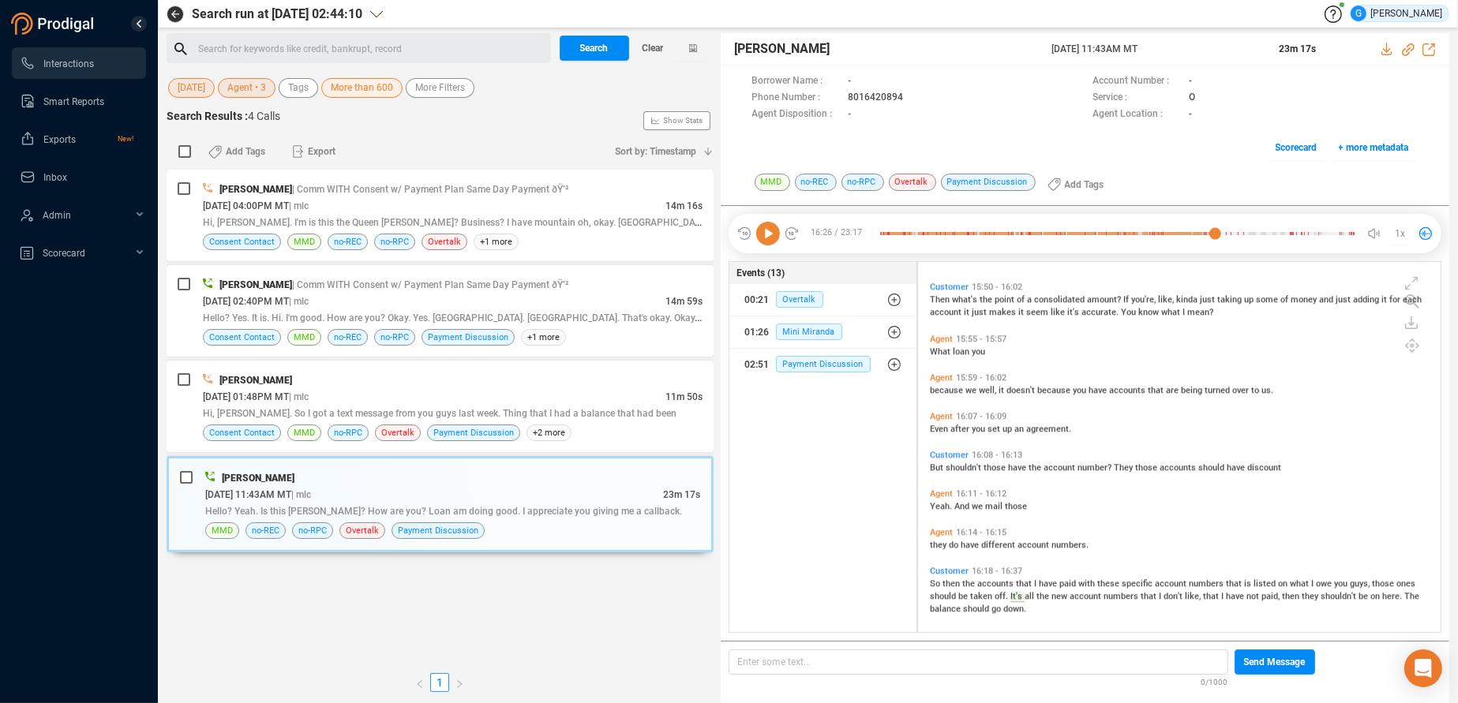
scroll to position [5111, 0]
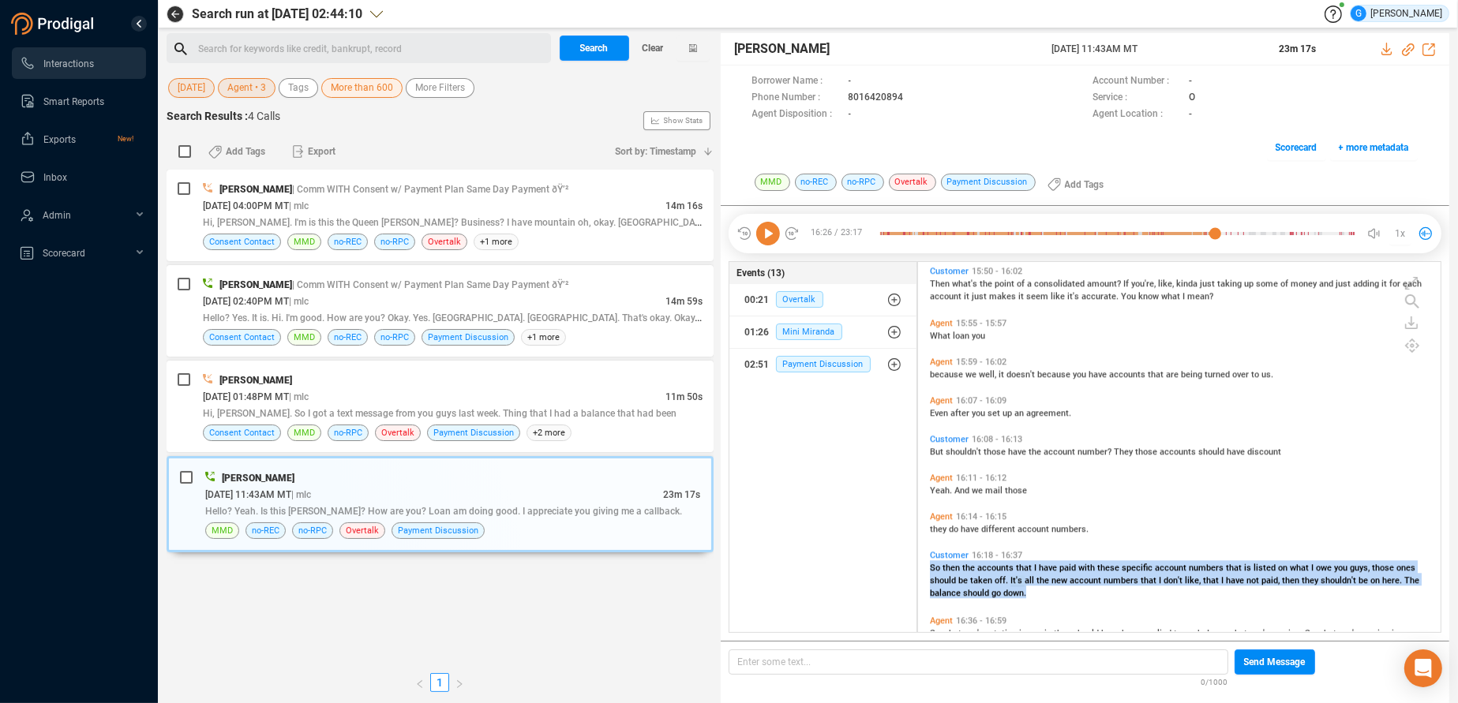
drag, startPoint x: 928, startPoint y: 564, endPoint x: 1105, endPoint y: 595, distance: 179.6
click at [1105, 595] on div "Customer 16:18 - 16:37 So then the accounts that I have paid with these specifi…" at bounding box center [1183, 574] width 515 height 56
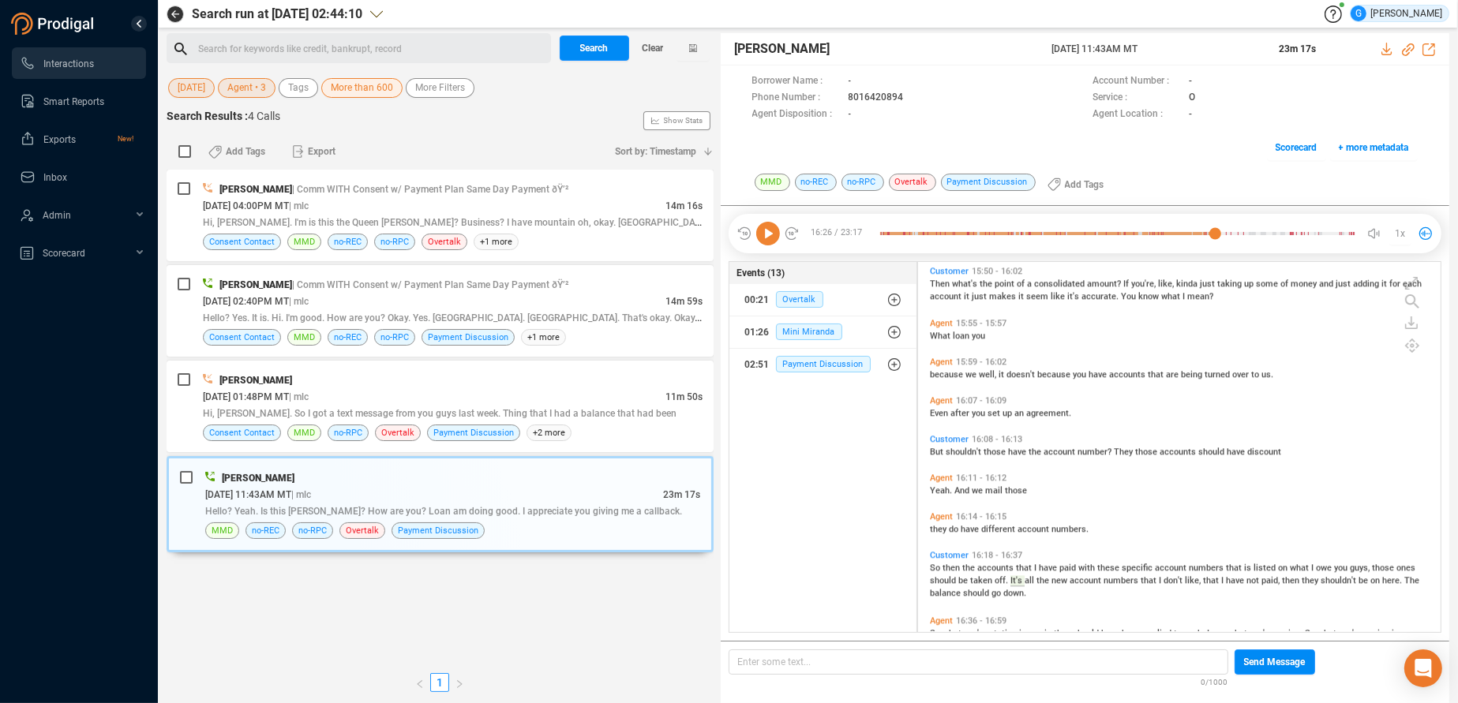
click at [790, 500] on div "Events (13) 00:21 Overtalk 01:26 Mini Miranda 02:51 Payment Discussion" at bounding box center [822, 447] width 189 height 373
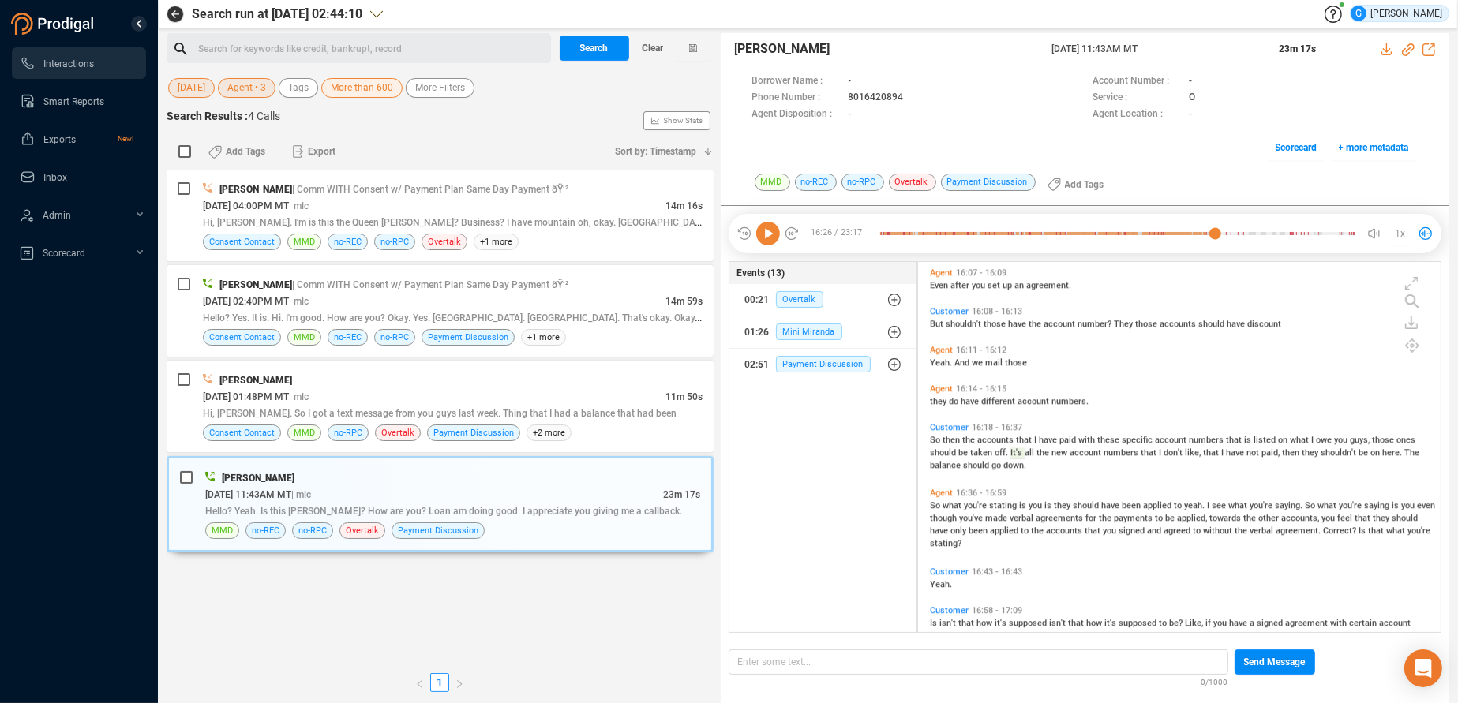
scroll to position [5270, 0]
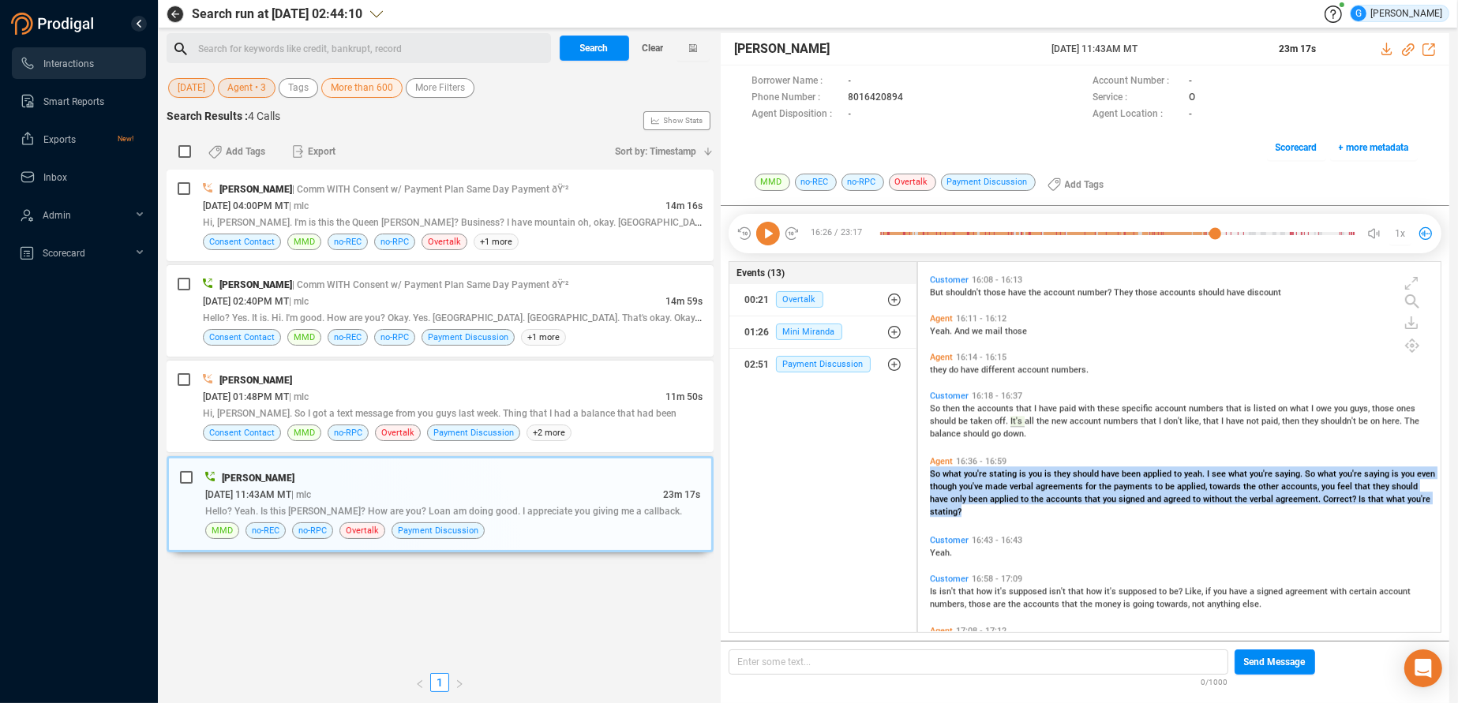
drag, startPoint x: 926, startPoint y: 467, endPoint x: 1132, endPoint y: 512, distance: 210.8
click at [1132, 512] on div "Agent 16:36 - 16:59 So what you're stating is you is they should have been appl…" at bounding box center [1183, 486] width 515 height 69
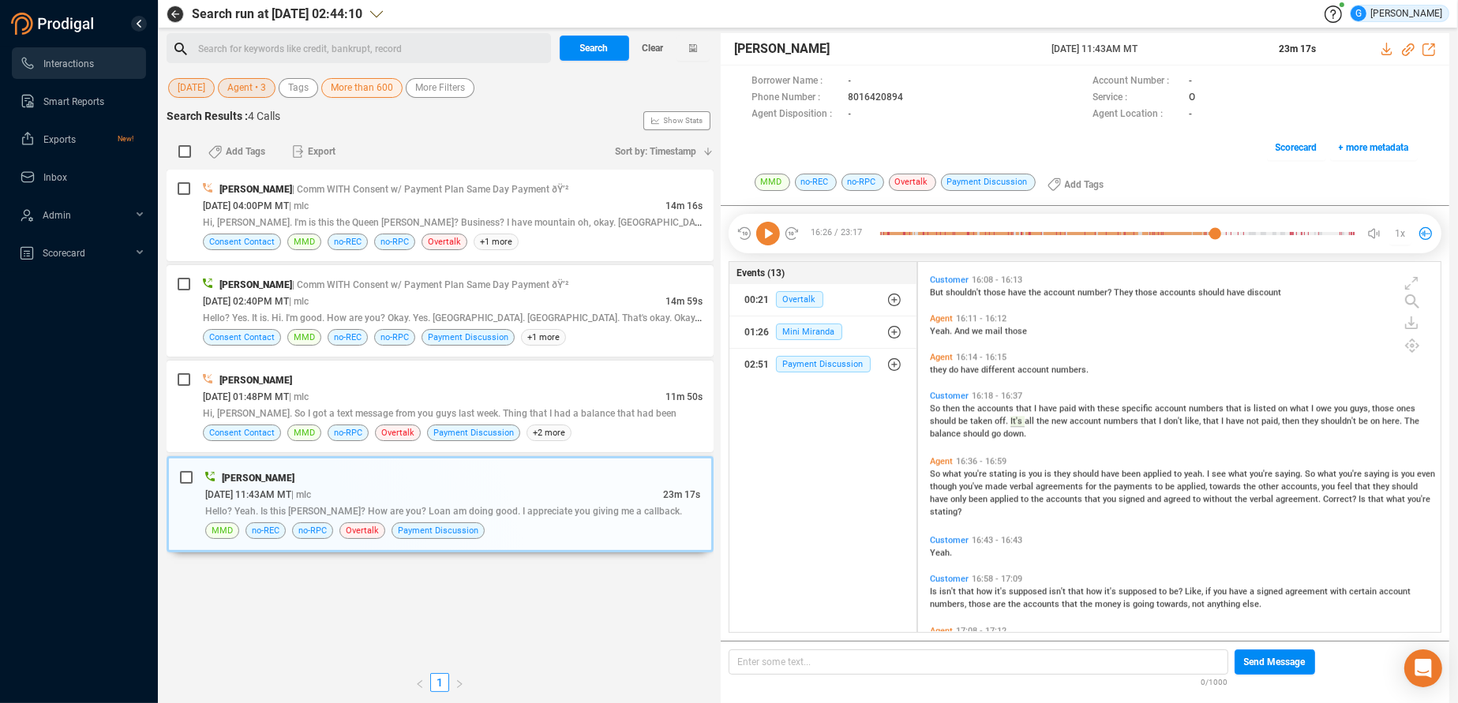
click at [826, 534] on div "Events (13) 00:21 Overtalk 01:26 Mini Miranda 02:51 Payment Discussion" at bounding box center [822, 447] width 189 height 373
drag, startPoint x: 941, startPoint y: 586, endPoint x: 1261, endPoint y: 608, distance: 321.2
click at [1261, 607] on div "Is isn't that how it's supposed isn't that how it's supposed to be? Like, if yo…" at bounding box center [1183, 596] width 507 height 25
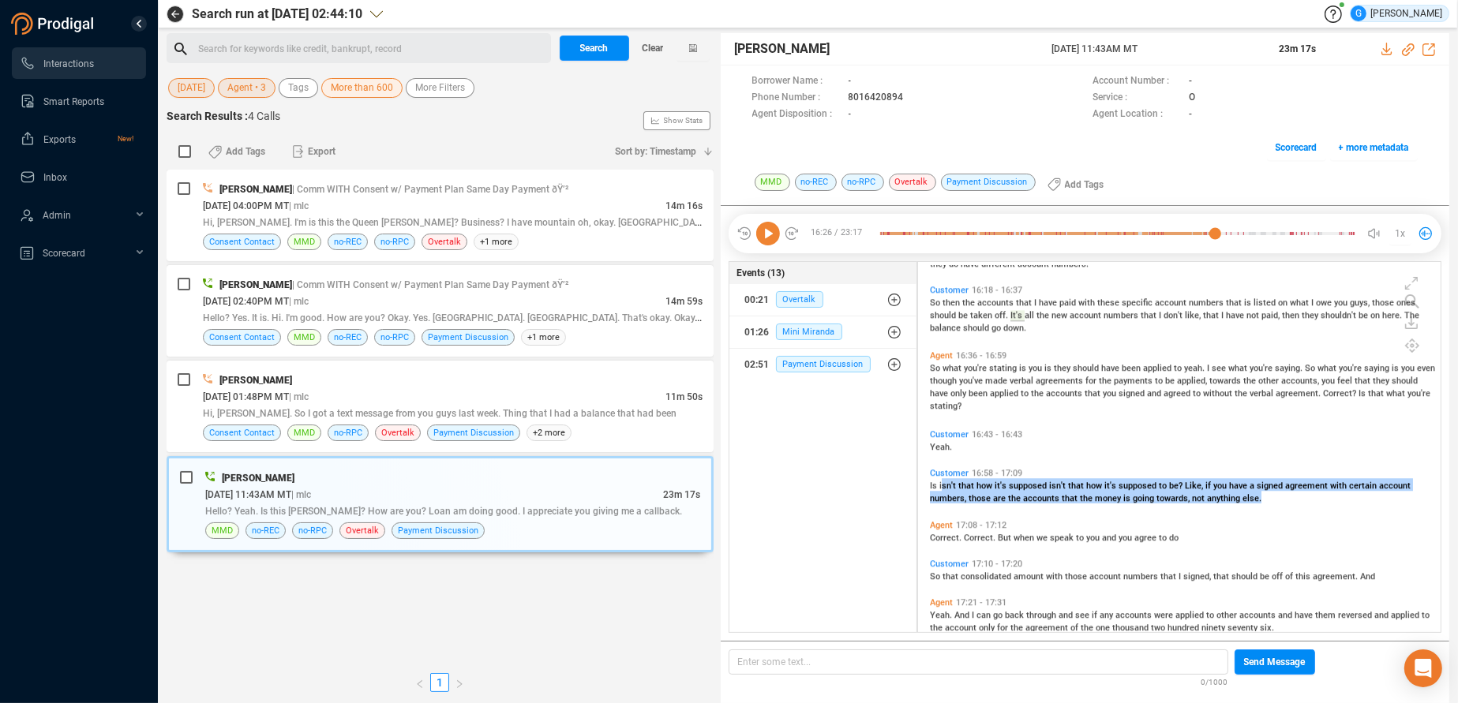
scroll to position [5430, 0]
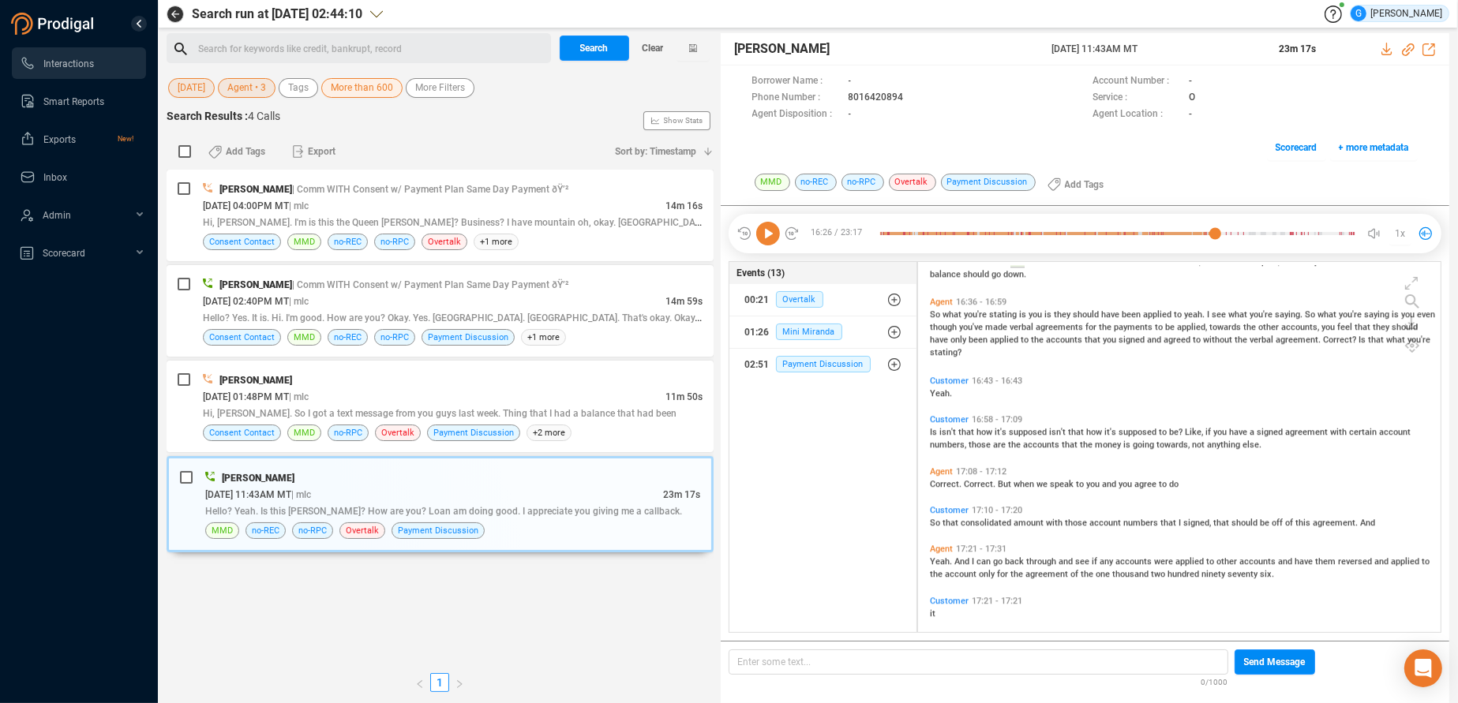
click at [870, 492] on div "Events (13) 00:21 Overtalk 01:26 Mini Miranda 02:51 Payment Discussion" at bounding box center [822, 447] width 189 height 373
drag, startPoint x: 965, startPoint y: 475, endPoint x: 1128, endPoint y: 481, distance: 162.7
click at [1128, 481] on div "Agent 17:08 - 17:12 Correct. [GEOGRAPHIC_DATA]. But when we speak to you and yo…" at bounding box center [1183, 477] width 515 height 31
click at [803, 507] on div "Events (13) 00:21 Overtalk 01:26 Mini Miranda 02:51 Payment Discussion" at bounding box center [822, 447] width 189 height 373
drag, startPoint x: 966, startPoint y: 477, endPoint x: 1181, endPoint y: 478, distance: 214.7
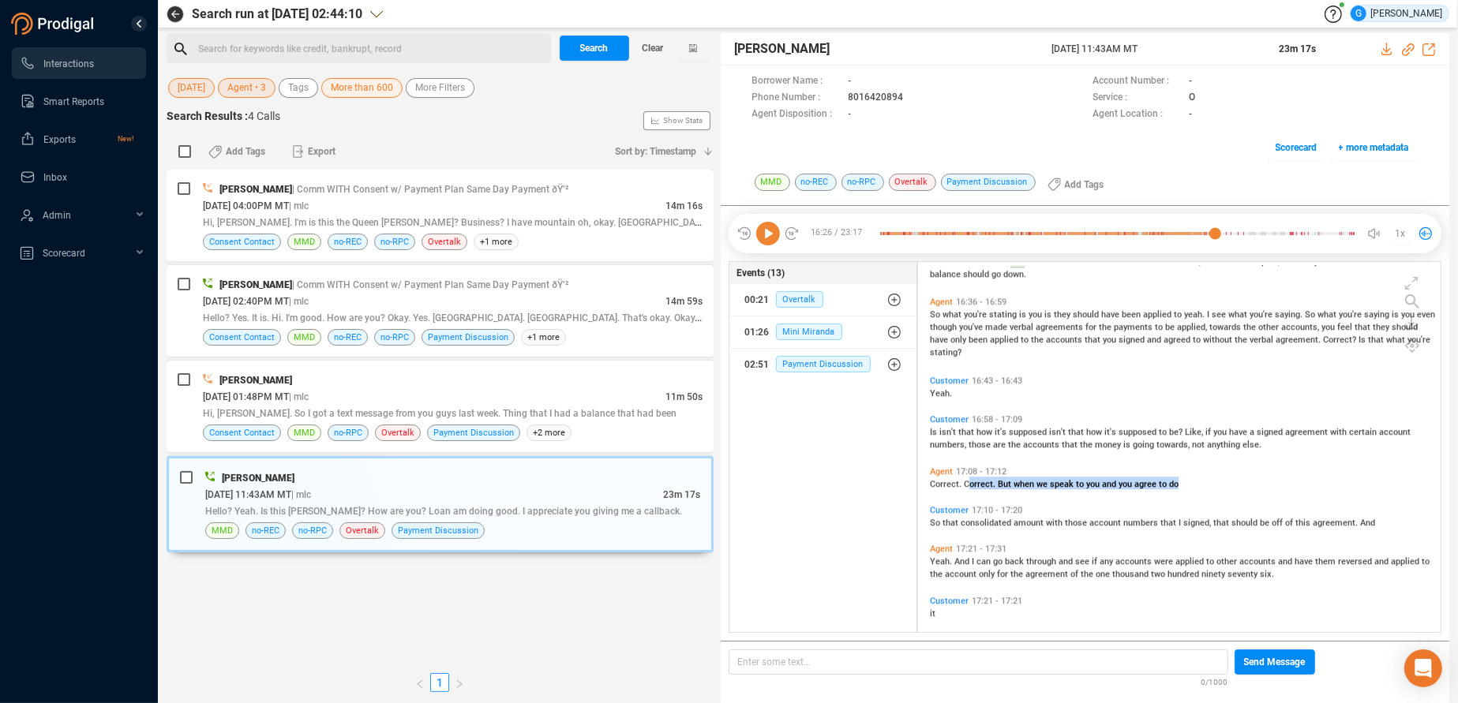
click at [1181, 478] on div "Correct. [GEOGRAPHIC_DATA]. But when we speak to you and you agree to do" at bounding box center [1183, 483] width 507 height 13
drag, startPoint x: 873, startPoint y: 489, endPoint x: 945, endPoint y: 489, distance: 72.6
click at [875, 489] on div "Events (13) 00:21 Overtalk 01:26 Mini Miranda 02:51 Payment Discussion" at bounding box center [822, 447] width 189 height 373
click at [965, 477] on div "Correct. [GEOGRAPHIC_DATA]. But when we speak to you and you agree to do" at bounding box center [1183, 483] width 507 height 13
drag, startPoint x: 965, startPoint y: 477, endPoint x: 1174, endPoint y: 488, distance: 209.4
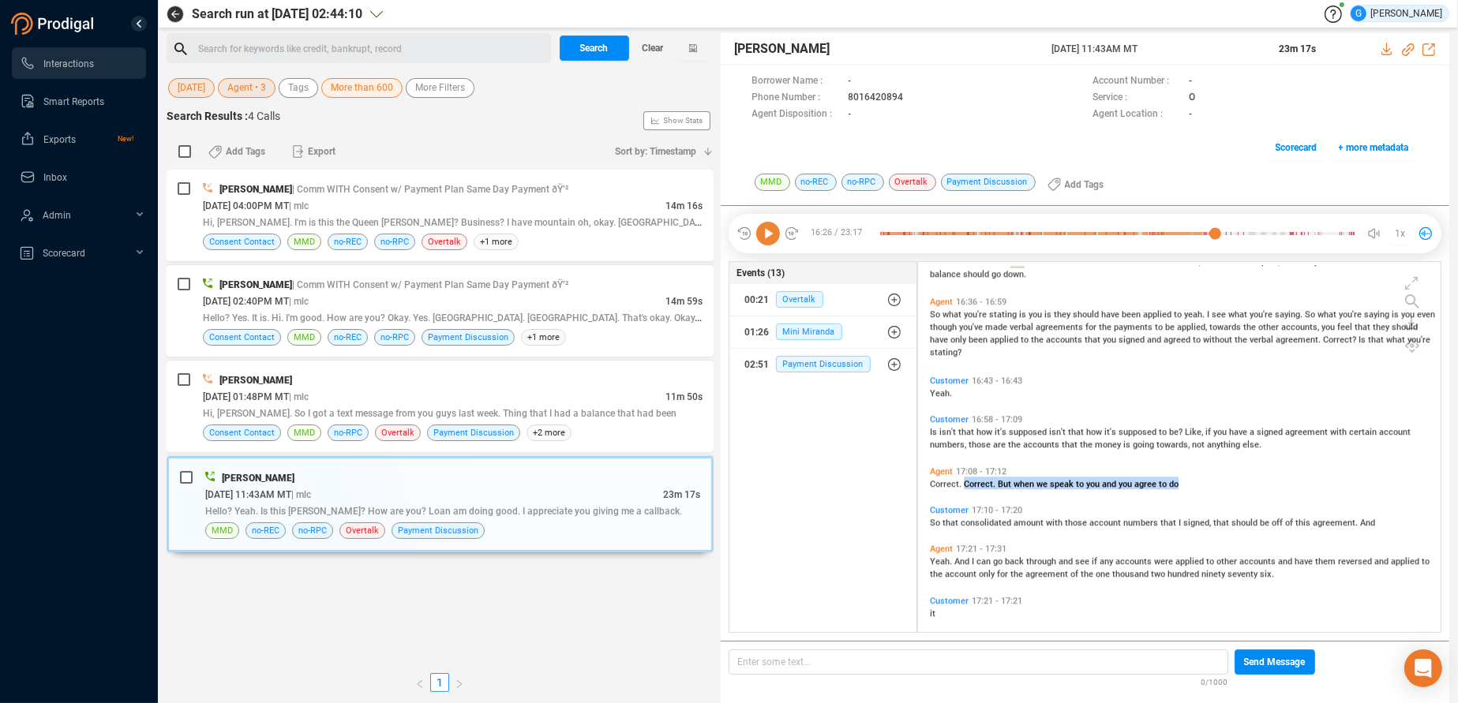
click at [1174, 487] on div "Correct. [GEOGRAPHIC_DATA]. But when we speak to you and you agree to do" at bounding box center [1183, 483] width 507 height 13
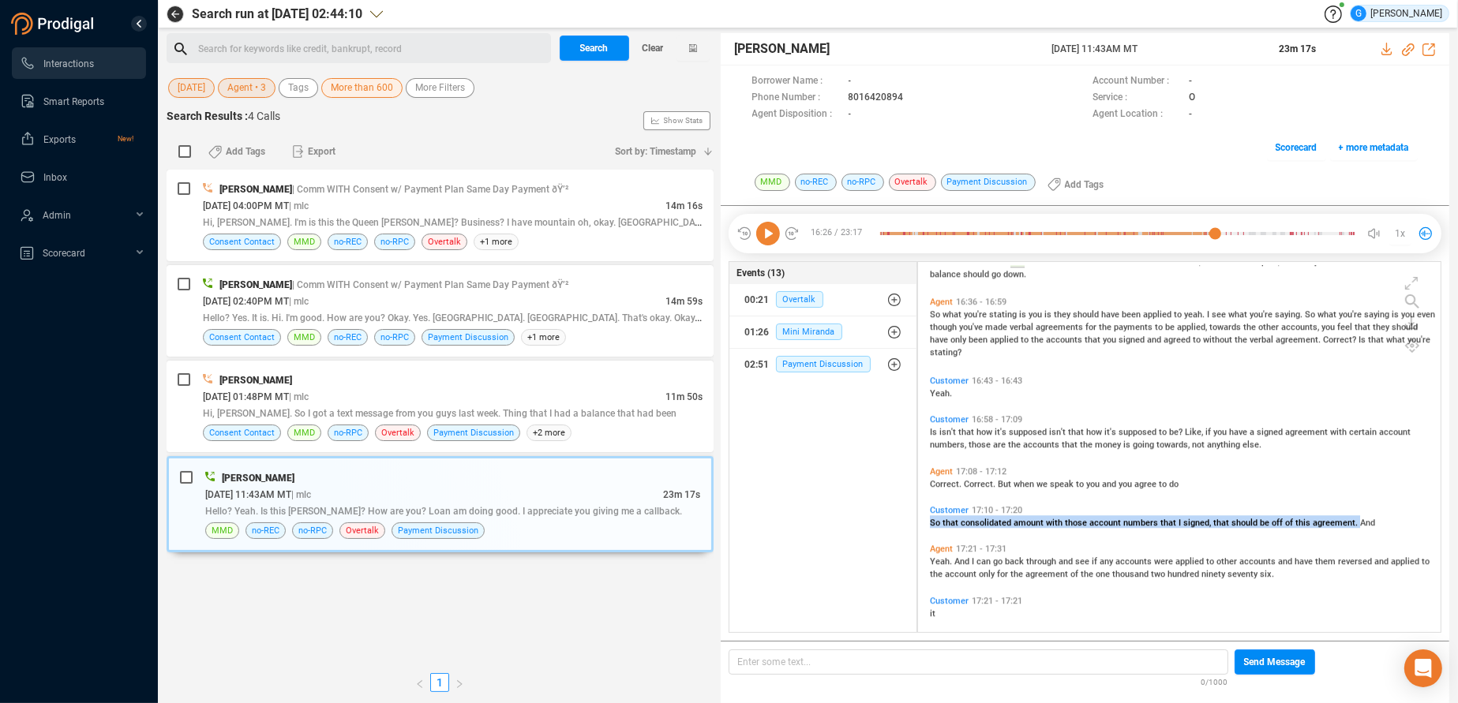
drag, startPoint x: 929, startPoint y: 518, endPoint x: 1351, endPoint y: 520, distance: 422.2
click at [1351, 520] on div "Customer 17:10 - 17:20 So that consolidated amount with those account numbers t…" at bounding box center [1183, 516] width 515 height 31
drag, startPoint x: 945, startPoint y: 444, endPoint x: 945, endPoint y: 434, distance: 9.5
click at [945, 444] on span "numbers," at bounding box center [949, 445] width 39 height 10
click at [762, 232] on icon at bounding box center [768, 234] width 24 height 24
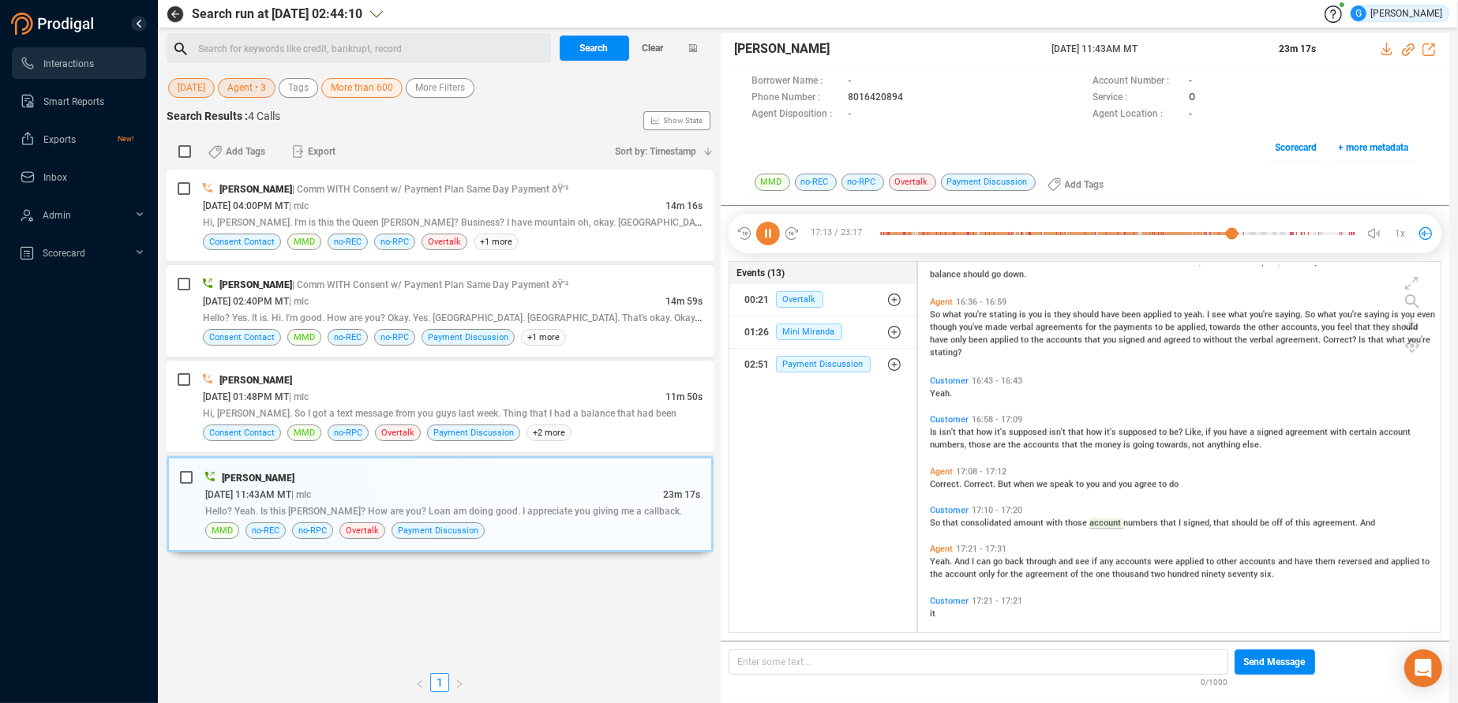
click at [766, 233] on icon at bounding box center [768, 234] width 24 height 24
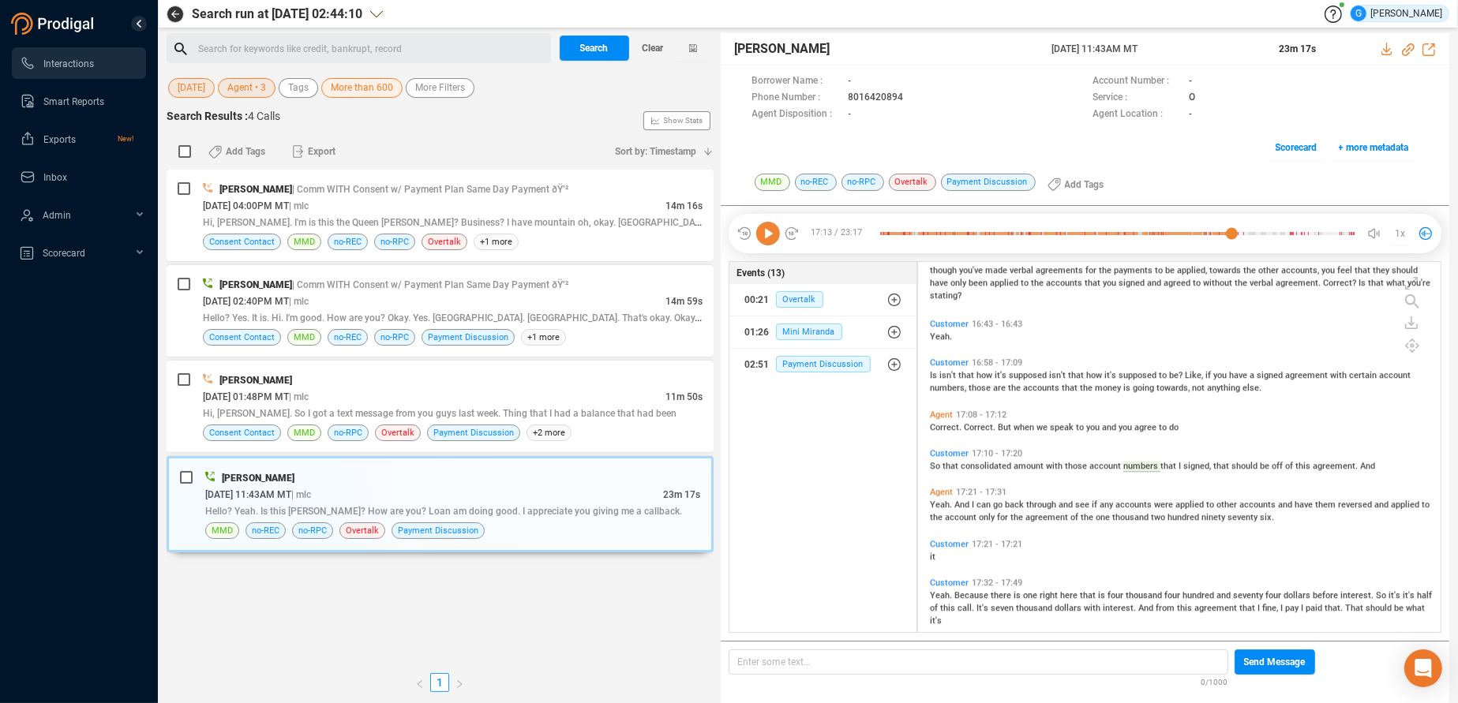
scroll to position [5509, 0]
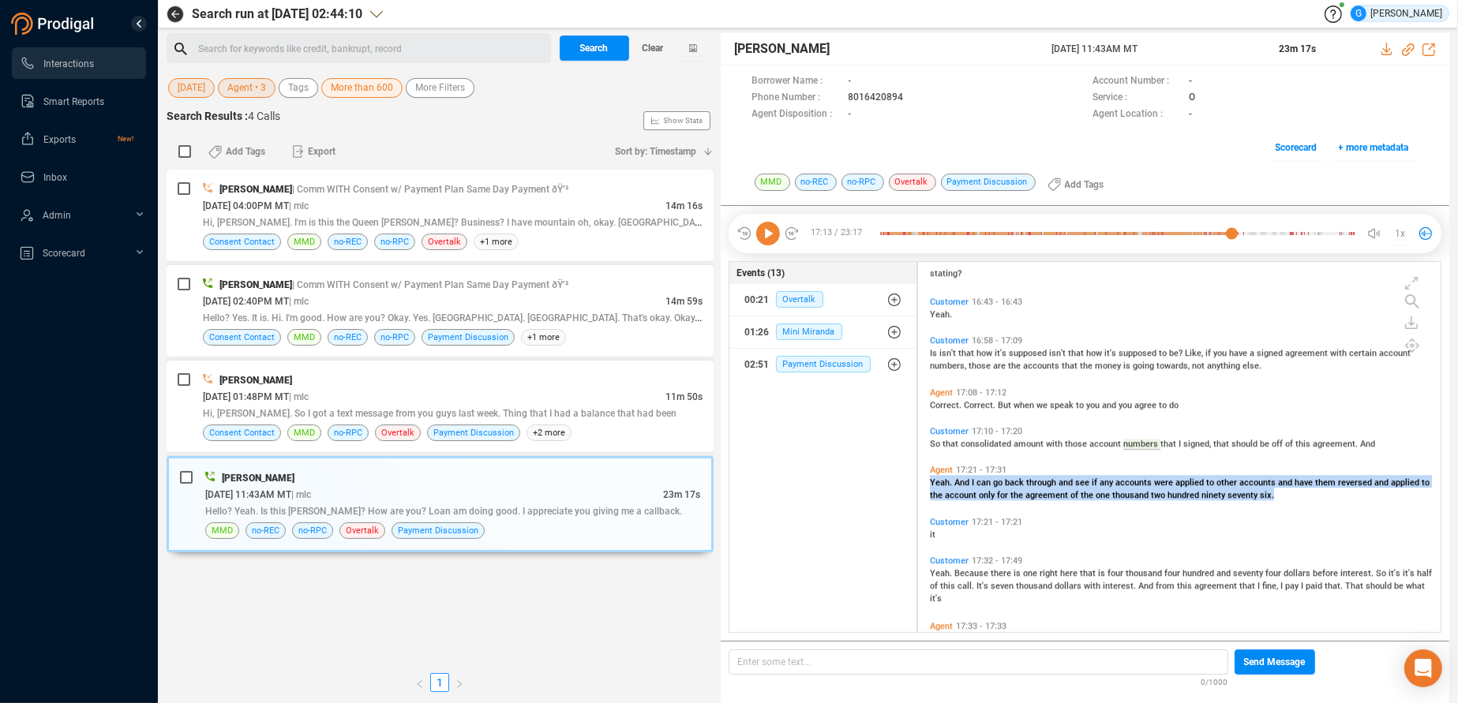
drag, startPoint x: 930, startPoint y: 475, endPoint x: 1278, endPoint y: 504, distance: 349.3
click at [1278, 504] on div "Agent 17:21 - 17:31 Yeah. And I can go back through and see if any accounts wer…" at bounding box center [1183, 487] width 515 height 52
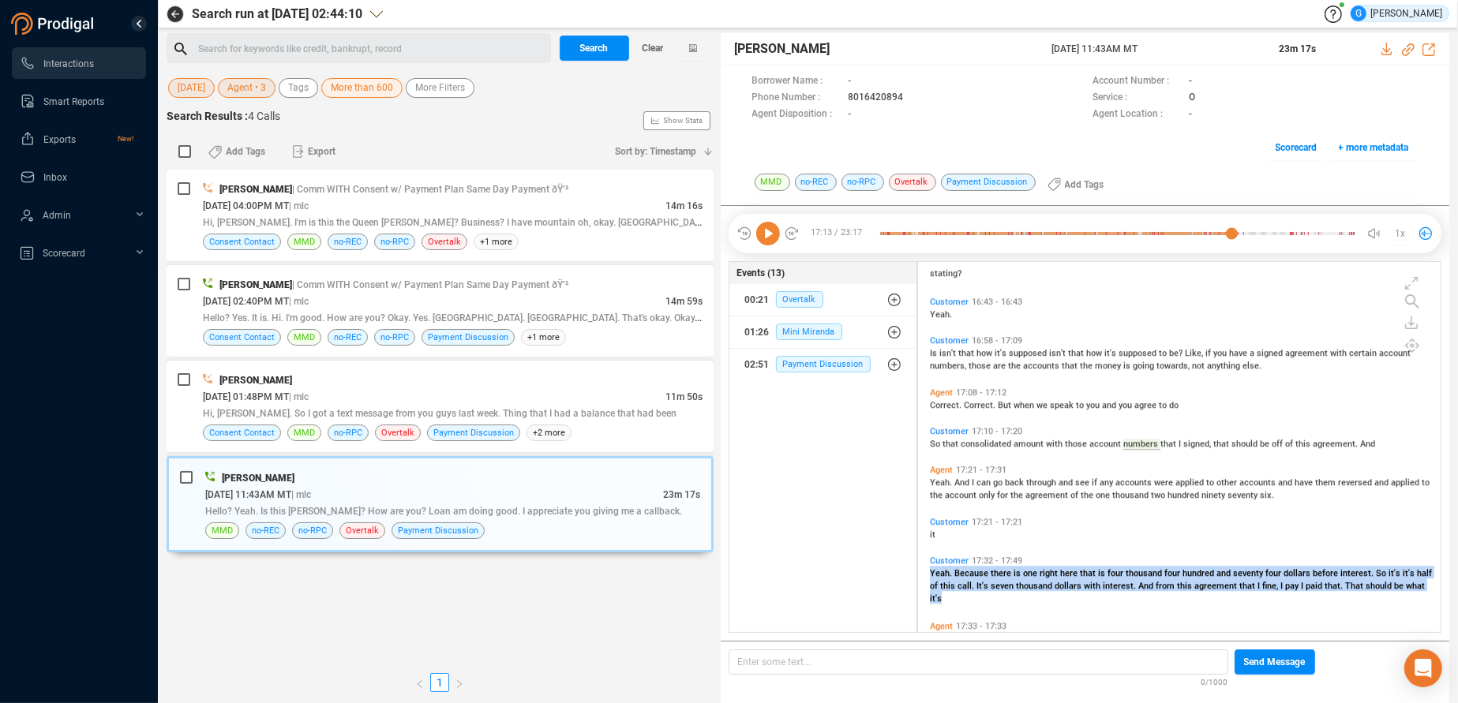
drag, startPoint x: 929, startPoint y: 567, endPoint x: 1129, endPoint y: 595, distance: 201.7
click at [1129, 595] on div "Customer 17:32 - 17:49 Yeah. Because there is one right here that is four thous…" at bounding box center [1183, 580] width 515 height 56
drag, startPoint x: 938, startPoint y: 569, endPoint x: 960, endPoint y: 572, distance: 21.5
click at [939, 571] on span "Yeah." at bounding box center [942, 573] width 24 height 10
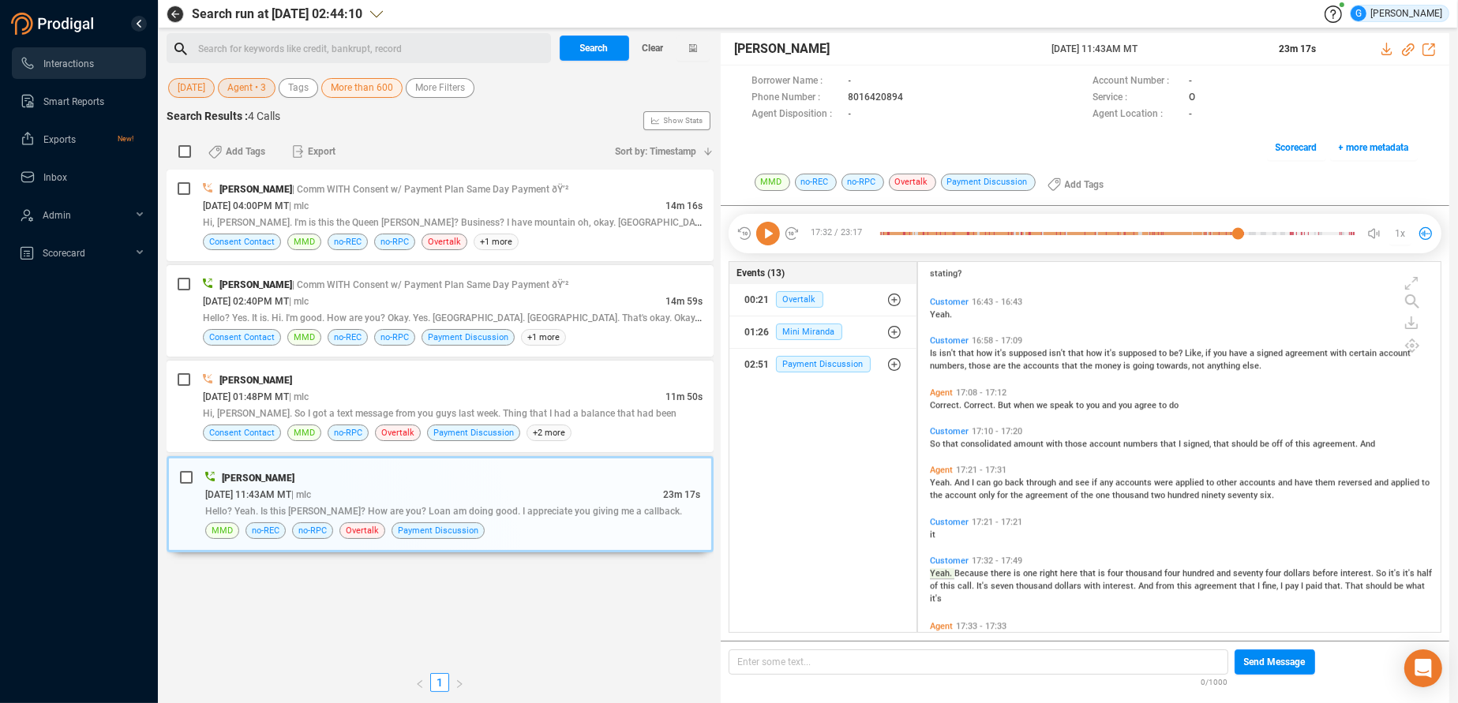
click at [771, 230] on icon at bounding box center [768, 234] width 24 height 24
click at [760, 235] on icon at bounding box center [768, 234] width 24 height 24
click at [756, 235] on icon at bounding box center [768, 234] width 24 height 24
click at [767, 232] on icon at bounding box center [768, 234] width 24 height 24
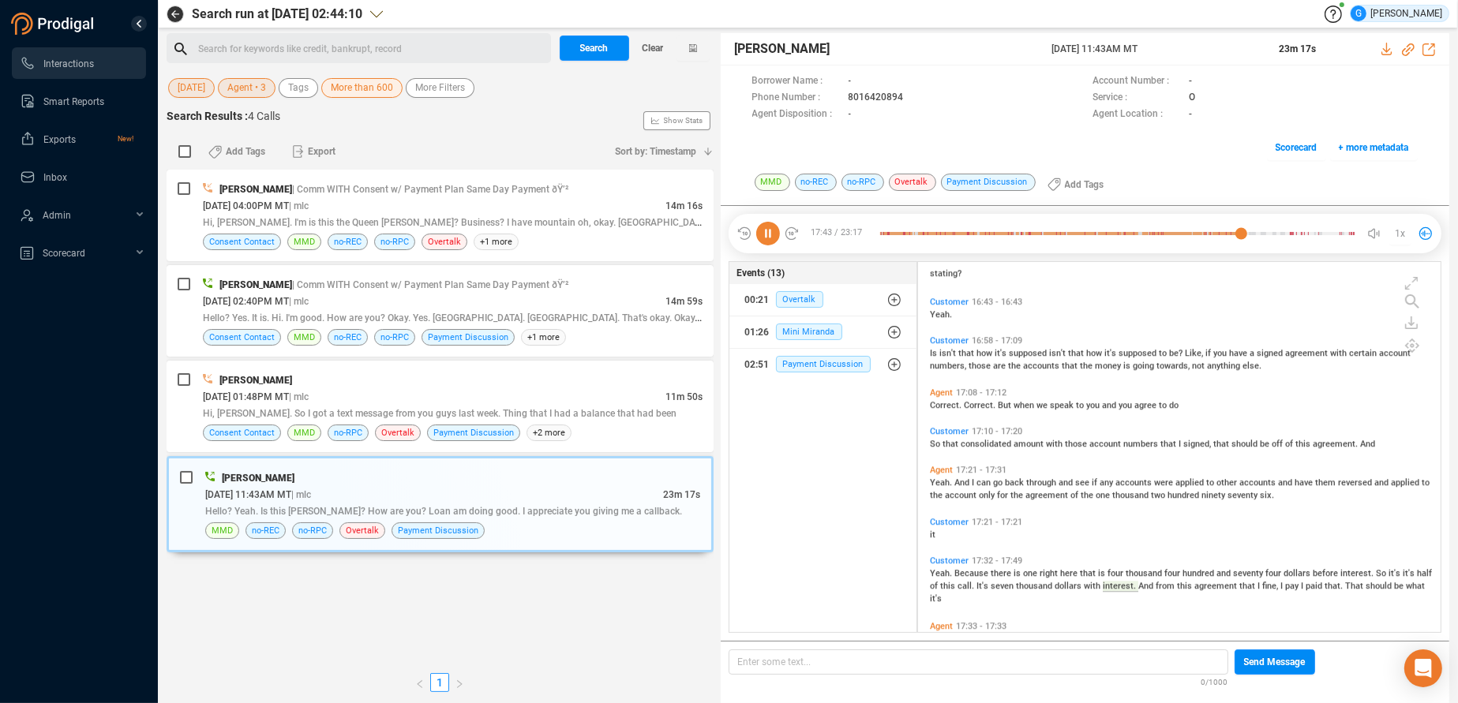
click at [767, 232] on icon at bounding box center [768, 234] width 24 height 24
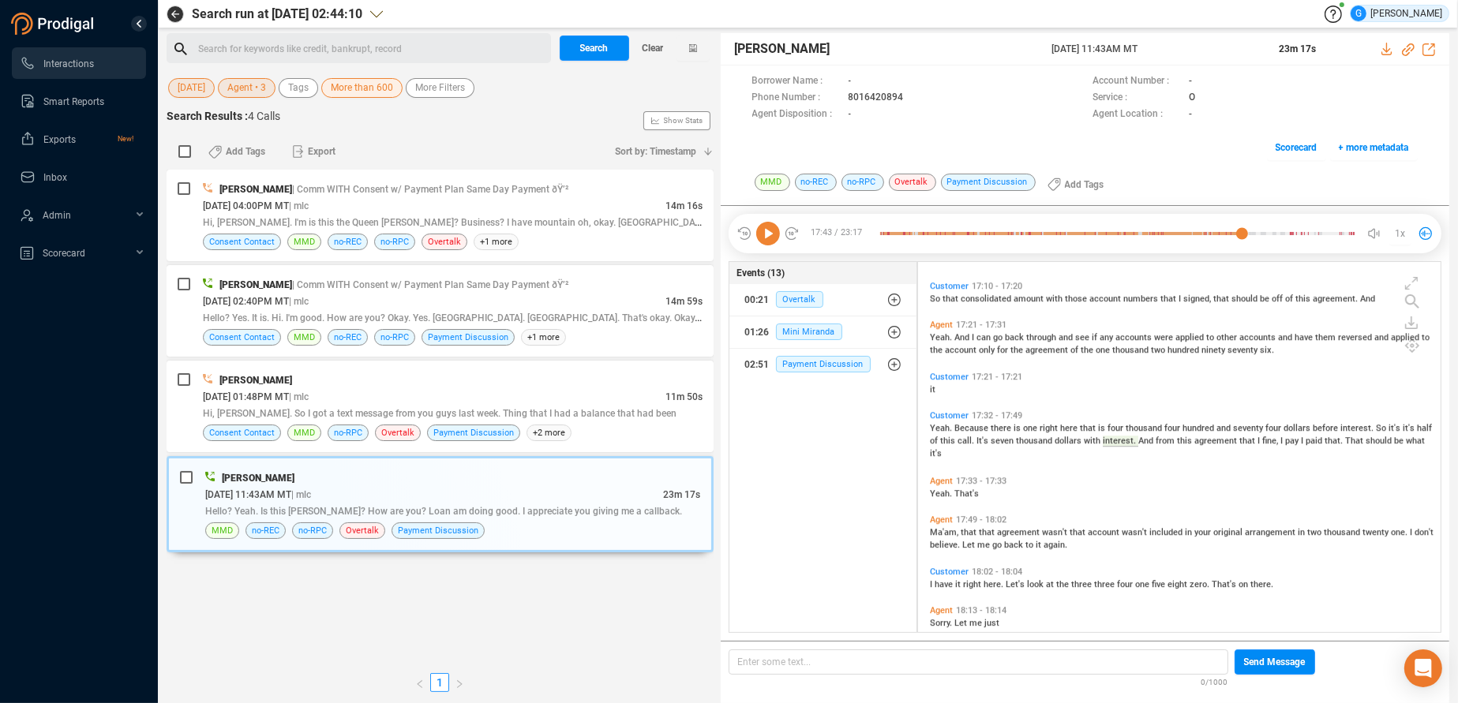
scroll to position [5668, 0]
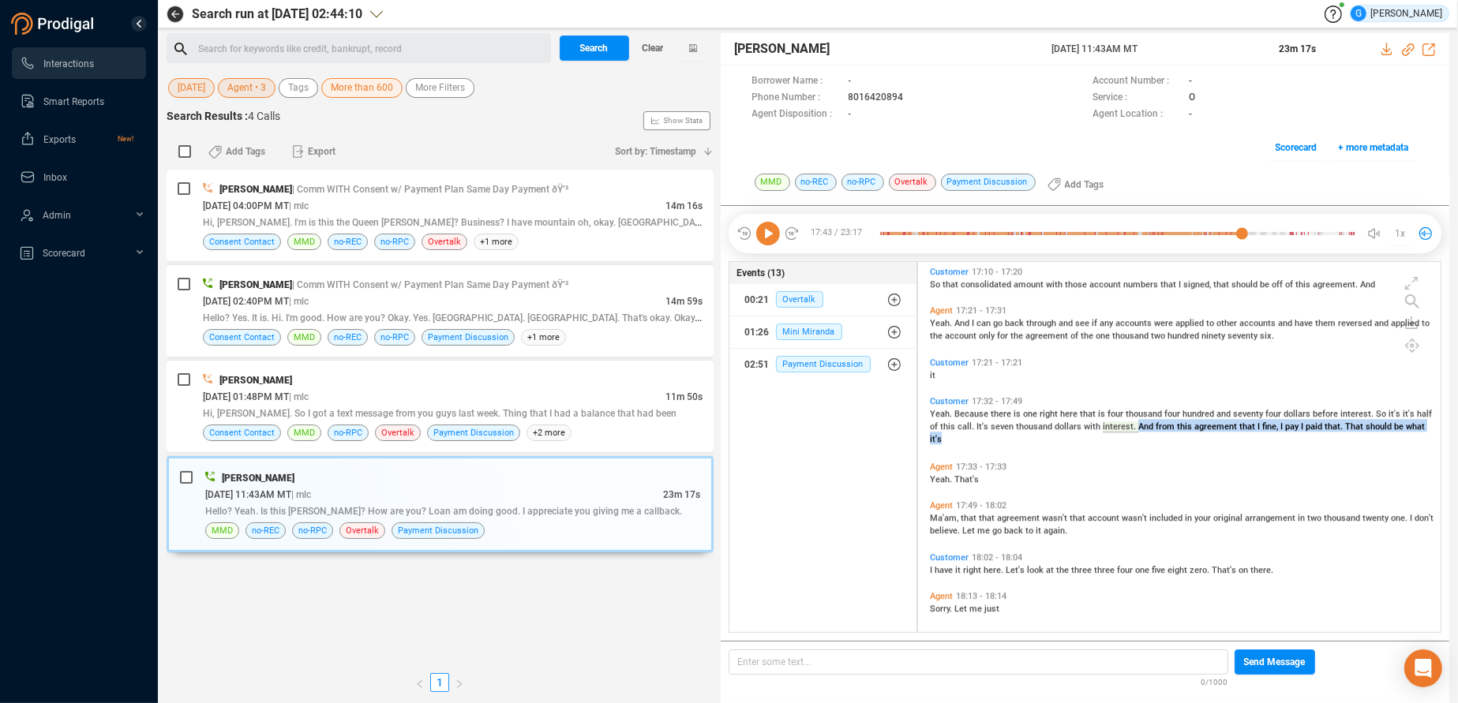
drag, startPoint x: 1135, startPoint y: 421, endPoint x: 1332, endPoint y: 438, distance: 198.1
click at [1332, 438] on div "Yeah. Because there is one right here that is four thousand four hundred and se…" at bounding box center [1183, 425] width 507 height 38
click at [1084, 428] on span "with" at bounding box center [1093, 426] width 19 height 10
click at [769, 238] on icon at bounding box center [768, 234] width 24 height 24
click at [769, 234] on icon at bounding box center [768, 234] width 24 height 24
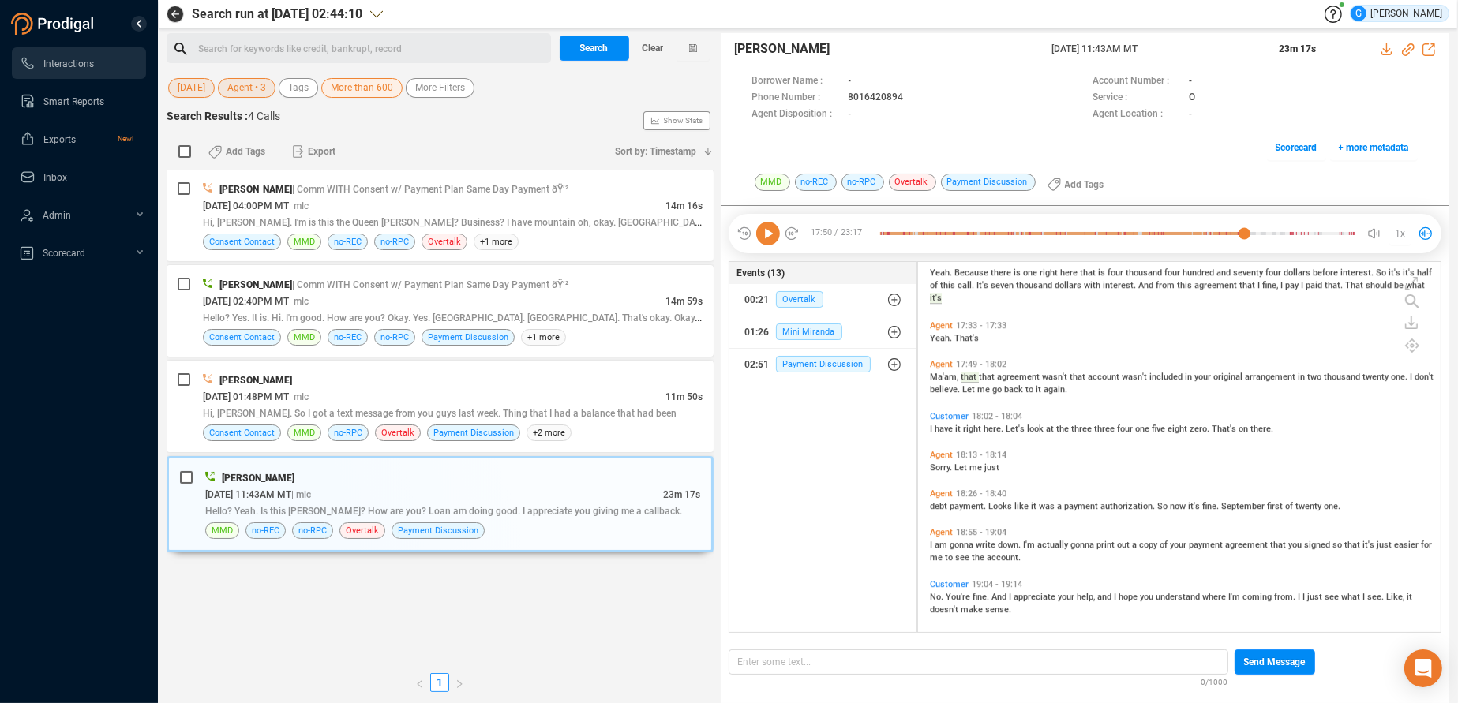
scroll to position [5828, 0]
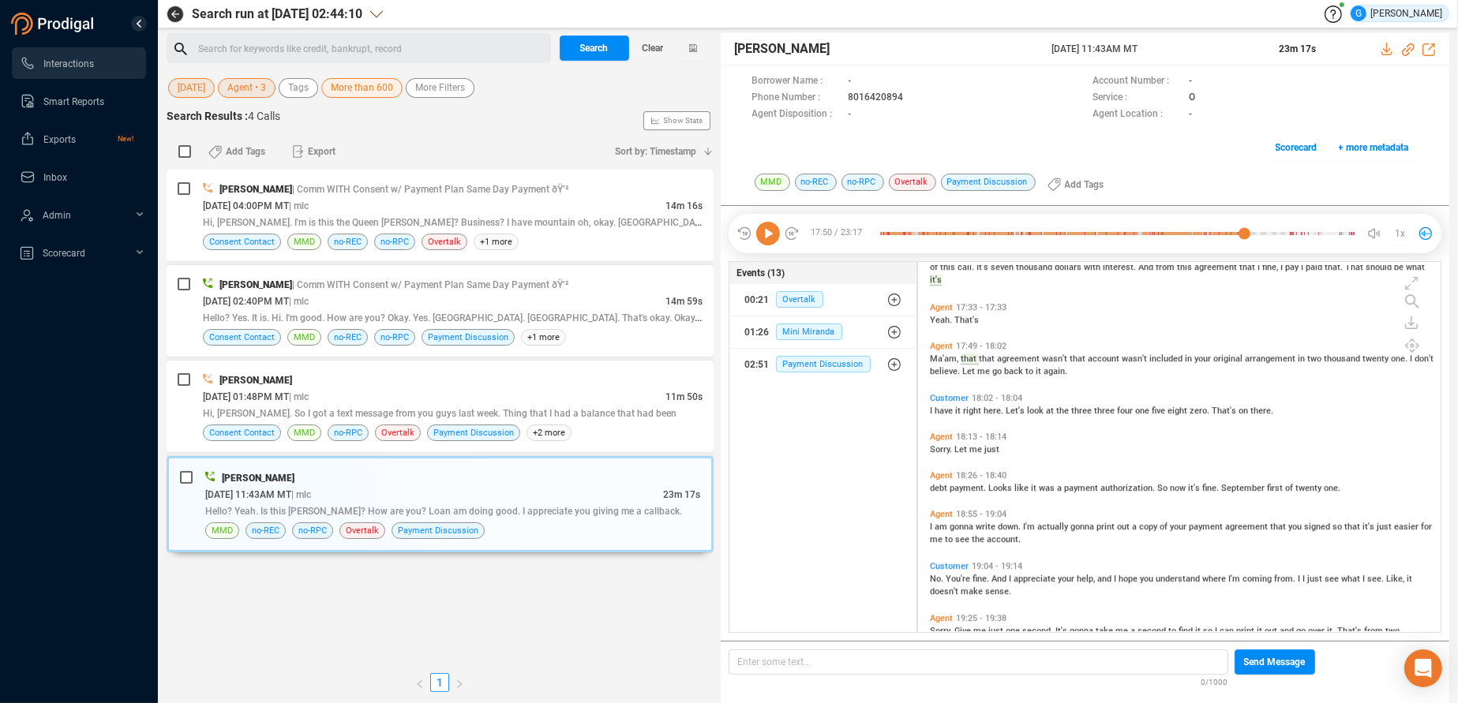
click at [940, 354] on span "Ma'am," at bounding box center [945, 359] width 31 height 10
click at [767, 238] on icon at bounding box center [768, 234] width 24 height 24
click at [763, 237] on icon at bounding box center [768, 234] width 24 height 24
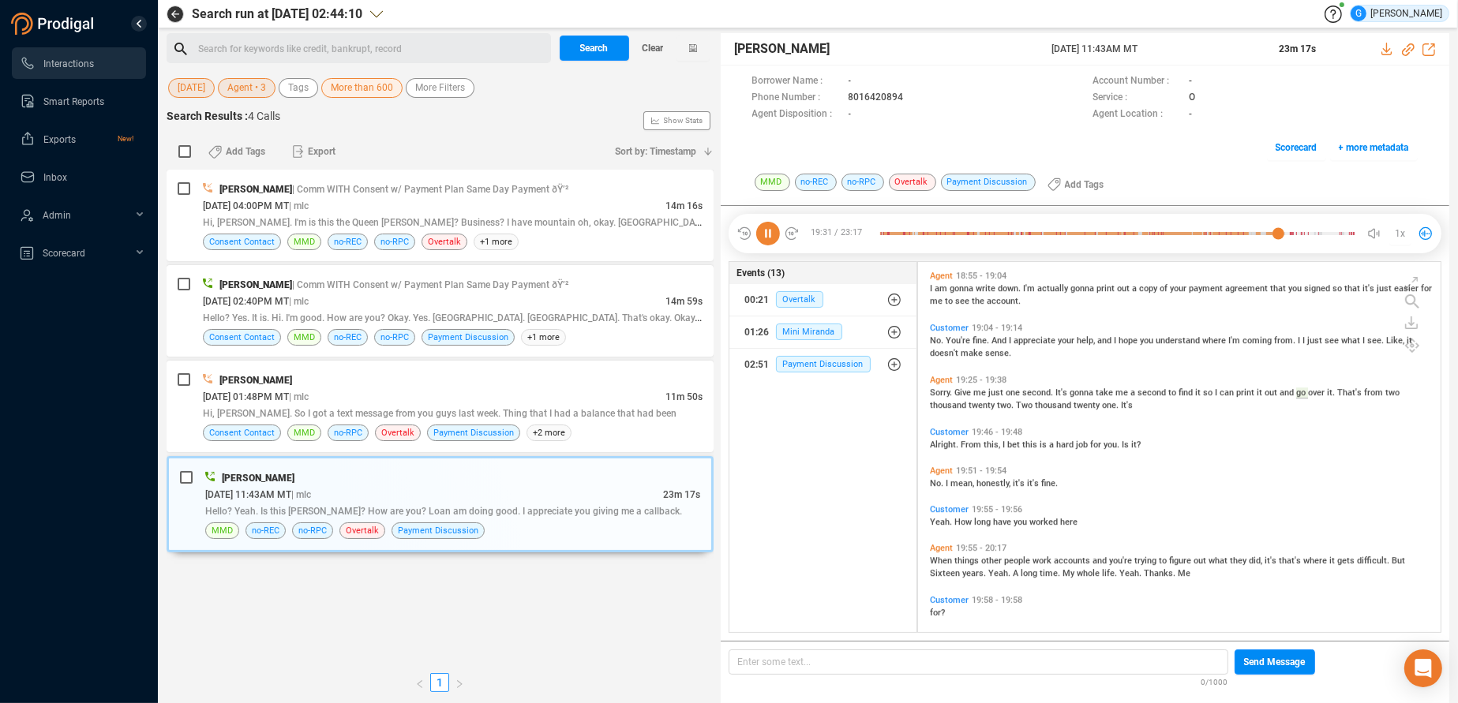
scroll to position [6146, 0]
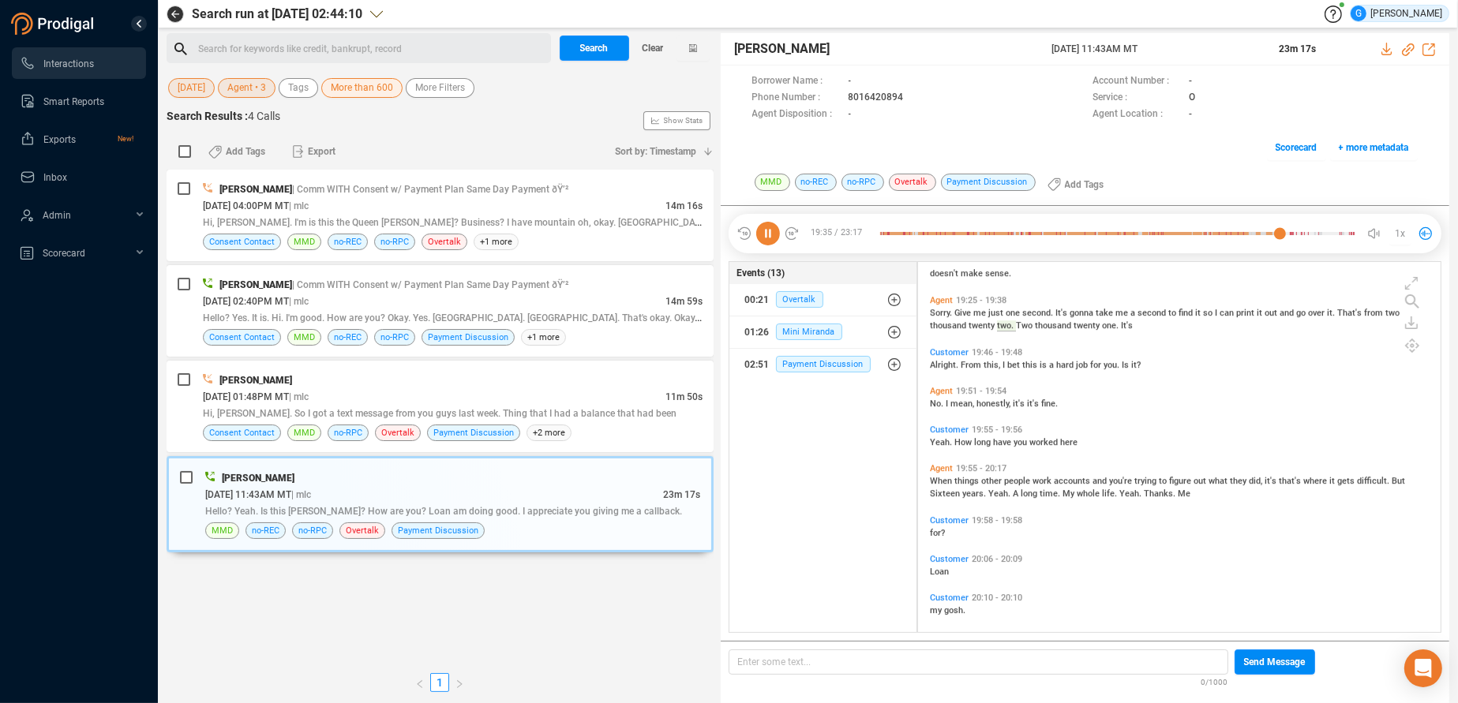
click at [942, 312] on span "Sorry." at bounding box center [942, 313] width 24 height 10
click at [765, 231] on icon at bounding box center [768, 234] width 24 height 24
click at [940, 440] on span "Yeah." at bounding box center [942, 442] width 24 height 10
click at [773, 232] on icon at bounding box center [768, 234] width 24 height 24
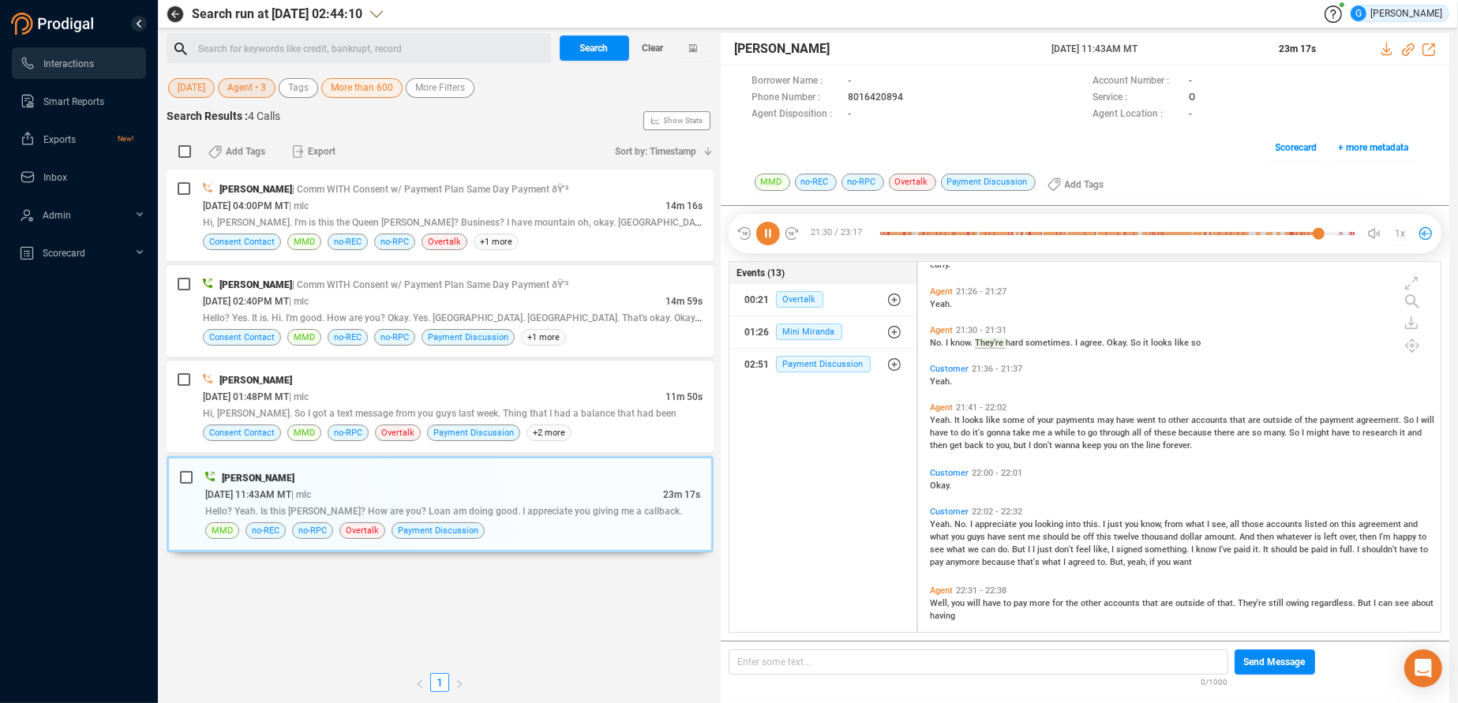
scroll to position [7180, 0]
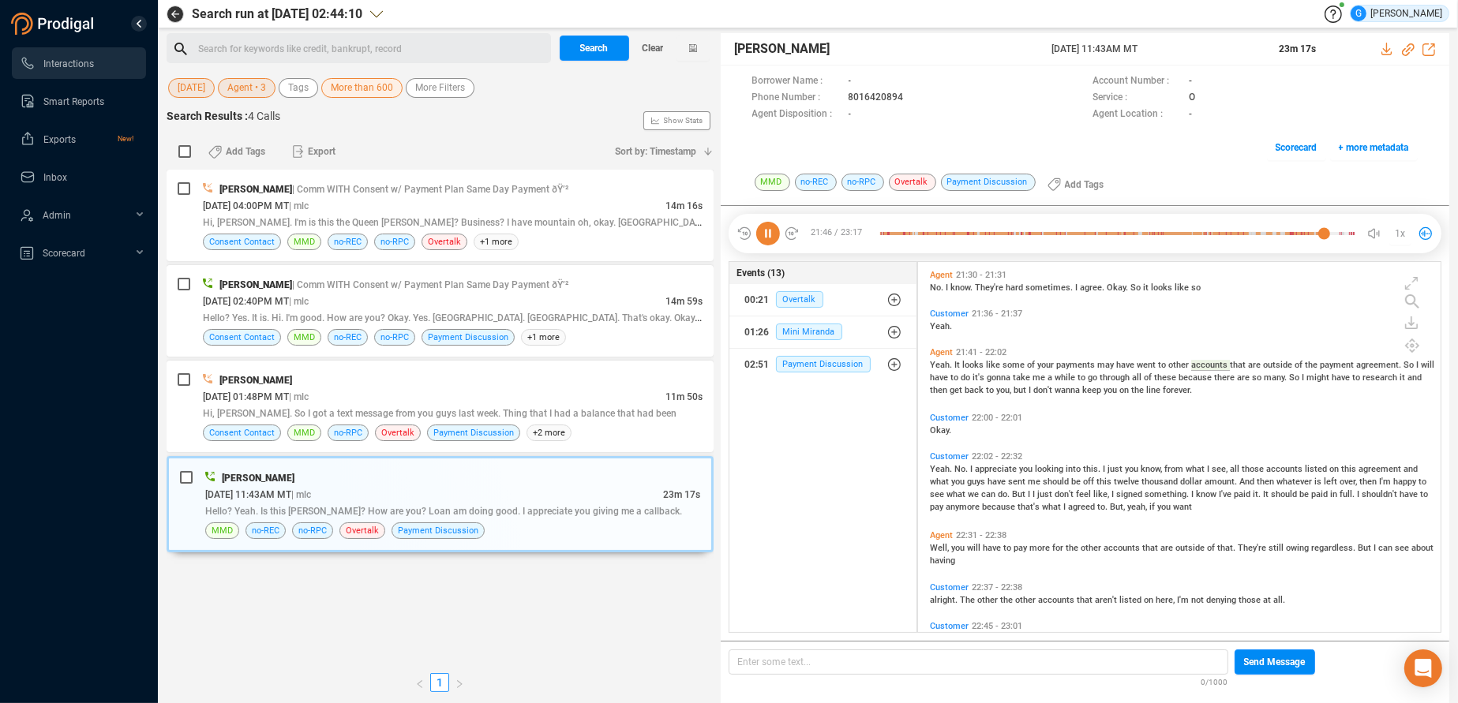
click at [770, 234] on icon at bounding box center [768, 234] width 24 height 24
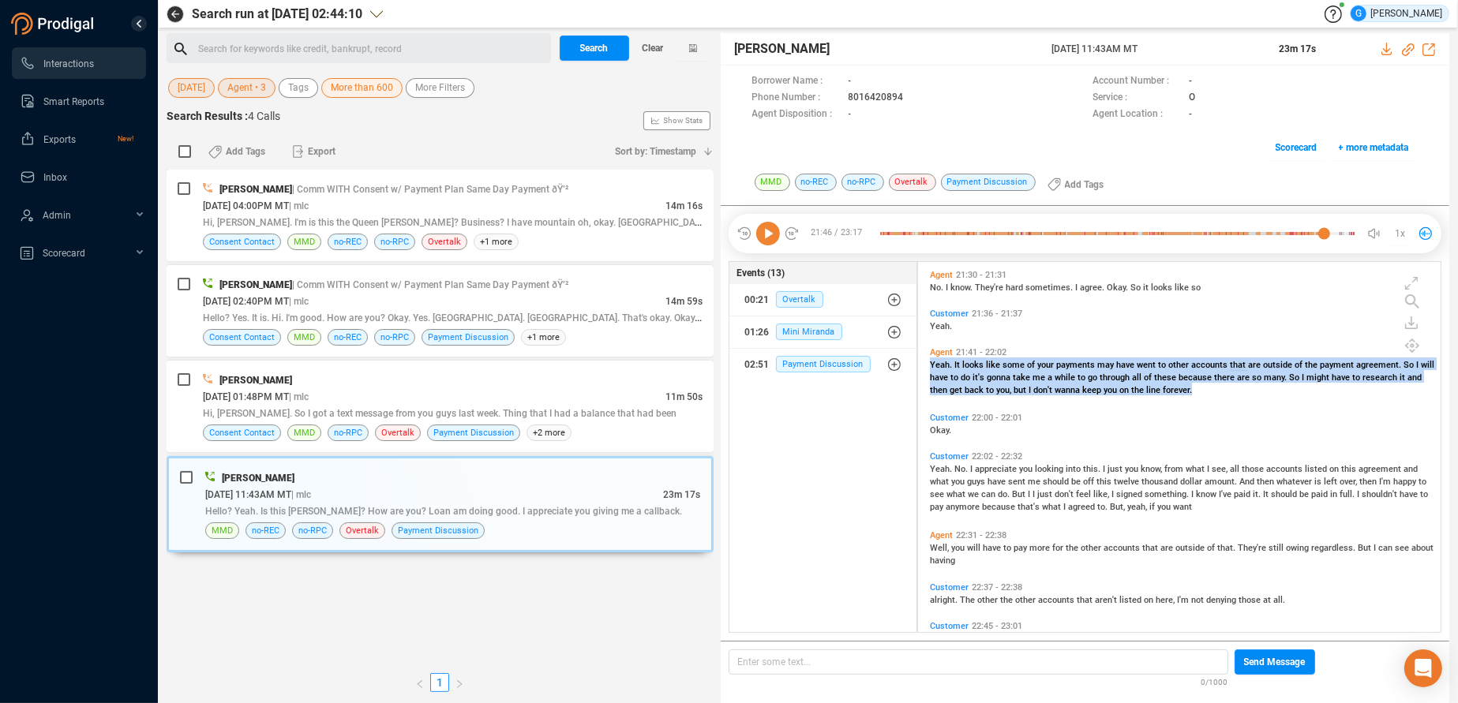
drag, startPoint x: 929, startPoint y: 358, endPoint x: 1211, endPoint y: 393, distance: 284.0
click at [1211, 392] on div "Agent 21:41 - 22:02 Yeah. It looks like some of your payments may have went to …" at bounding box center [1183, 371] width 515 height 56
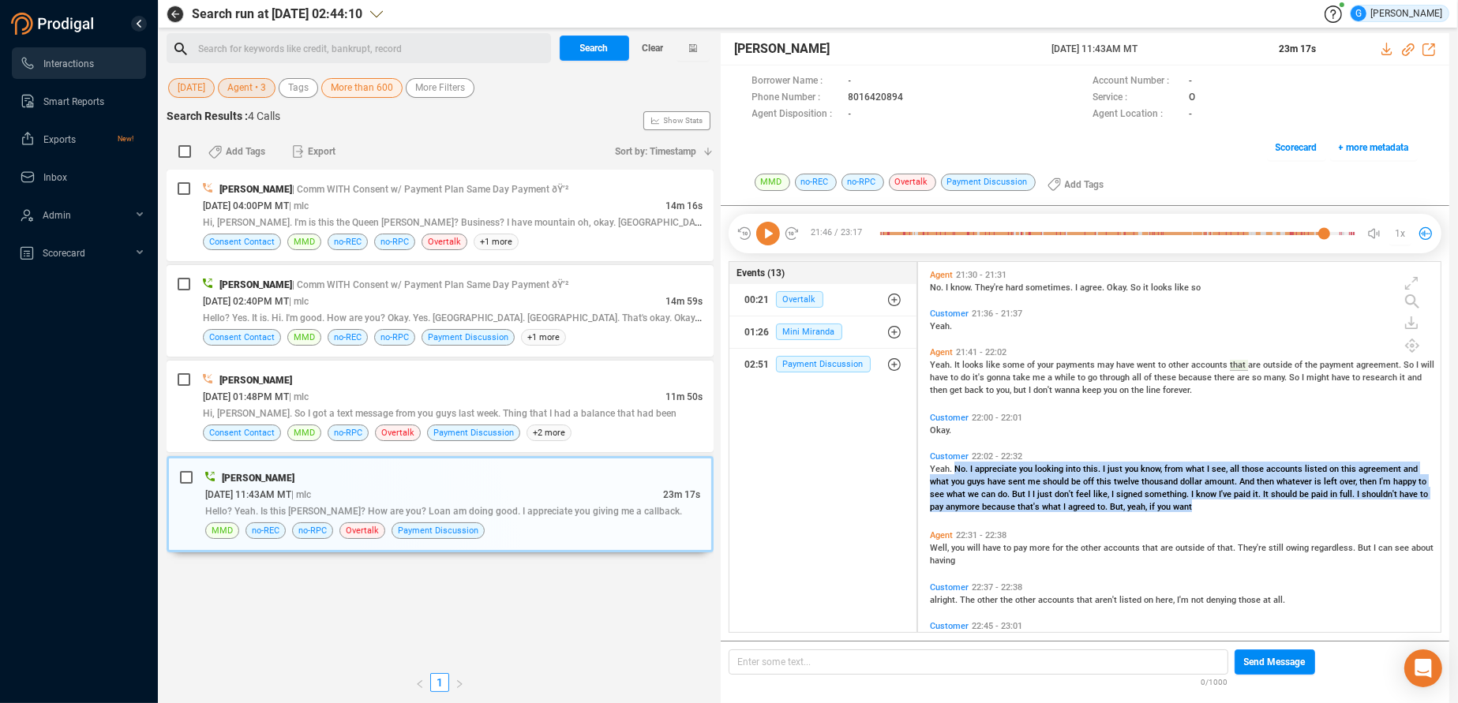
drag, startPoint x: 952, startPoint y: 463, endPoint x: 1196, endPoint y: 511, distance: 248.6
click at [1196, 511] on div "Yeah. No. I appreciate you looking into this. I just you know, from what I see,…" at bounding box center [1183, 487] width 507 height 51
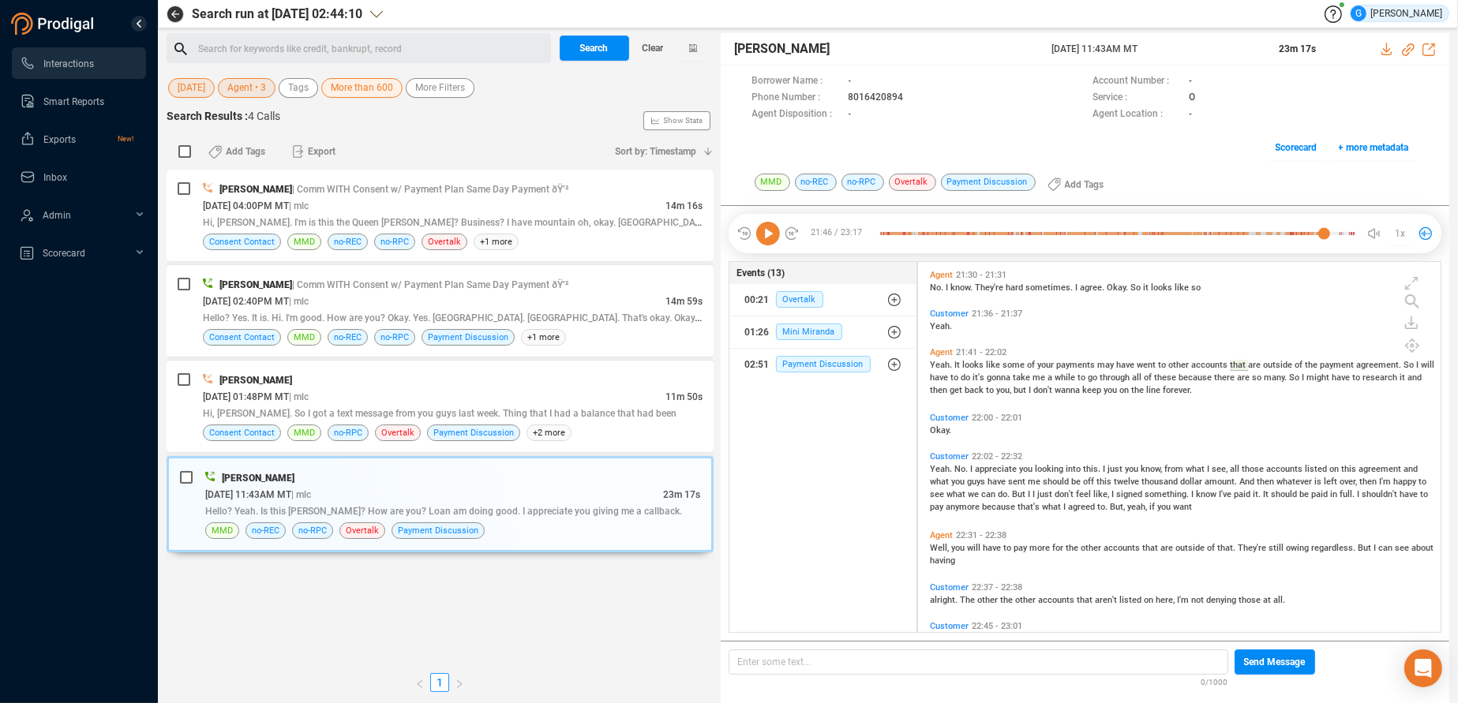
click at [939, 465] on span "Yeah." at bounding box center [942, 469] width 24 height 10
click at [759, 223] on icon at bounding box center [768, 234] width 24 height 24
click at [767, 235] on icon at bounding box center [768, 234] width 24 height 24
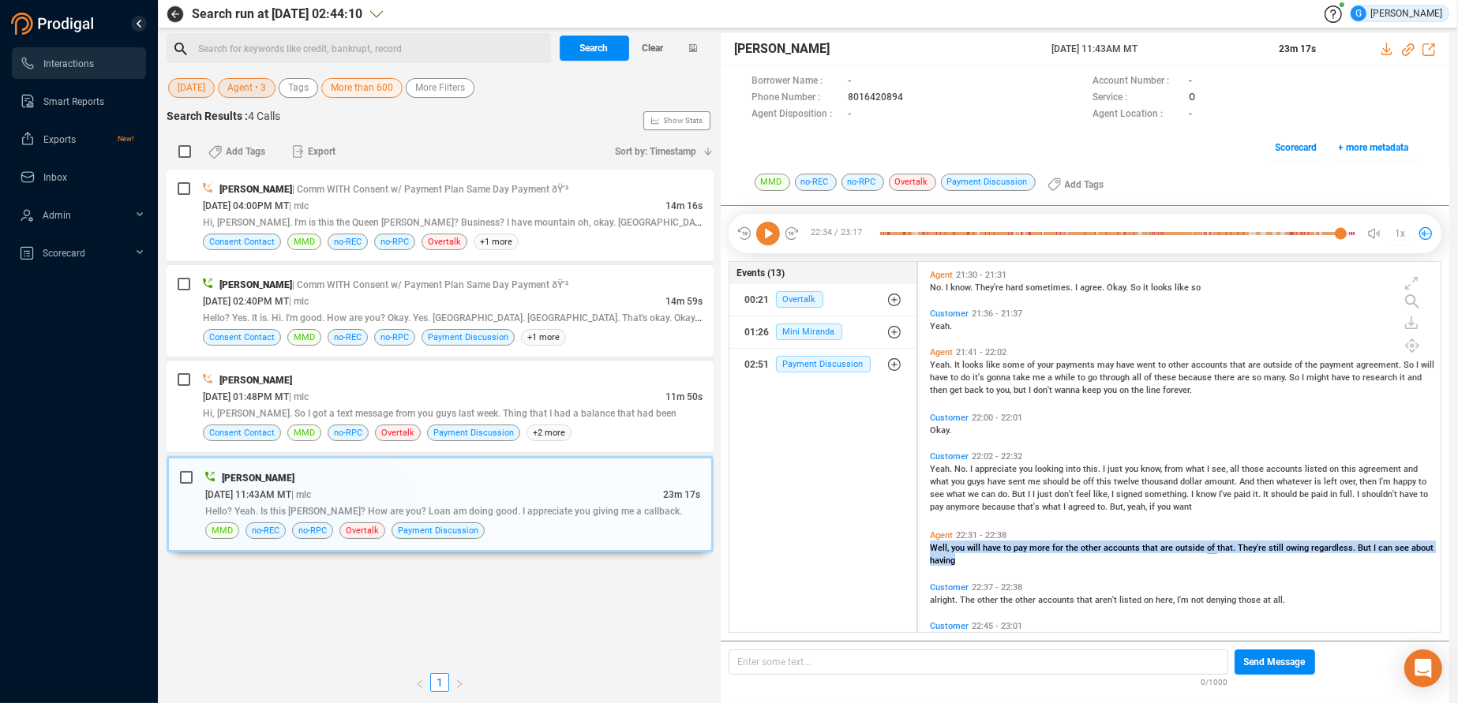
drag, startPoint x: 929, startPoint y: 541, endPoint x: 982, endPoint y: 560, distance: 56.2
click at [982, 560] on div "Agent 22:31 - 22:38 Well, you will have to pay more for the other accounts that…" at bounding box center [1183, 547] width 515 height 43
click at [1411, 553] on span "about" at bounding box center [1422, 548] width 22 height 10
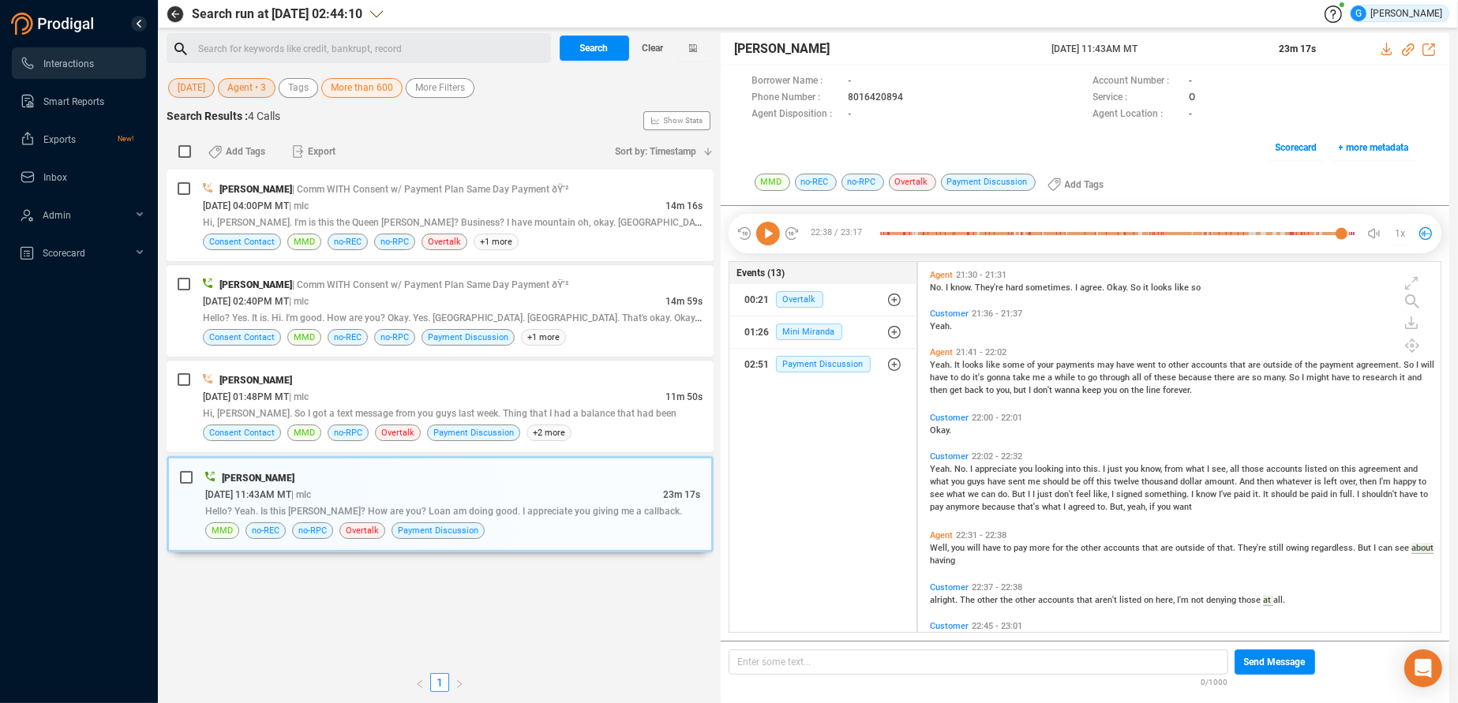
click at [772, 230] on icon at bounding box center [768, 234] width 24 height 24
click at [936, 543] on span "Well," at bounding box center [940, 548] width 21 height 10
click at [770, 236] on icon at bounding box center [768, 234] width 24 height 24
click at [773, 231] on icon at bounding box center [768, 234] width 24 height 24
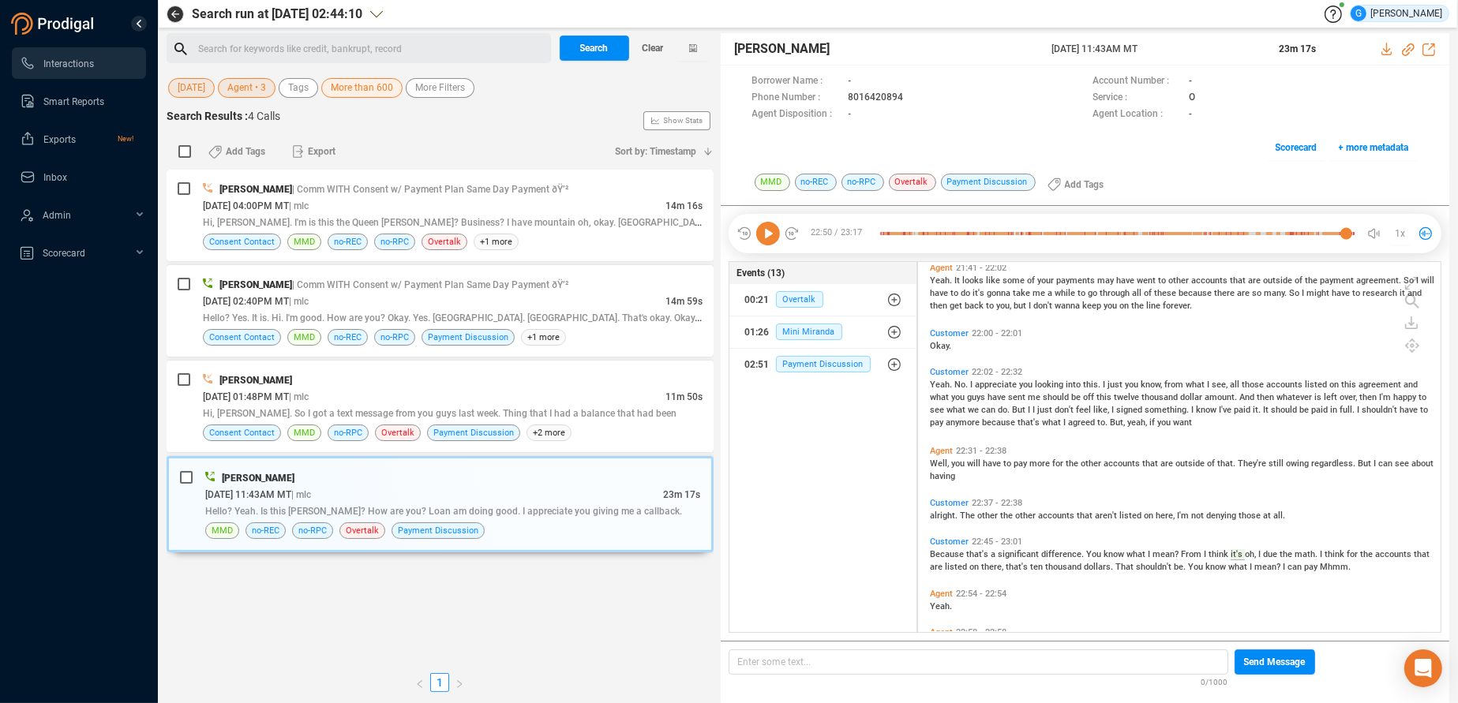
scroll to position [7339, 0]
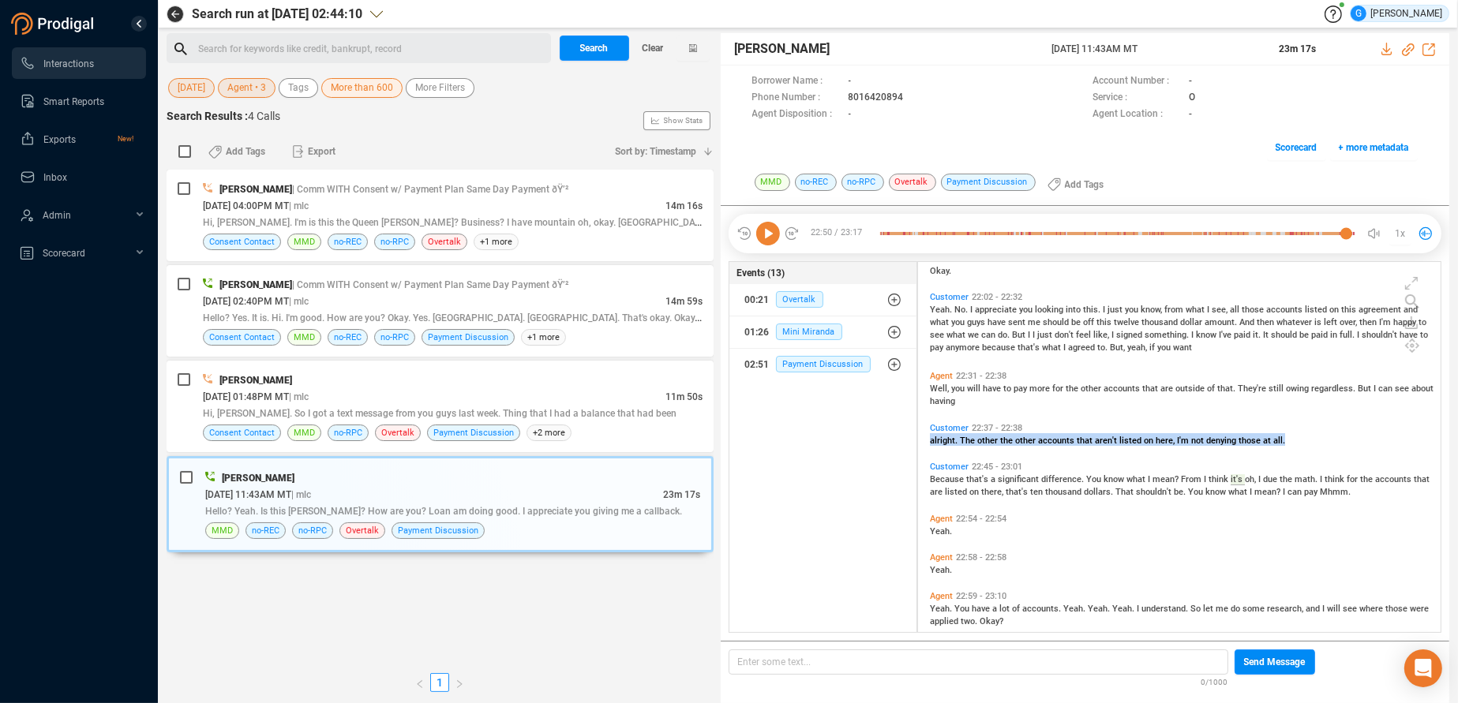
drag, startPoint x: 931, startPoint y: 435, endPoint x: 1283, endPoint y: 447, distance: 352.2
click at [1283, 446] on div "Customer 22:37 - 22:38 alright. The other the other accounts that aren't listed…" at bounding box center [1183, 434] width 515 height 31
click at [1411, 394] on span "about" at bounding box center [1422, 389] width 22 height 10
click at [767, 235] on icon at bounding box center [768, 234] width 24 height 24
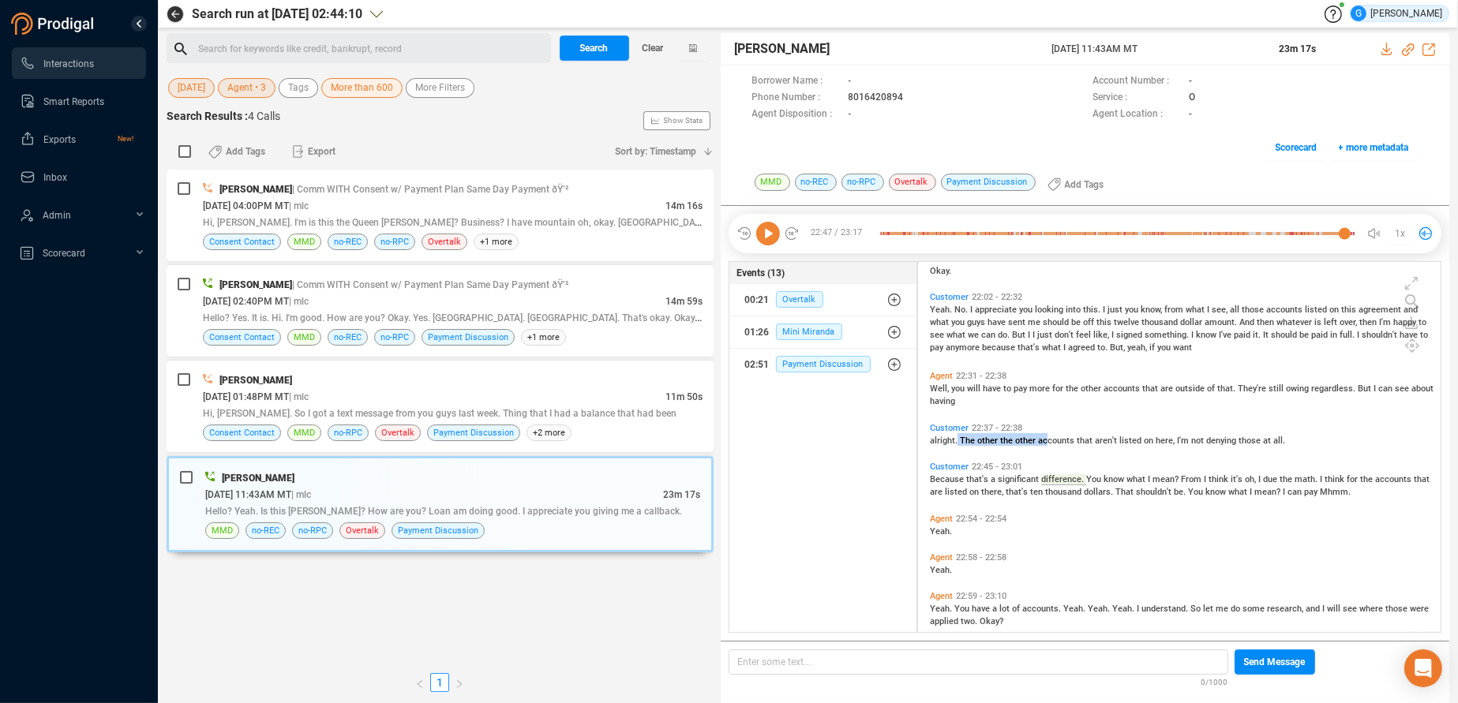
drag, startPoint x: 958, startPoint y: 434, endPoint x: 1044, endPoint y: 443, distance: 86.5
click at [1044, 443] on div "alright. The other the other accounts that aren't listed on here, I'm not denyi…" at bounding box center [1183, 439] width 507 height 13
click at [875, 453] on div "Events (13) 00:21 Overtalk 01:26 Mini Miranda 02:51 Payment Discussion" at bounding box center [822, 447] width 189 height 373
drag, startPoint x: 958, startPoint y: 433, endPoint x: 1302, endPoint y: 445, distance: 344.3
click at [1302, 445] on div "alright. The other the other accounts that aren't listed on here, I'm not denyi…" at bounding box center [1183, 439] width 507 height 13
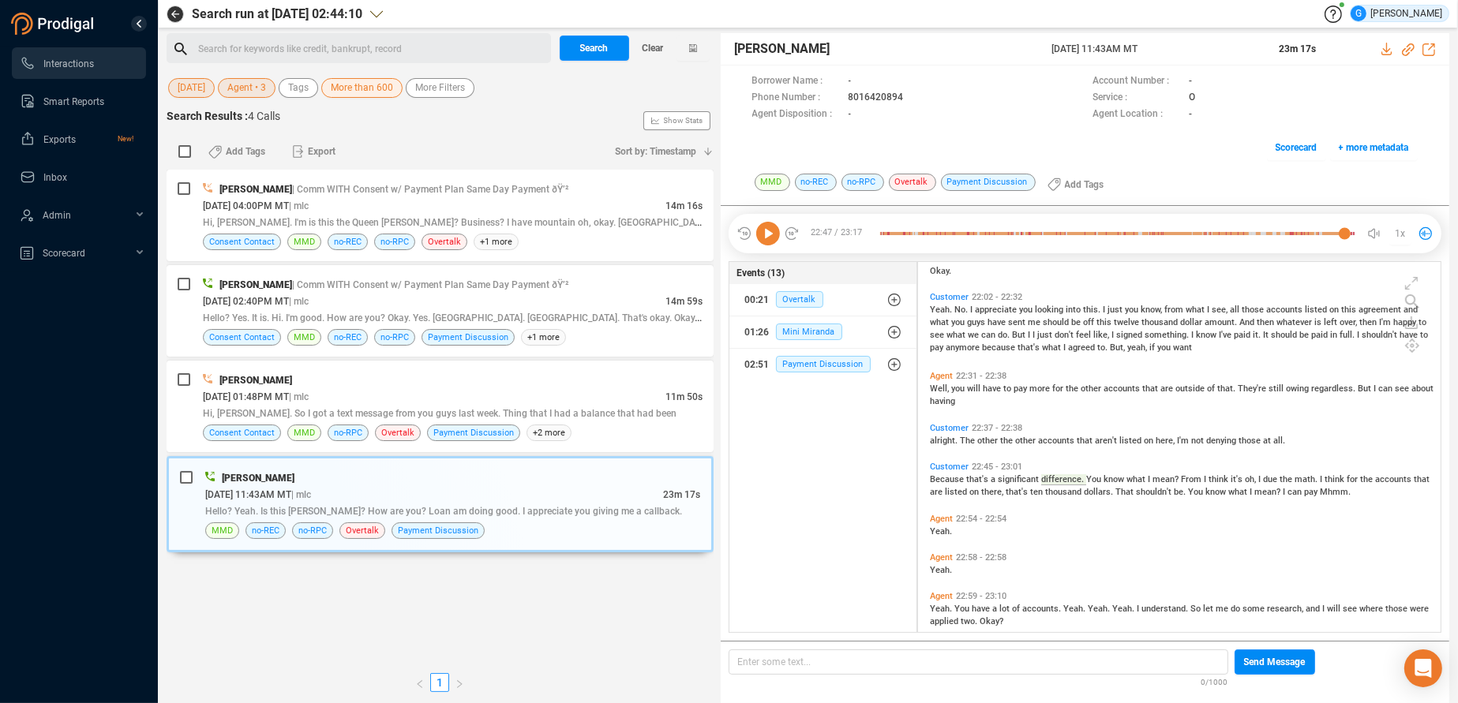
click at [939, 443] on span "alright." at bounding box center [945, 441] width 30 height 10
click at [769, 233] on icon at bounding box center [768, 234] width 24 height 24
click at [930, 474] on div "Customer 22:45 - 23:01 Because that's a significant difference. You know what I…" at bounding box center [1183, 479] width 515 height 43
click at [973, 440] on span "The" at bounding box center [968, 441] width 17 height 10
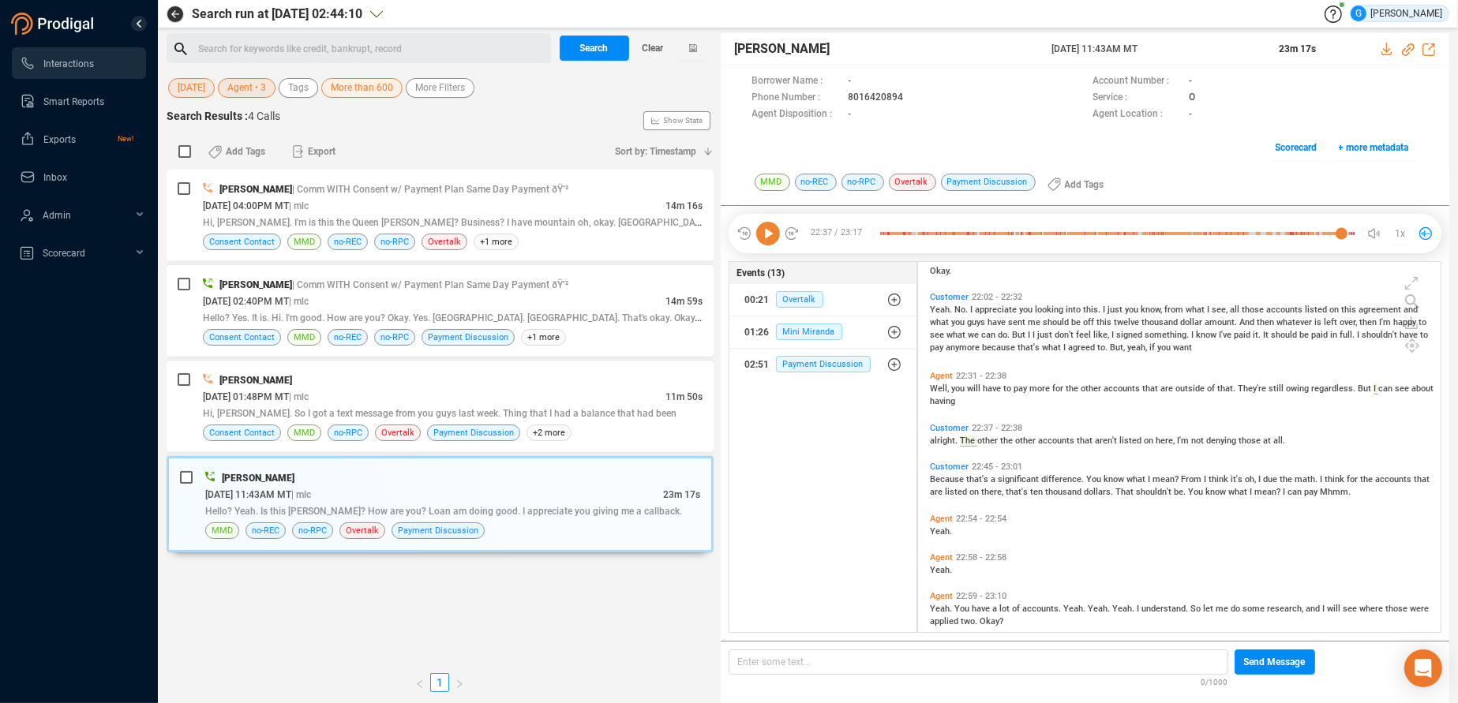
click at [764, 233] on icon at bounding box center [768, 234] width 24 height 24
drag, startPoint x: 958, startPoint y: 434, endPoint x: 1166, endPoint y: 440, distance: 207.6
click at [1166, 440] on div "alright. The other the other accounts that aren't listed on here, I'm not denyi…" at bounding box center [1183, 439] width 507 height 13
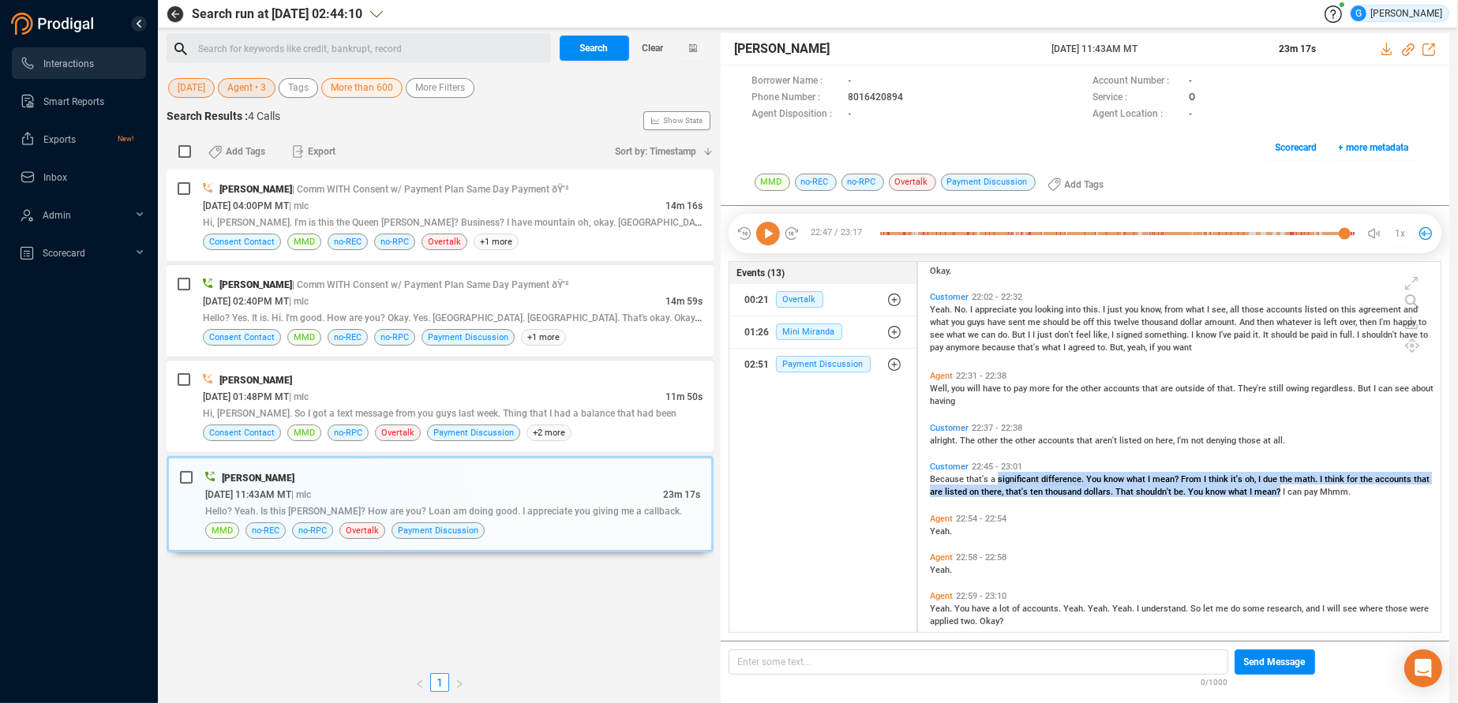
drag, startPoint x: 997, startPoint y: 474, endPoint x: 1274, endPoint y: 500, distance: 278.2
click at [1274, 500] on div "Customer 22:45 - 23:01 Because that's a significant difference. You know what I…" at bounding box center [1183, 479] width 515 height 43
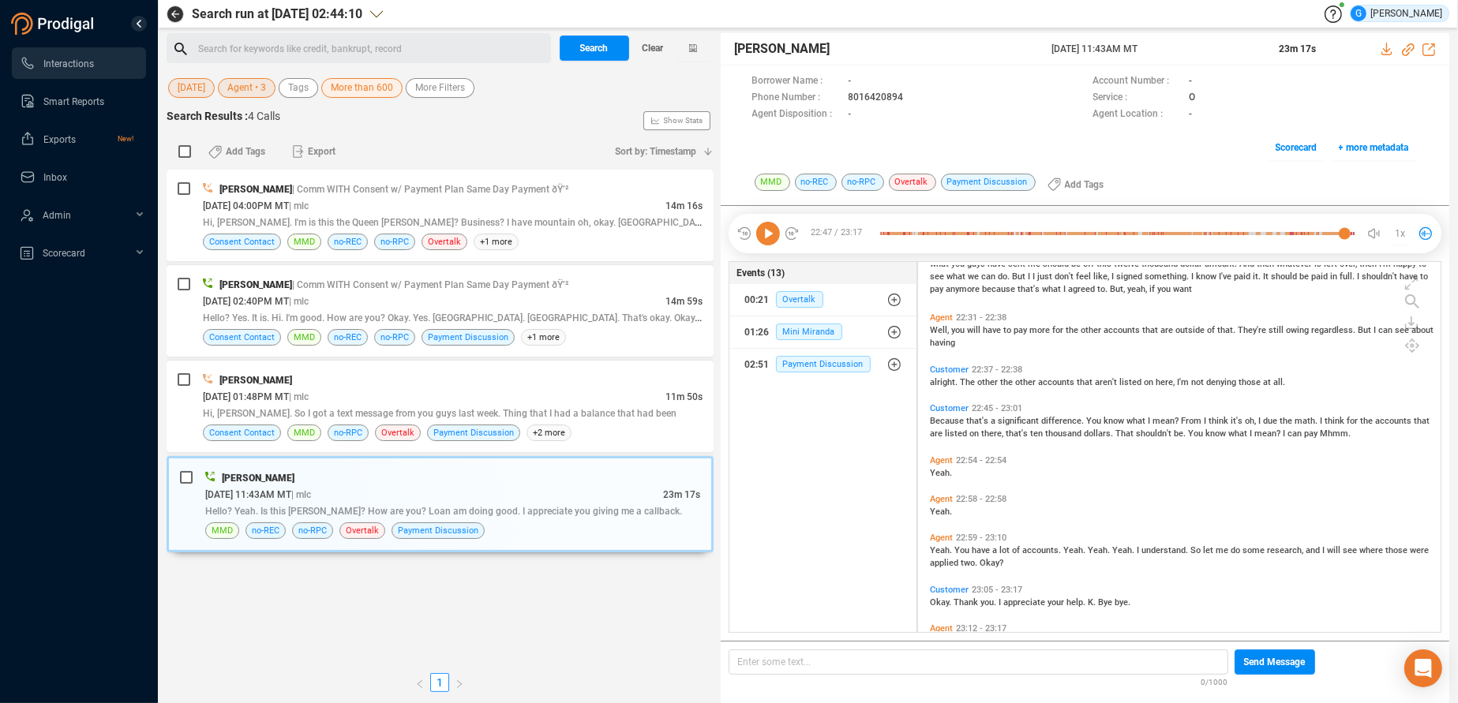
scroll to position [7435, 0]
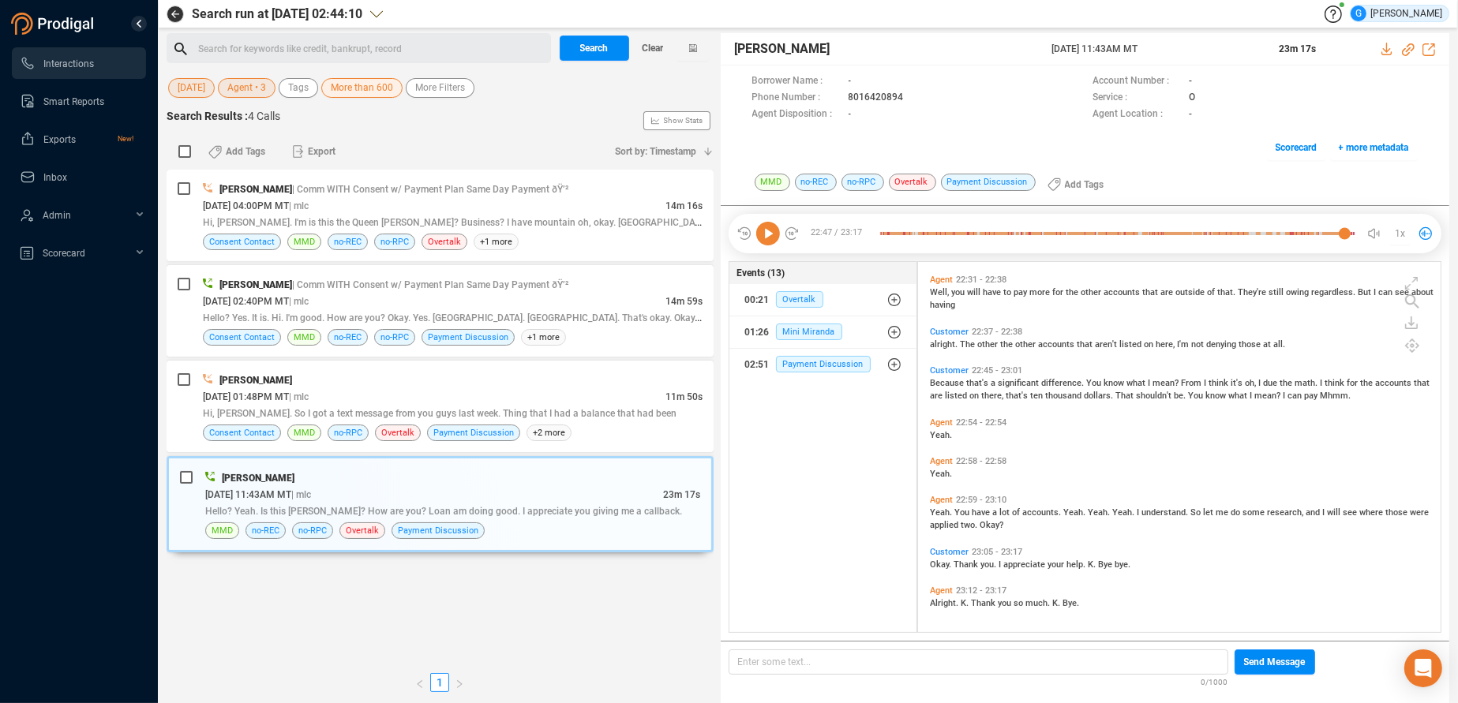
drag, startPoint x: 1434, startPoint y: 290, endPoint x: 1410, endPoint y: 610, distance: 321.3
click at [1416, 612] on div "Agent 23:12 - 23:17 Alright. K. Thank you so much. K. Bye." at bounding box center [1183, 607] width 515 height 51
click at [1106, 393] on span "dollars." at bounding box center [1100, 396] width 32 height 10
click at [772, 227] on icon at bounding box center [768, 234] width 24 height 24
click at [770, 227] on icon at bounding box center [768, 234] width 24 height 24
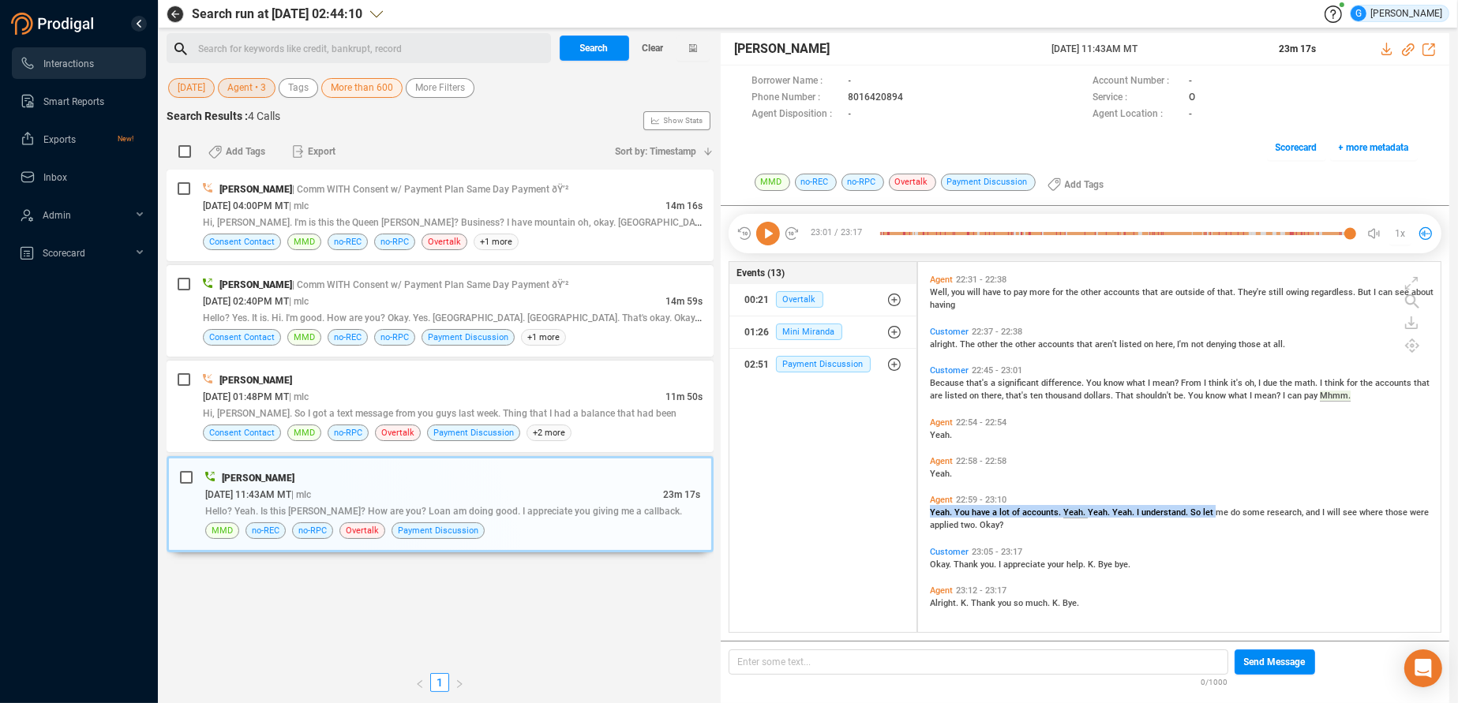
drag, startPoint x: 1187, startPoint y: 504, endPoint x: 1211, endPoint y: 514, distance: 26.5
click at [1211, 514] on div "Agent 22:59 - 23:10 Yeah. You have a lot of accounts. Yeah. Yeah. Yeah. I under…" at bounding box center [1183, 512] width 515 height 43
click at [1203, 493] on div "Agent 22:59 - 23:10 Yeah. You have a lot of accounts. Yeah. Yeah. Yeah. I under…" at bounding box center [1183, 512] width 515 height 43
drag, startPoint x: 1185, startPoint y: 504, endPoint x: 1193, endPoint y: 508, distance: 9.2
click at [1193, 508] on div "Agent 22:59 - 23:10 Yeah. You have a lot of accounts. Yeah. Yeah. Yeah. I under…" at bounding box center [1183, 512] width 515 height 43
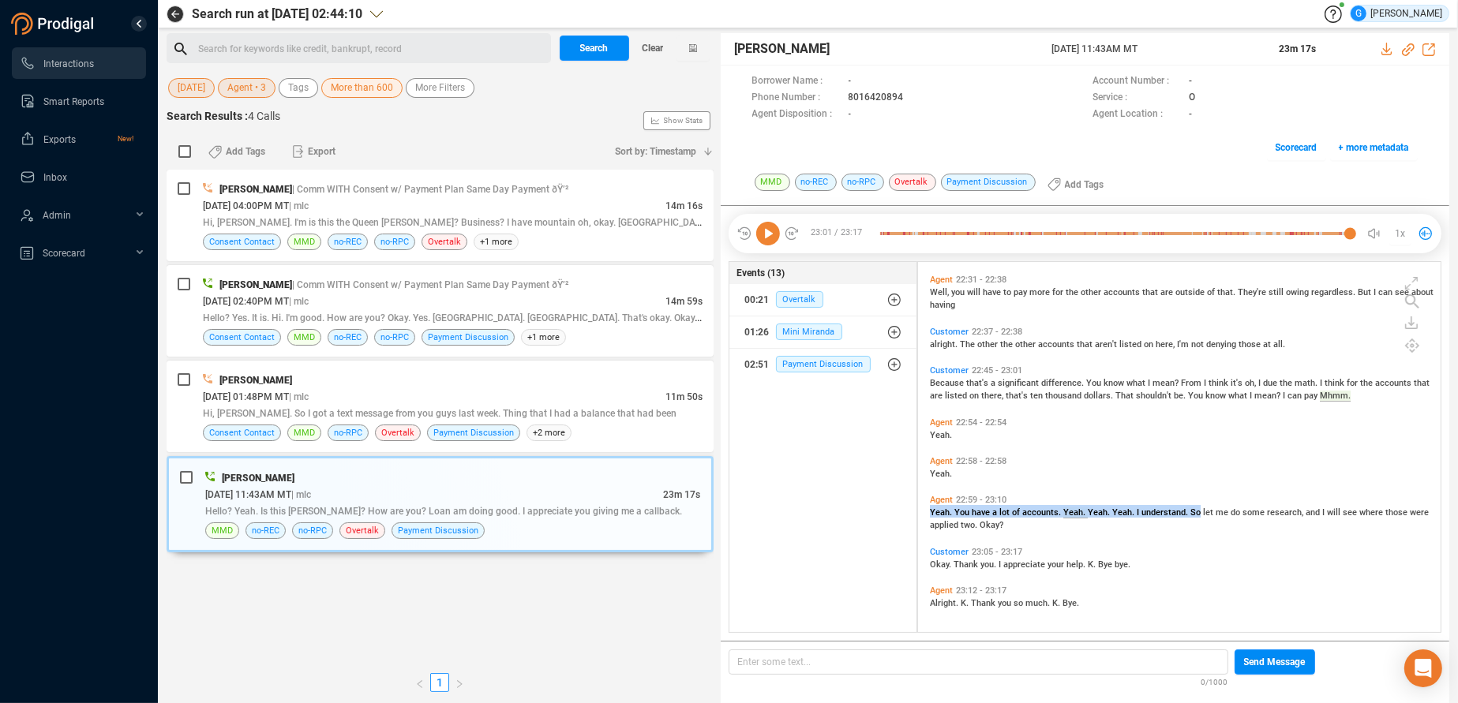
click at [1200, 499] on div "Agent 22:59 - 23:10" at bounding box center [1183, 500] width 507 height 10
drag, startPoint x: 1186, startPoint y: 506, endPoint x: 1236, endPoint y: 522, distance: 52.4
click at [1236, 522] on div "Yeah. You have a lot of accounts. Yeah. Yeah. Yeah. I understand. So let me do …" at bounding box center [1183, 517] width 507 height 25
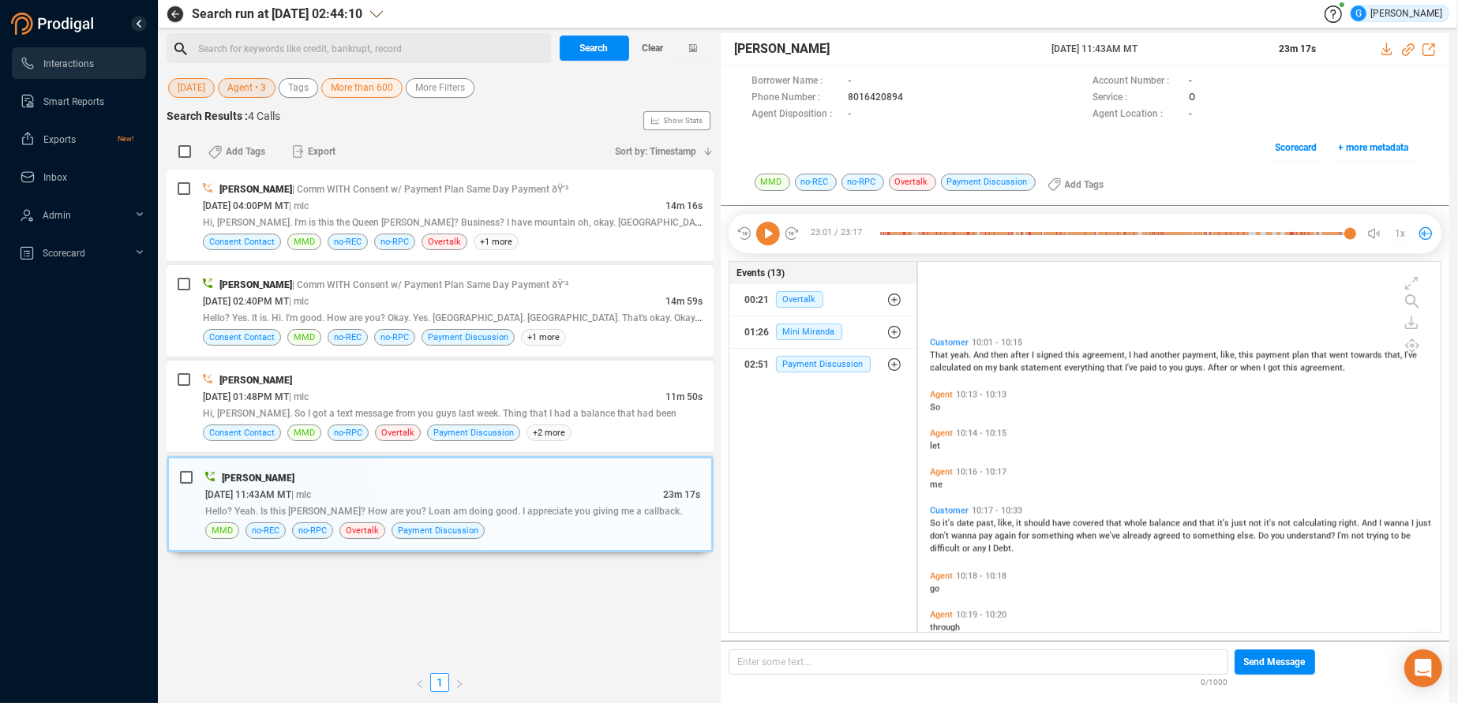
scroll to position [3420, 0]
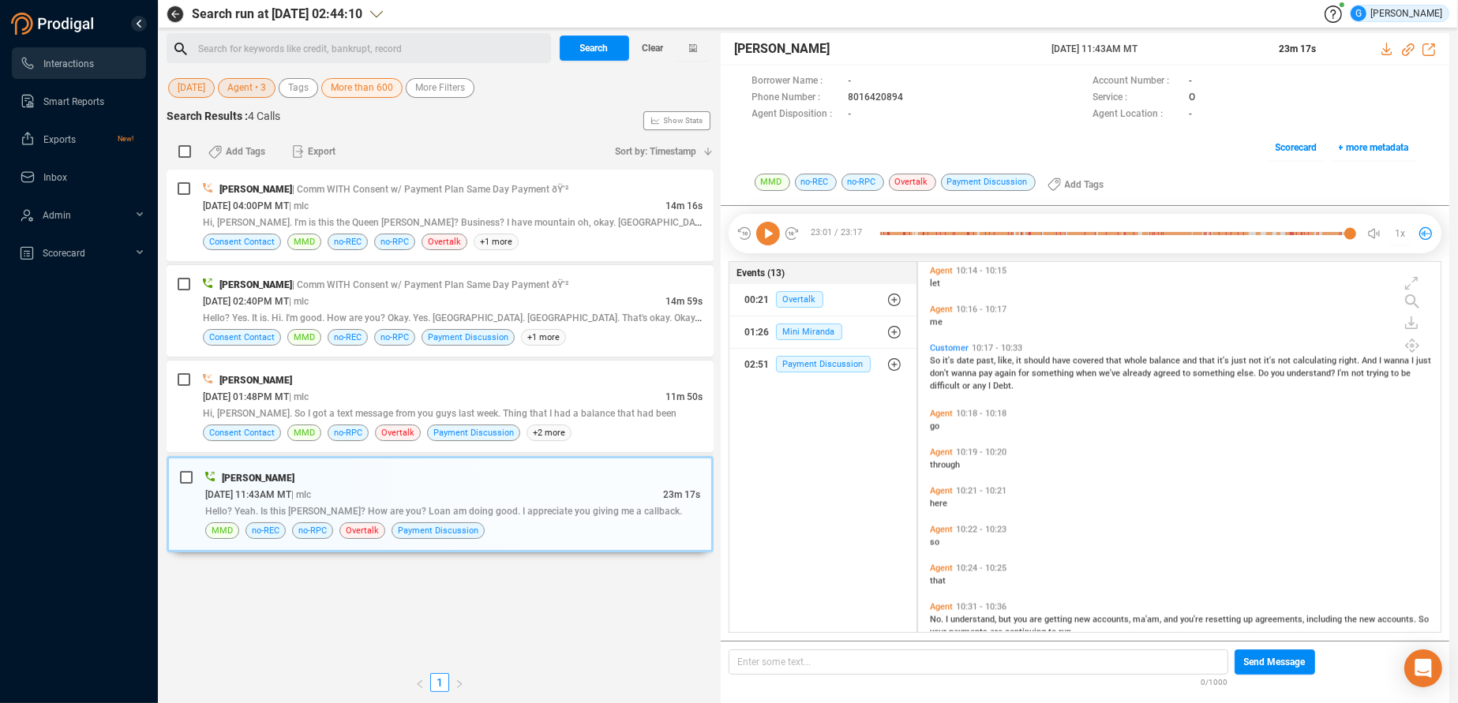
click at [808, 553] on div "Events (13) 00:21 Overtalk 01:26 Mini Miranda 02:51 Payment Discussion" at bounding box center [822, 447] width 189 height 373
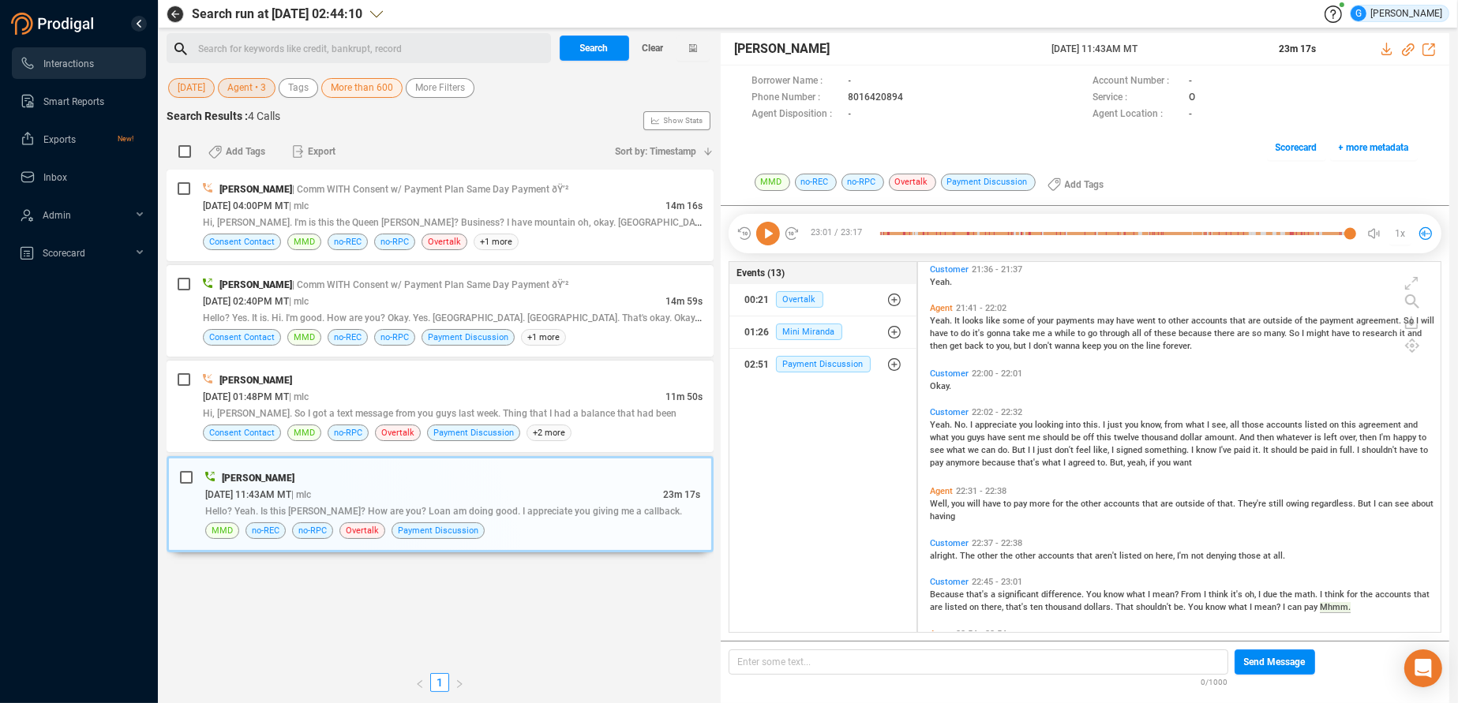
scroll to position [7383, 0]
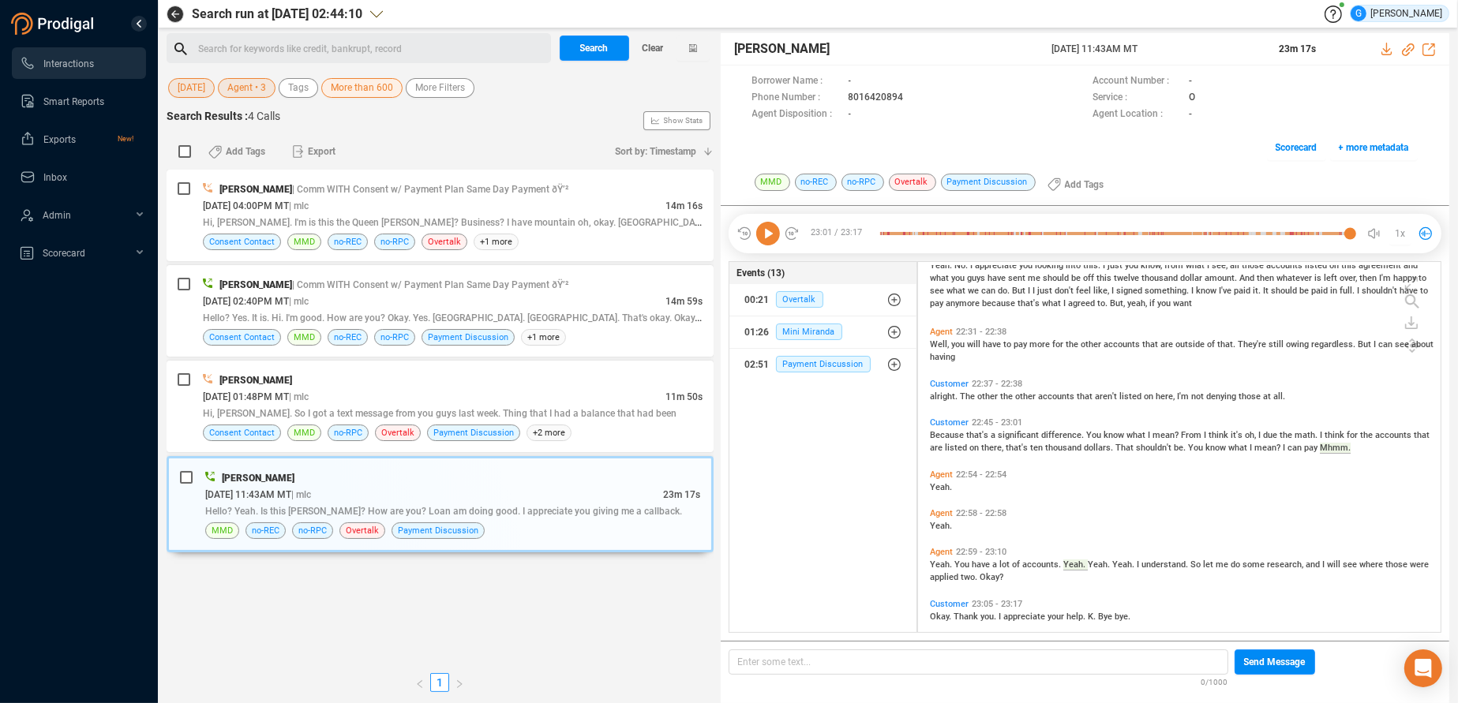
click at [1252, 507] on div "Agent 22:58 - 22:58 Yeah." at bounding box center [1183, 519] width 515 height 31
